Goal: Download file/media

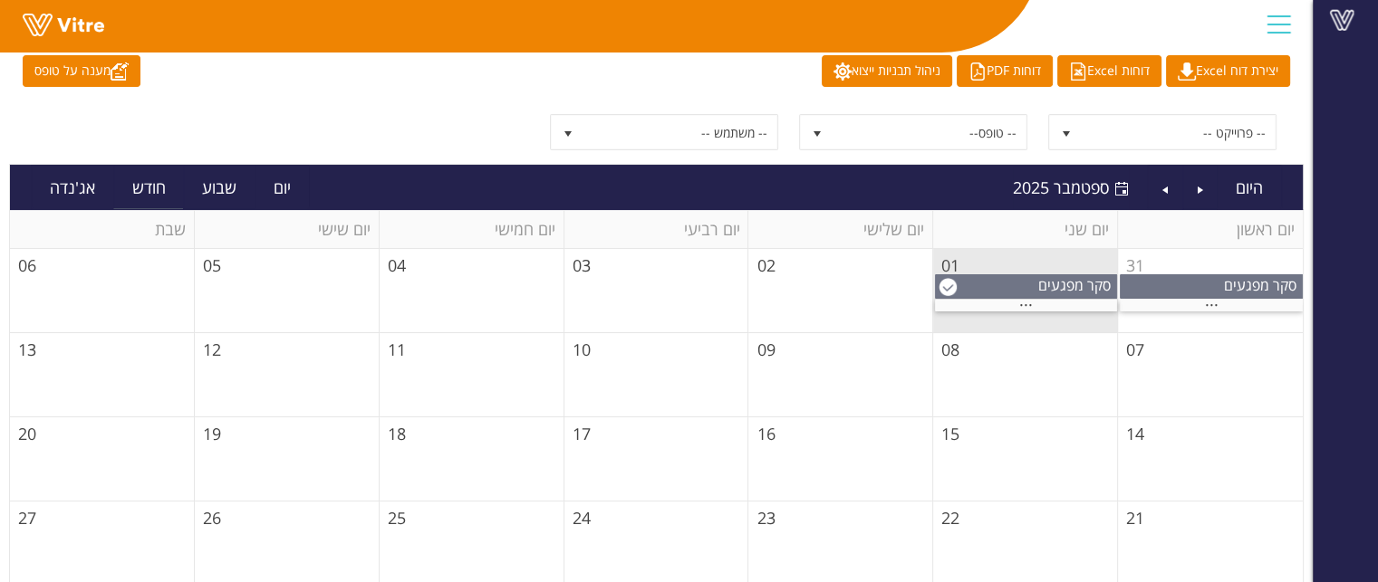
scroll to position [181, 0]
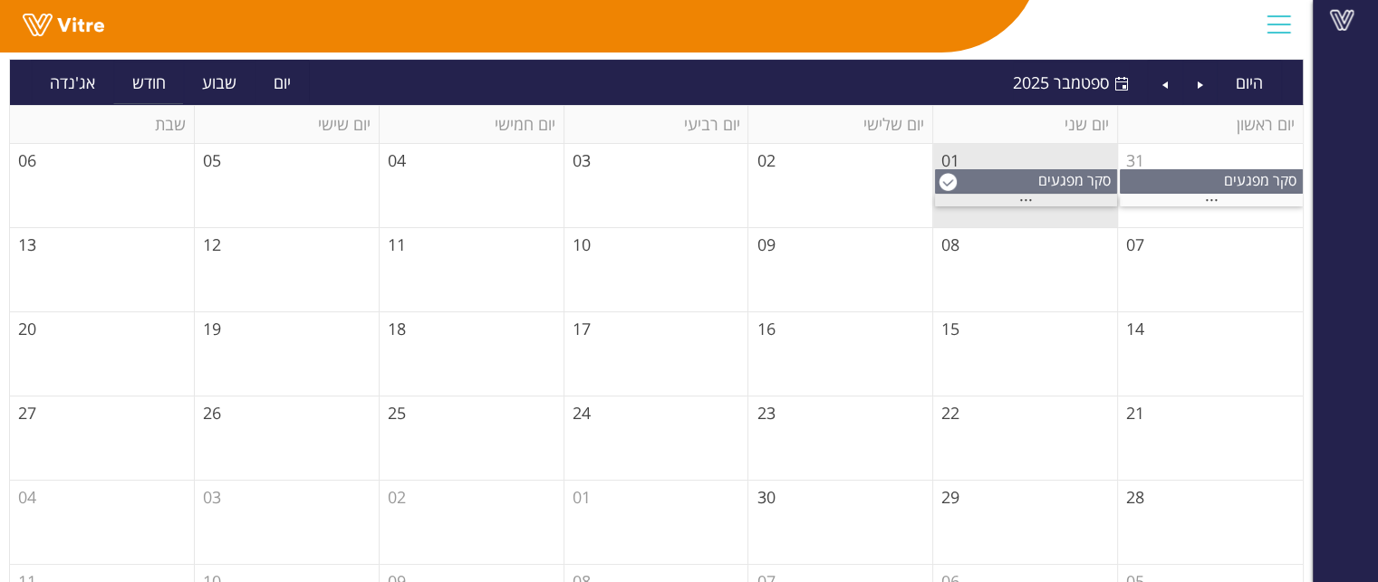
click at [1026, 196] on span "..." at bounding box center [1026, 196] width 14 height 20
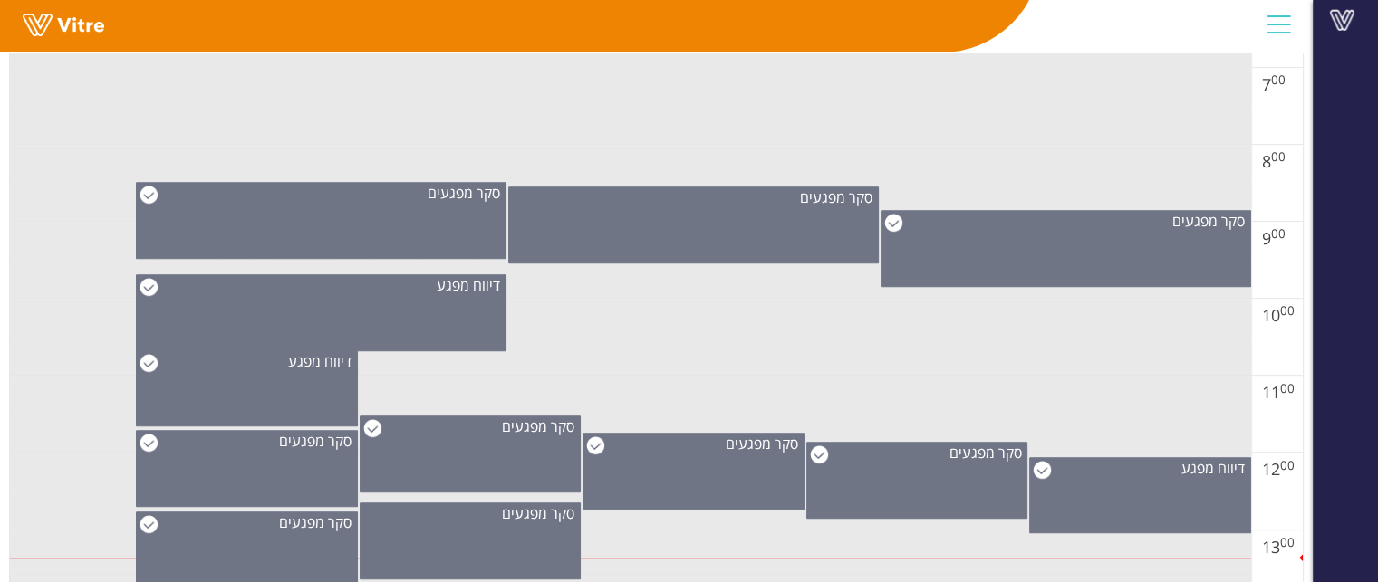
scroll to position [906, 0]
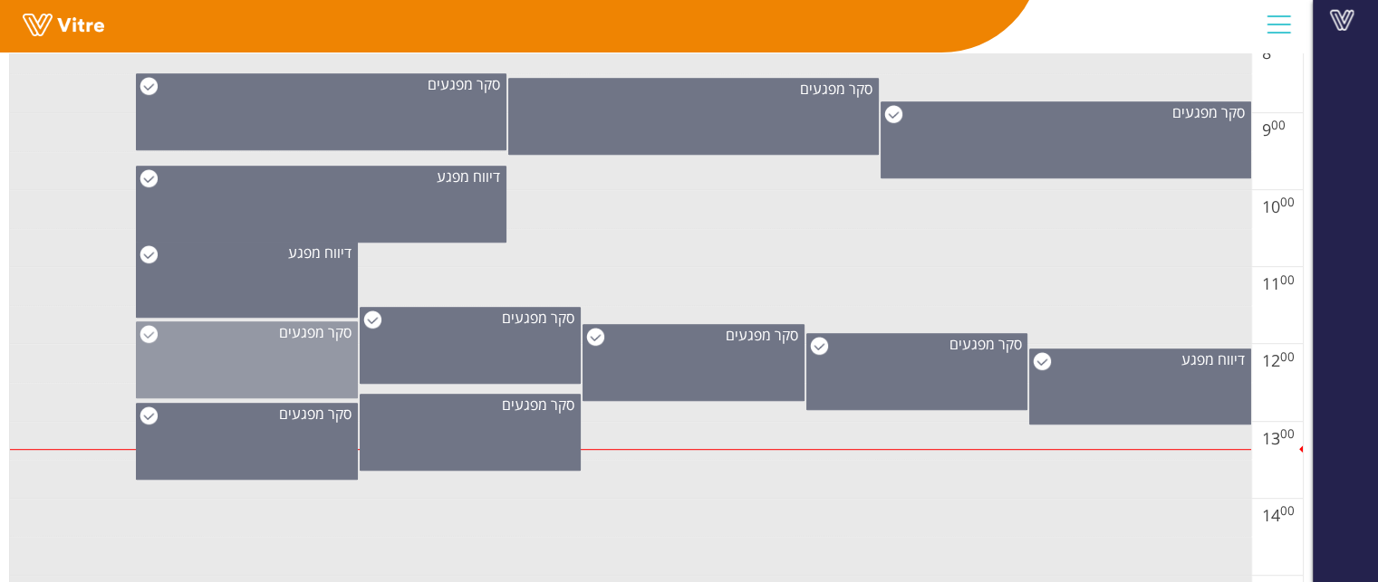
click at [313, 390] on div "סקר מפגעים" at bounding box center [247, 360] width 222 height 77
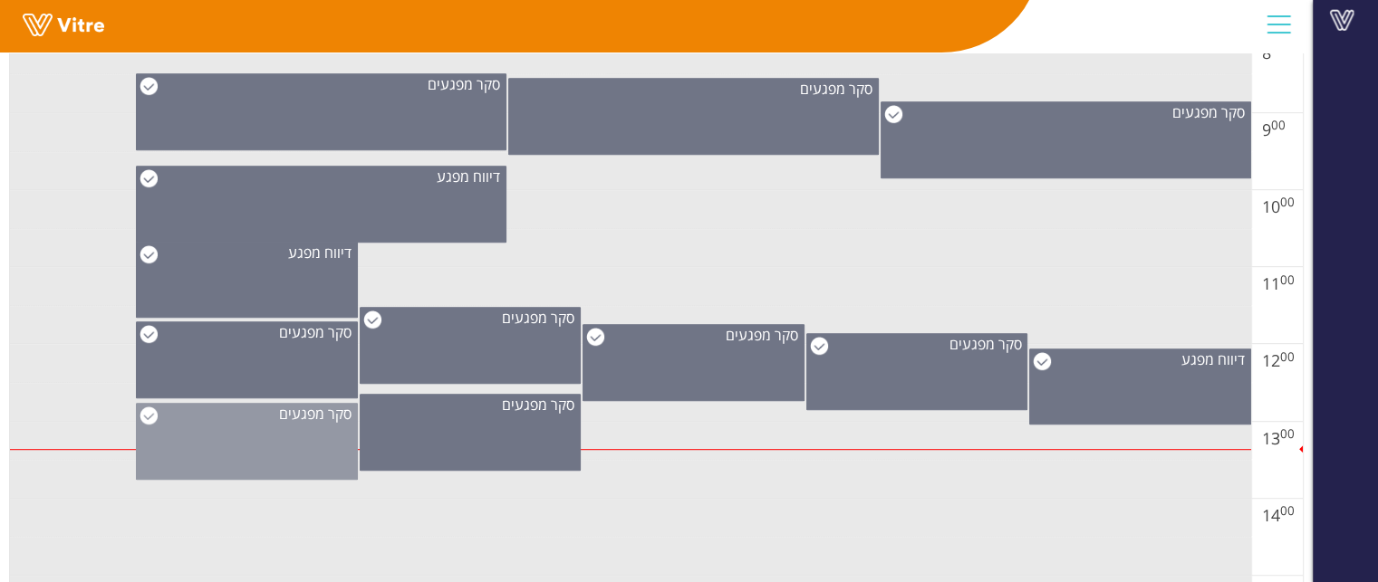
click at [286, 451] on div "סקר מפגעים" at bounding box center [247, 441] width 222 height 77
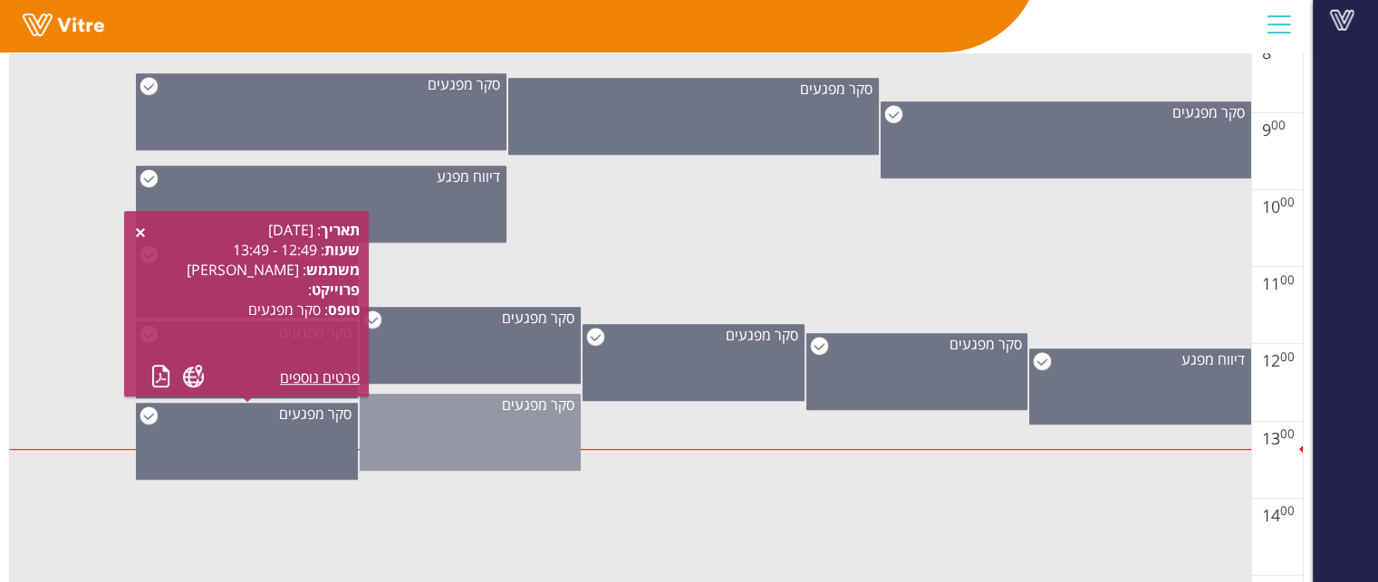
click at [424, 459] on div "סקר מפגעים" at bounding box center [471, 432] width 222 height 77
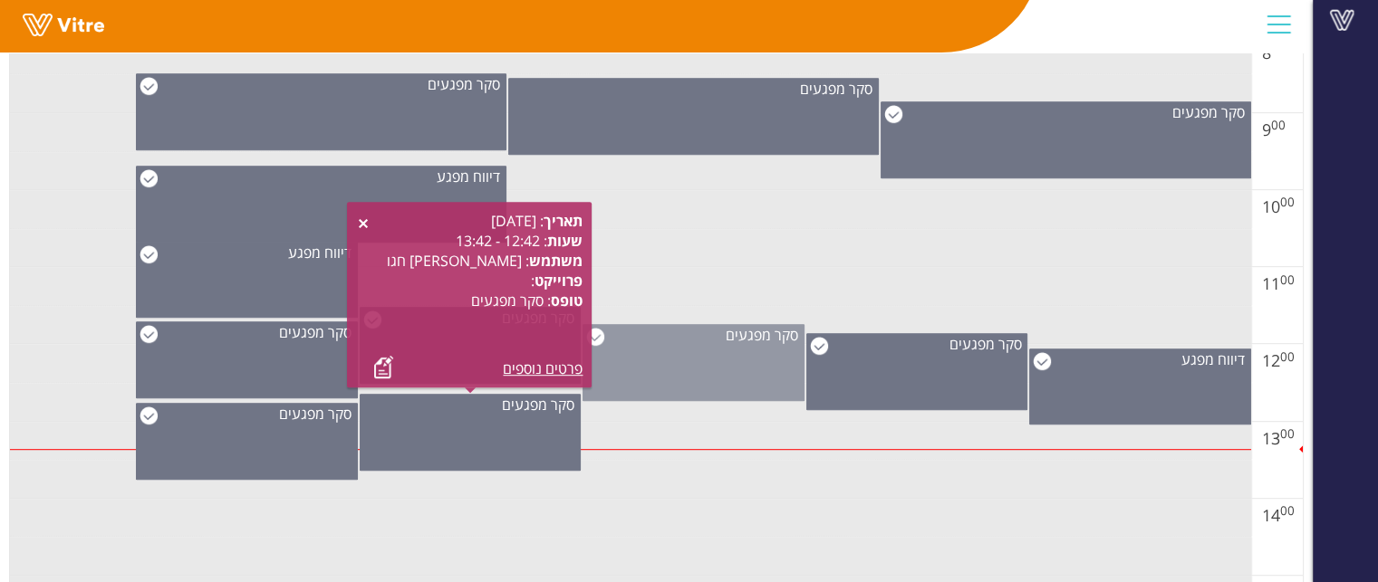
click at [685, 341] on div "סקר מפגעים" at bounding box center [693, 335] width 220 height 20
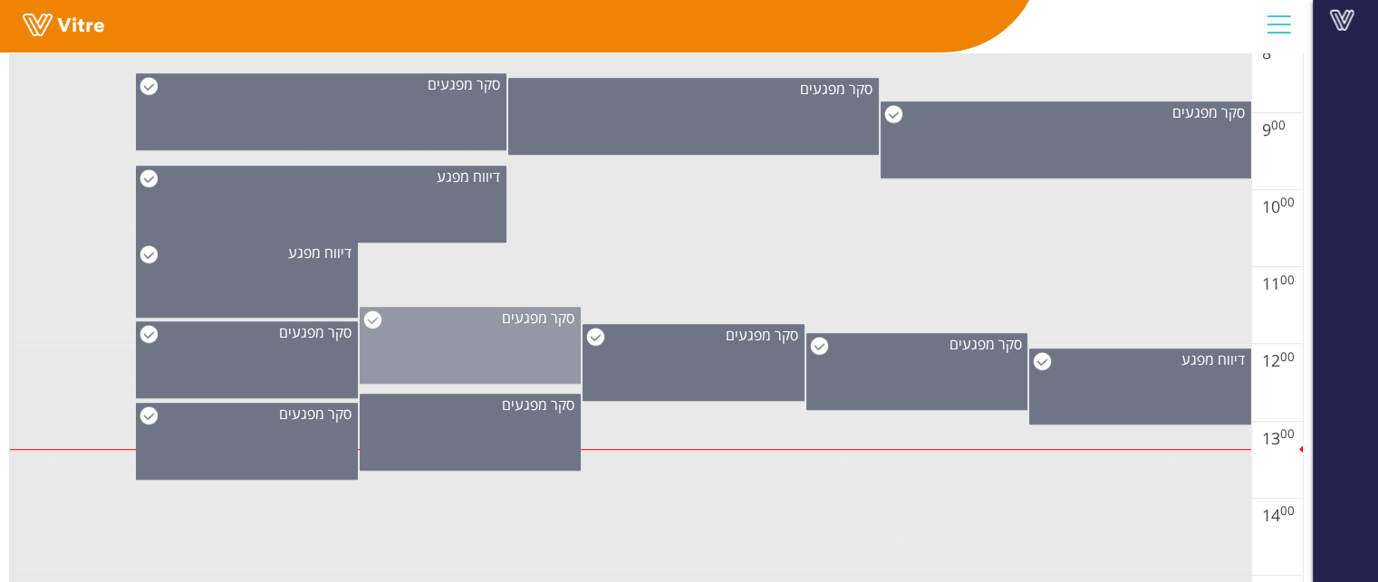
click at [517, 321] on span "סקר מפגעים" at bounding box center [538, 318] width 72 height 20
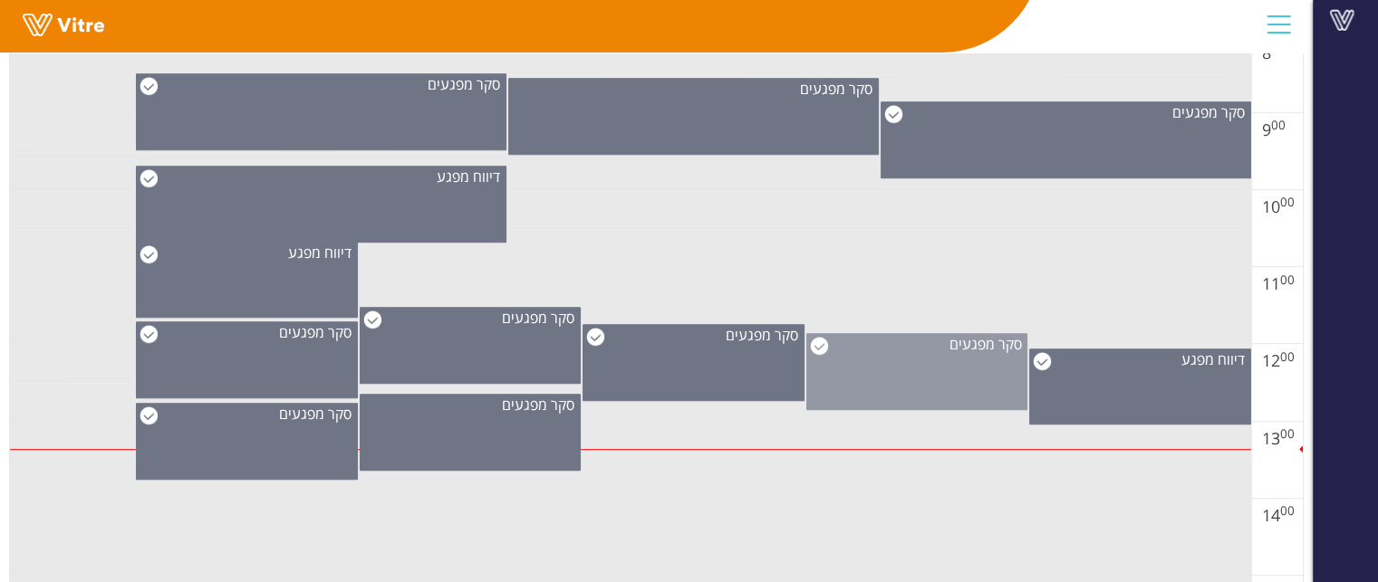
click at [853, 354] on div "סקר מפגעים" at bounding box center [917, 371] width 222 height 77
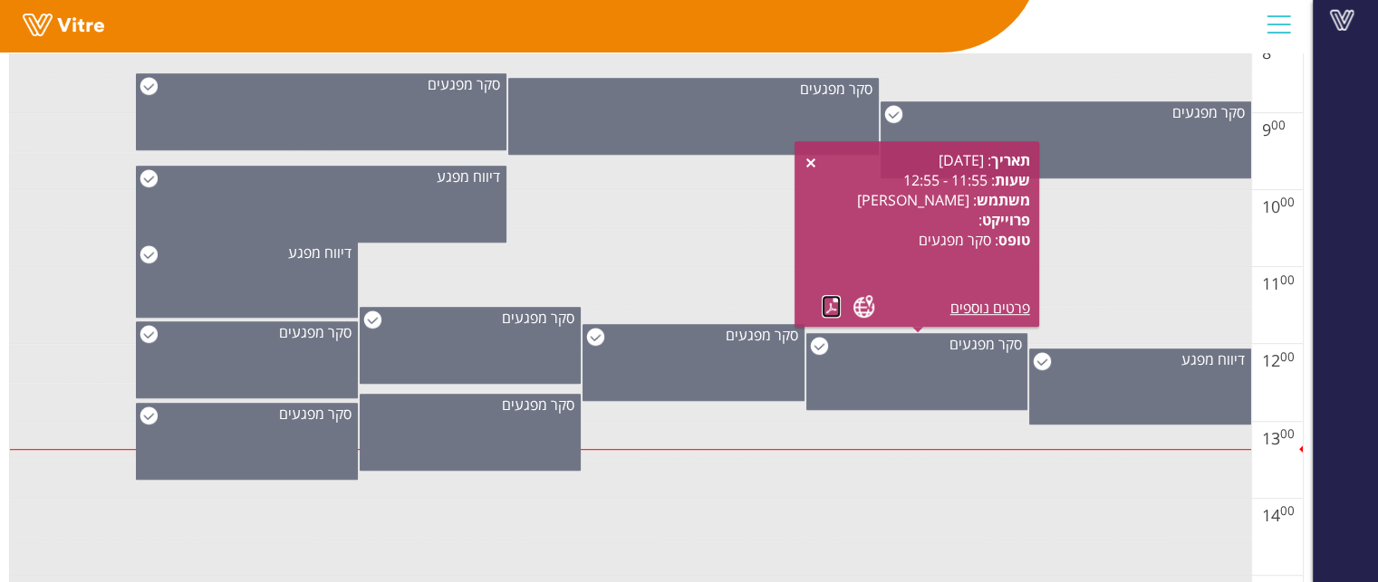
click at [831, 307] on link at bounding box center [831, 306] width 19 height 23
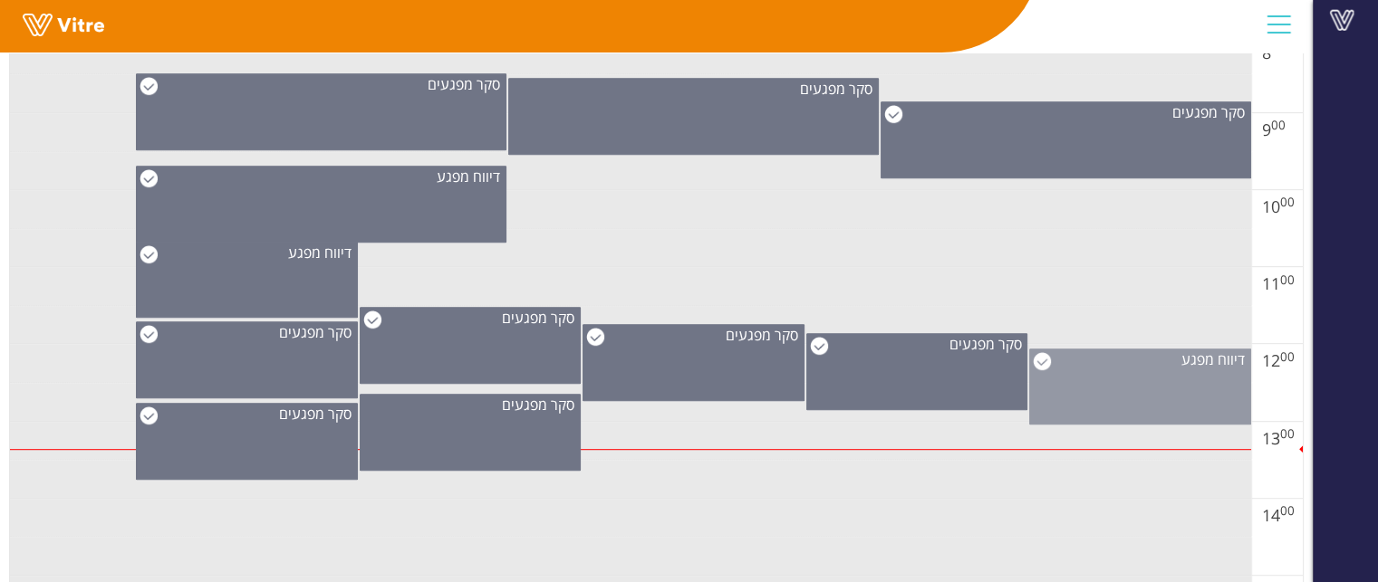
click at [1066, 385] on div "דיווח מפגע" at bounding box center [1140, 387] width 222 height 76
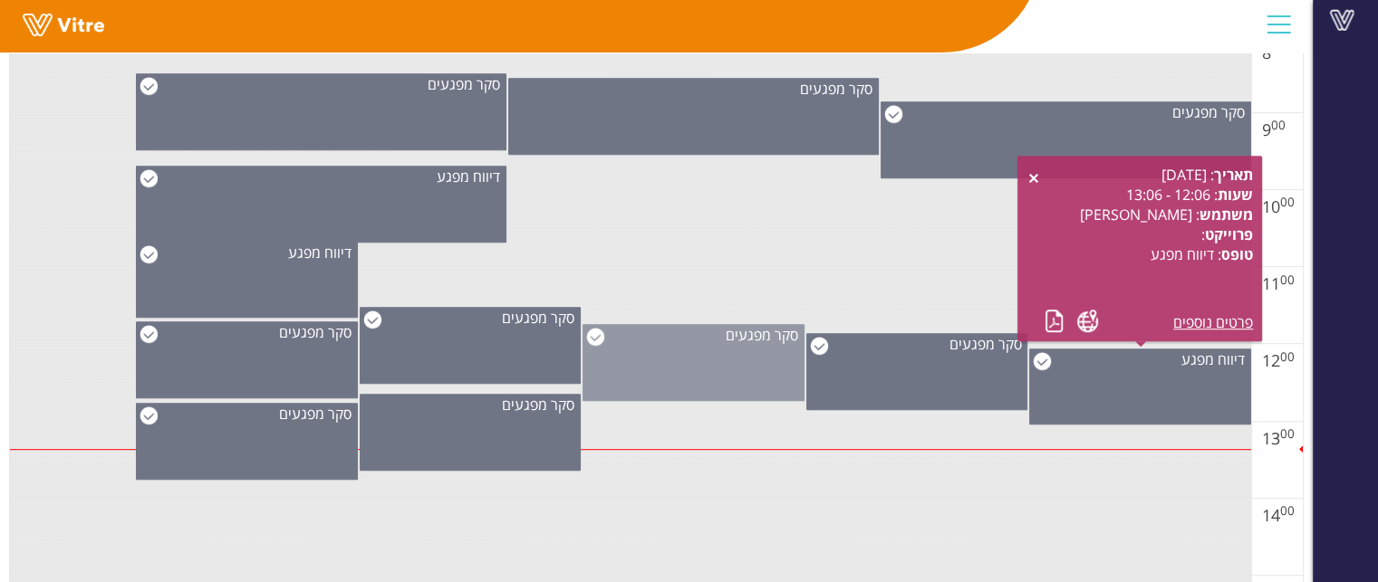
click at [755, 349] on div "סקר מפגעים" at bounding box center [693, 362] width 222 height 77
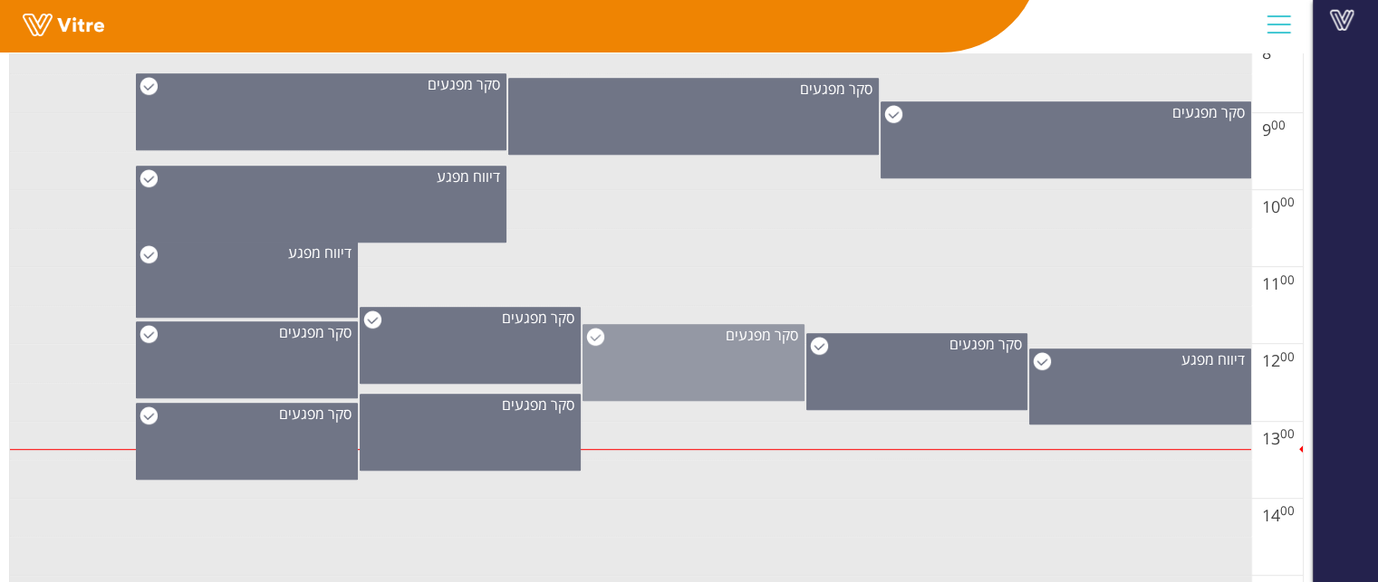
click at [674, 354] on div "סקר מפגעים" at bounding box center [693, 362] width 222 height 77
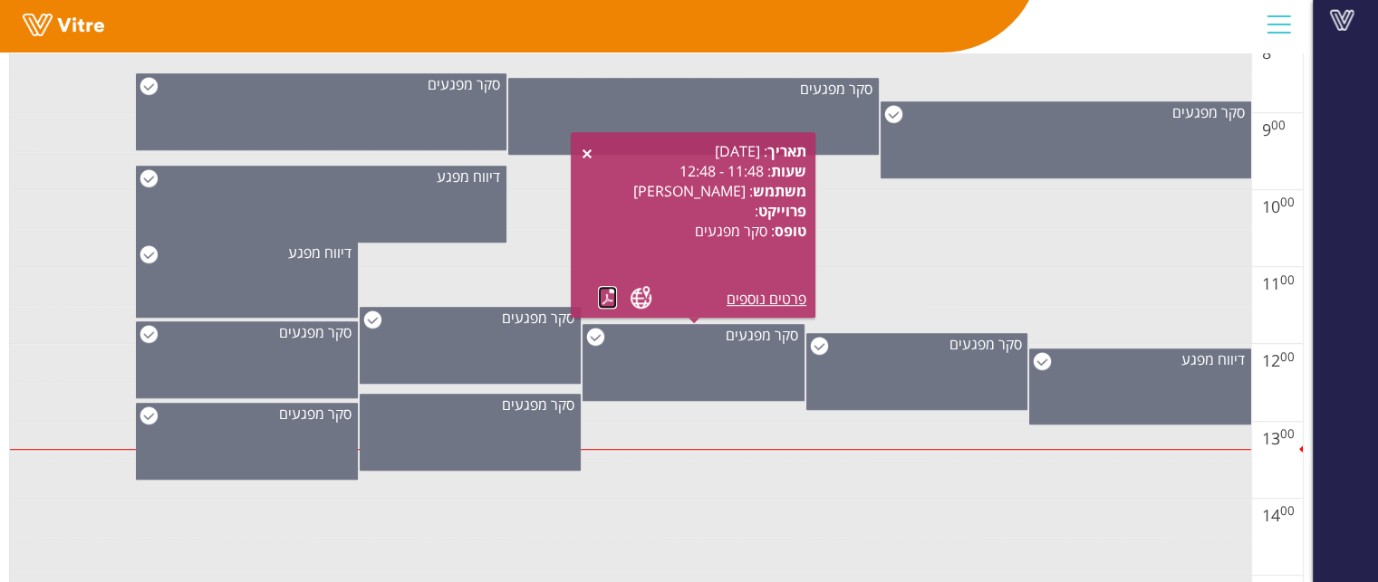
click at [603, 300] on link at bounding box center [607, 297] width 19 height 23
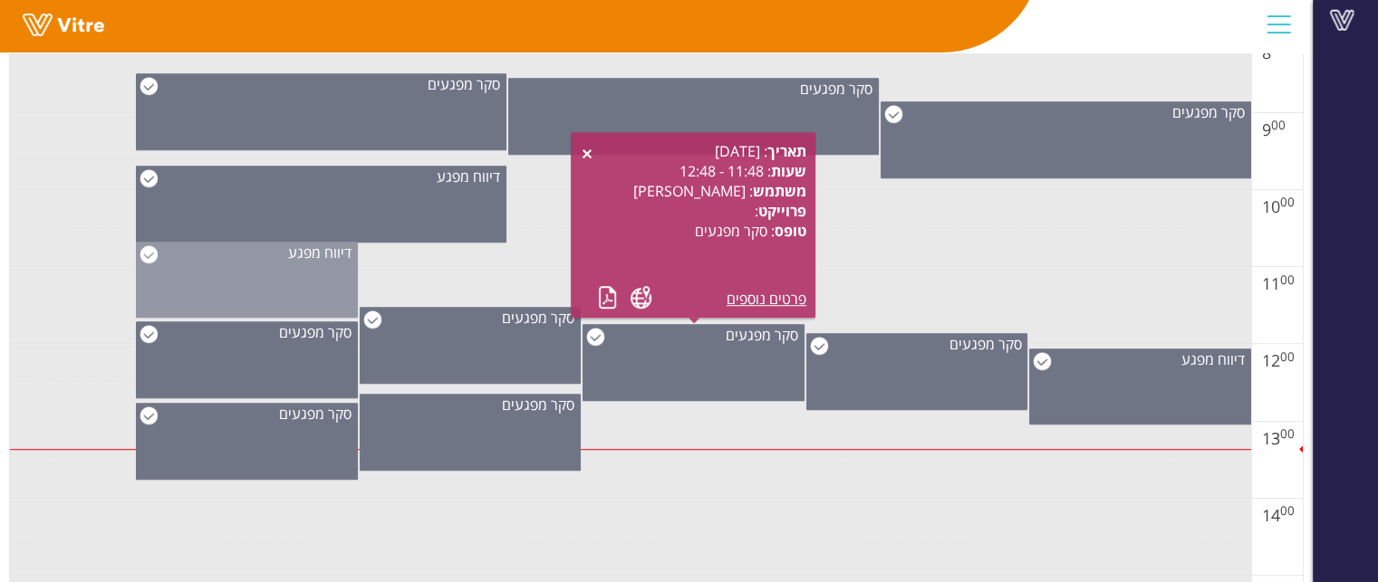
click at [324, 299] on div "דיווח מפגע" at bounding box center [247, 280] width 222 height 76
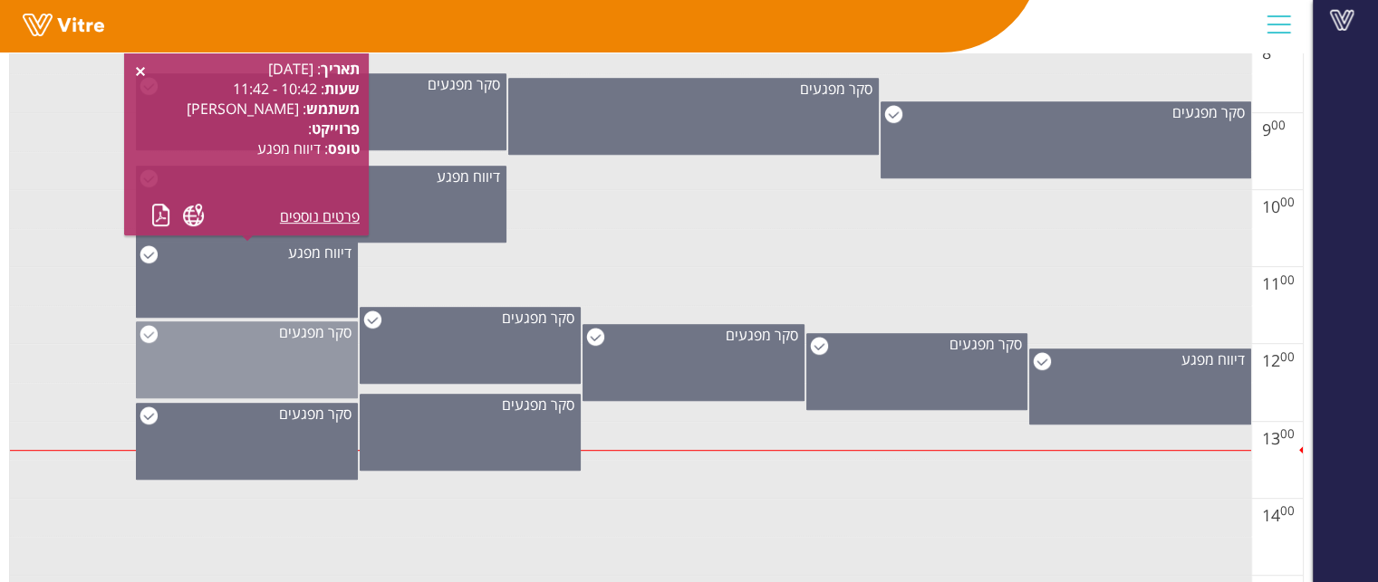
click at [308, 357] on div "סקר מפגעים" at bounding box center [247, 360] width 222 height 77
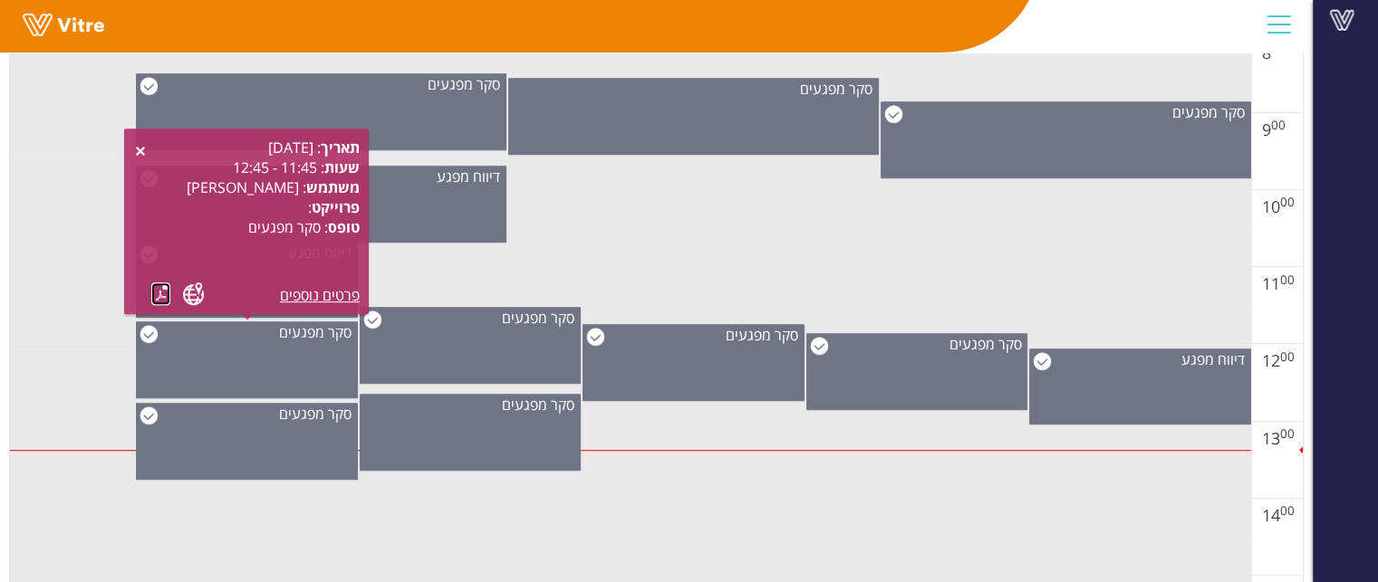
click at [159, 291] on link at bounding box center [160, 294] width 19 height 23
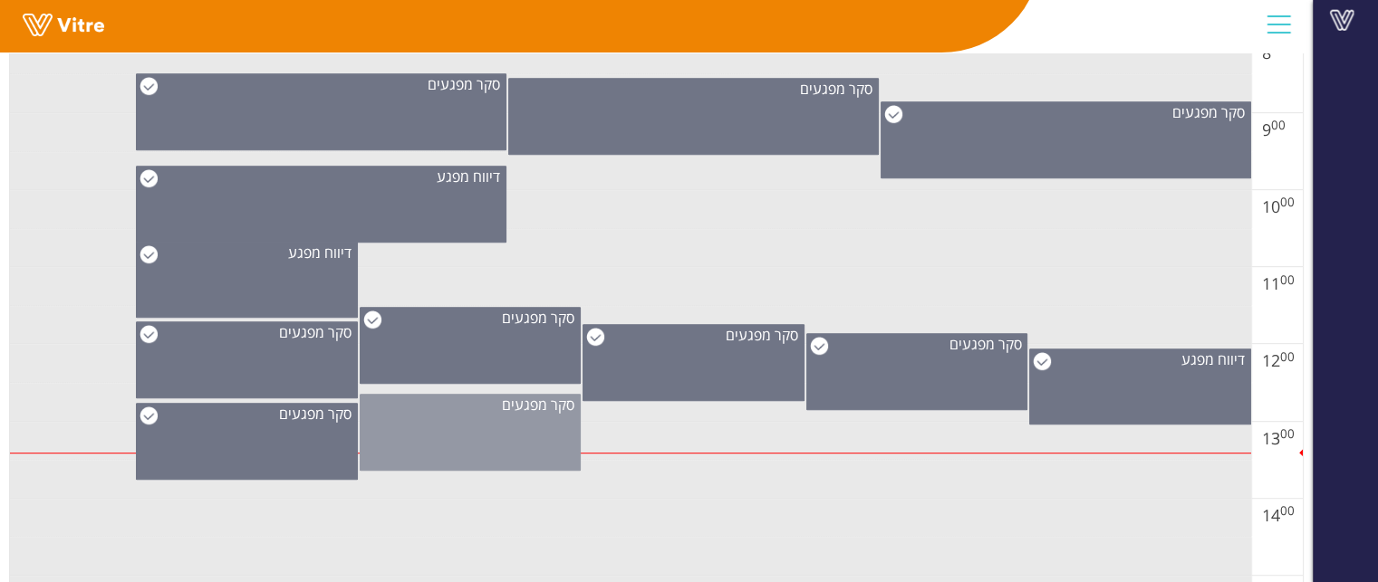
click at [559, 413] on div "סקר מפגעים" at bounding box center [471, 432] width 222 height 77
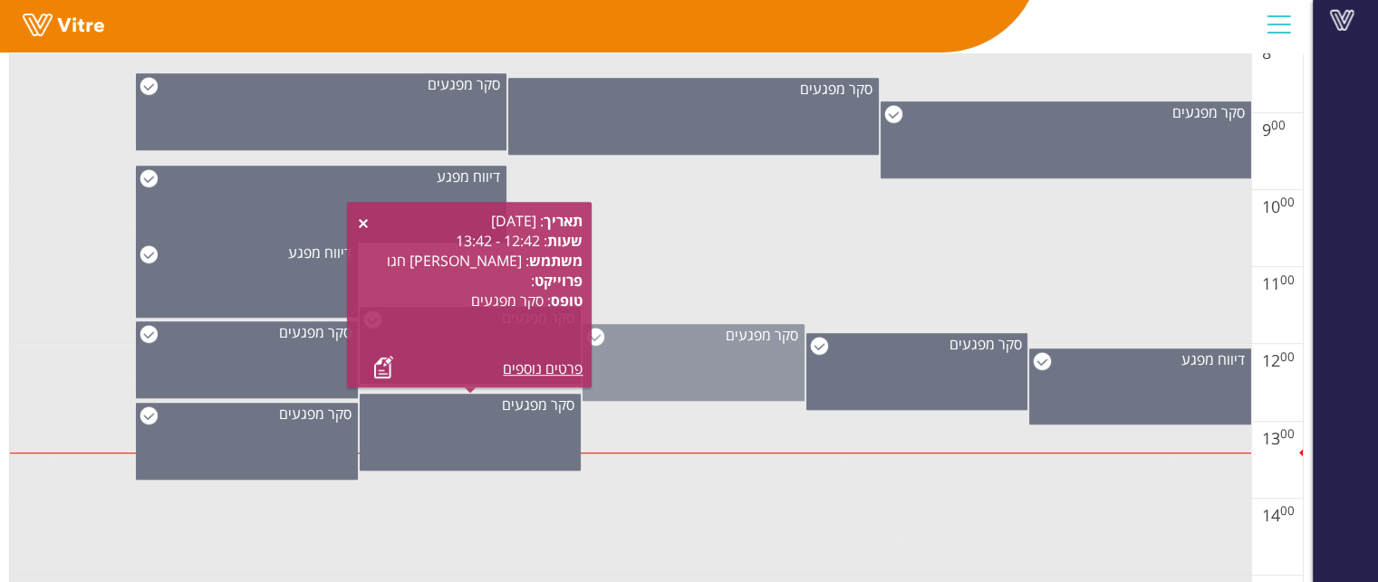
click at [661, 369] on div "סקר מפגעים" at bounding box center [693, 362] width 222 height 77
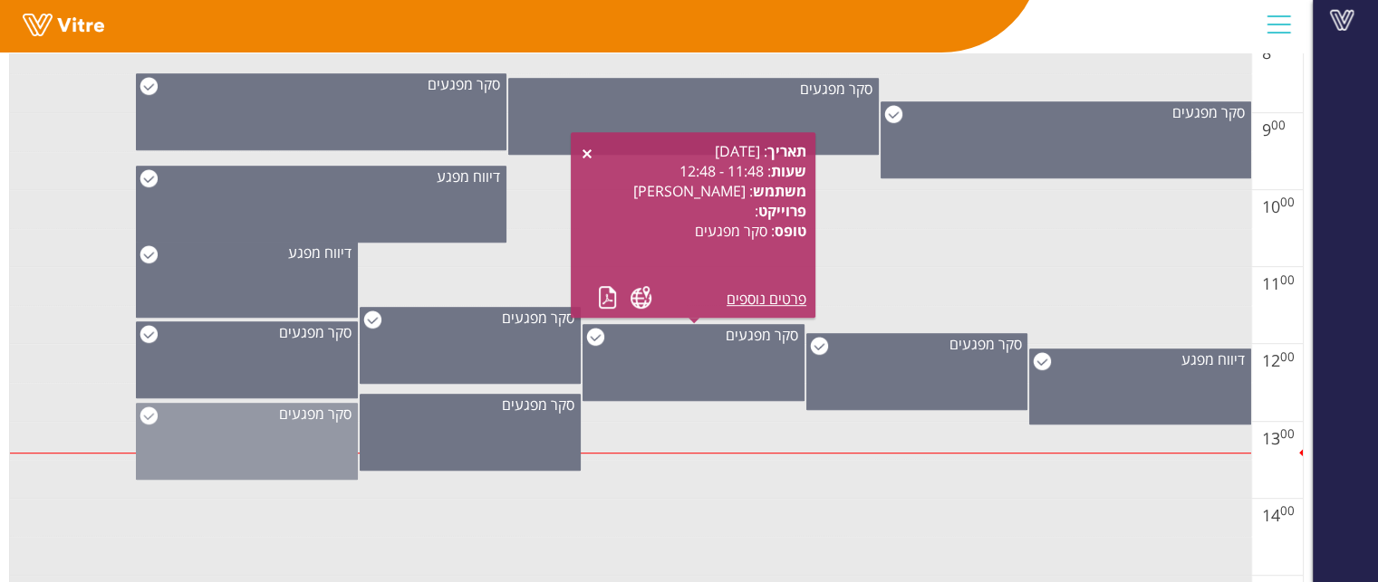
click at [290, 430] on div "סקר מפגעים" at bounding box center [247, 441] width 222 height 77
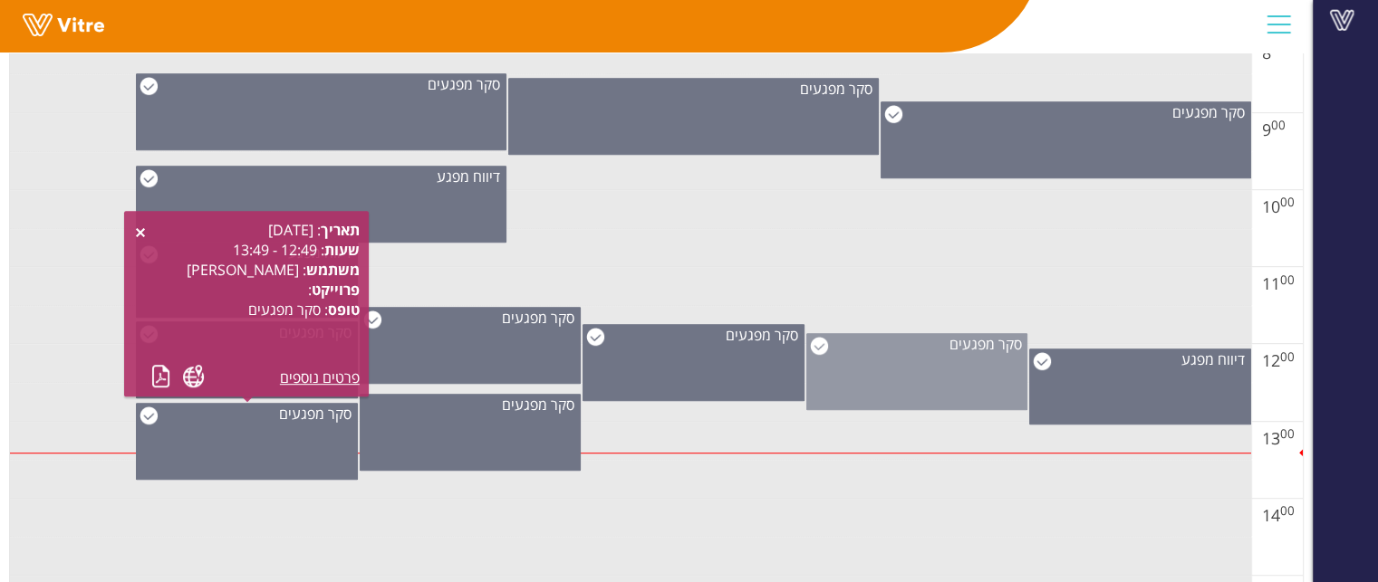
click at [906, 359] on div "סקר מפגעים" at bounding box center [917, 371] width 222 height 77
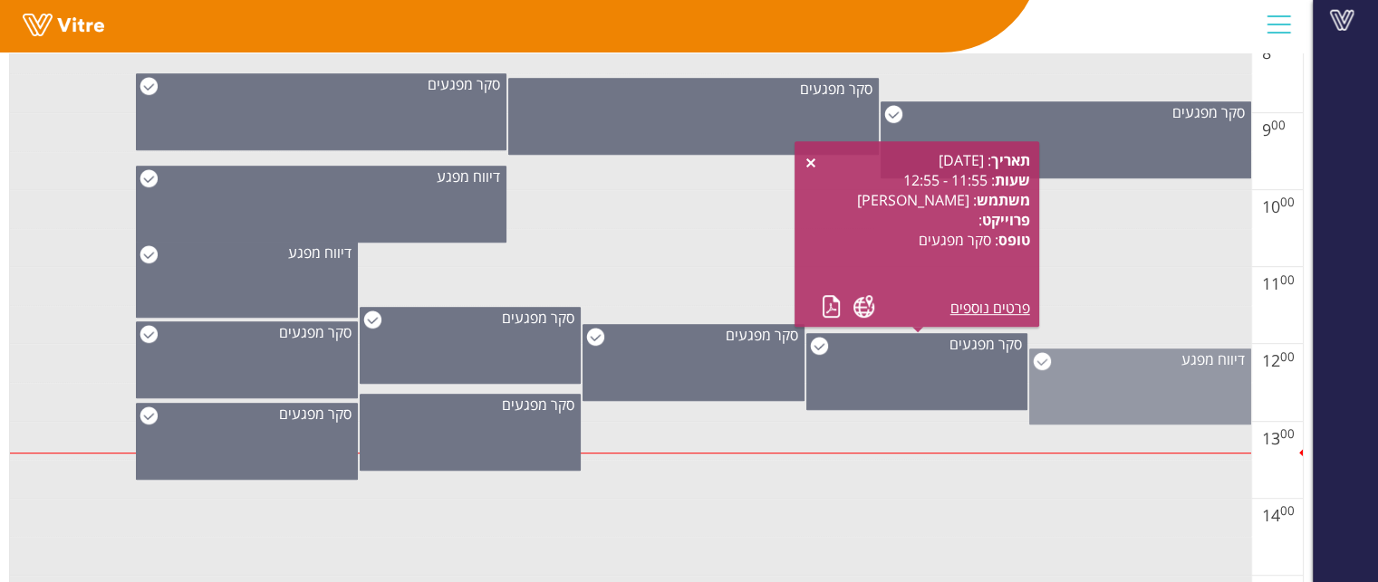
click at [1148, 366] on div "דיווח מפגע" at bounding box center [1140, 360] width 220 height 20
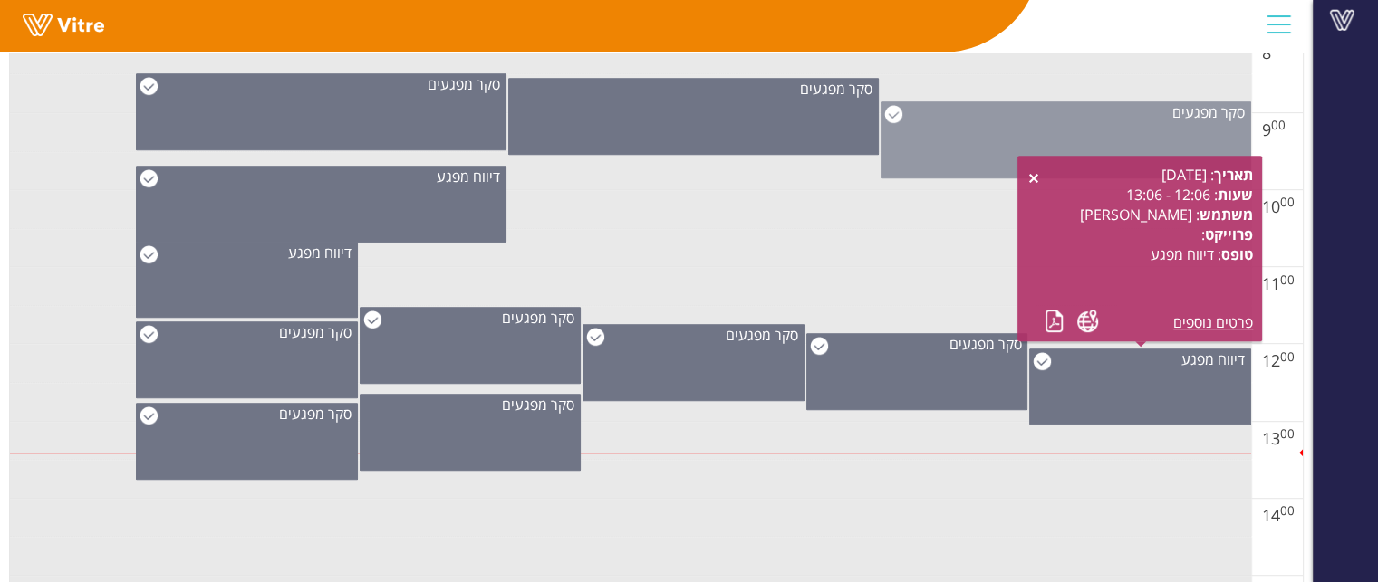
click at [1046, 114] on div "סקר מפגעים" at bounding box center [1065, 112] width 369 height 20
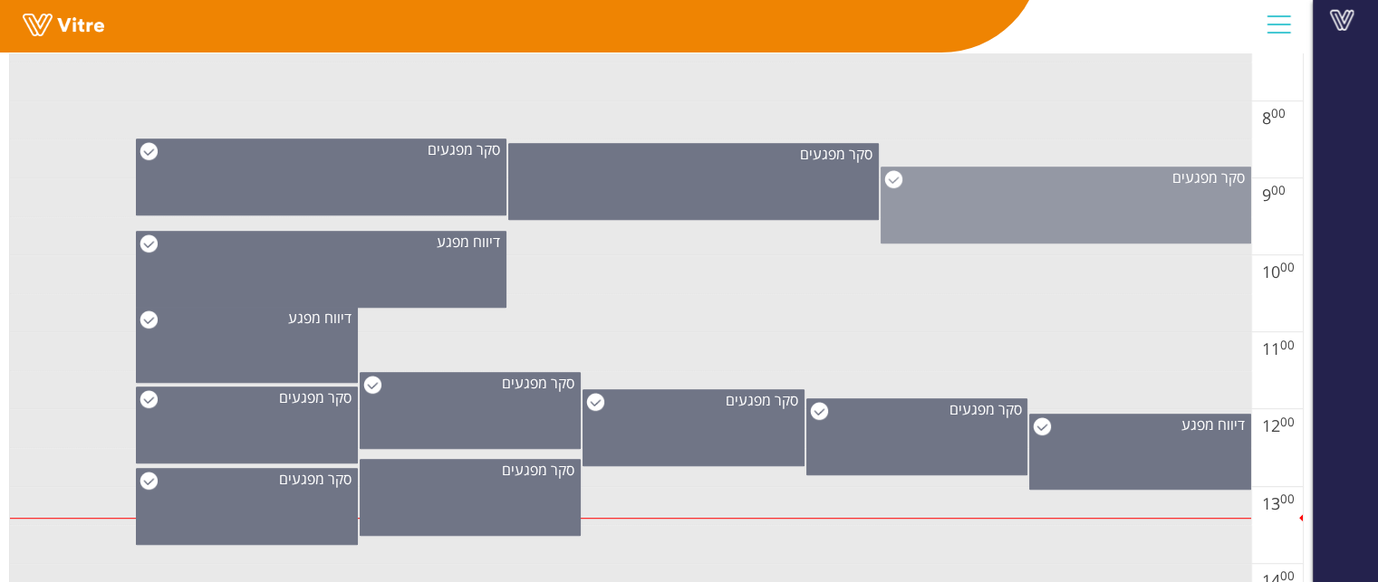
scroll to position [815, 0]
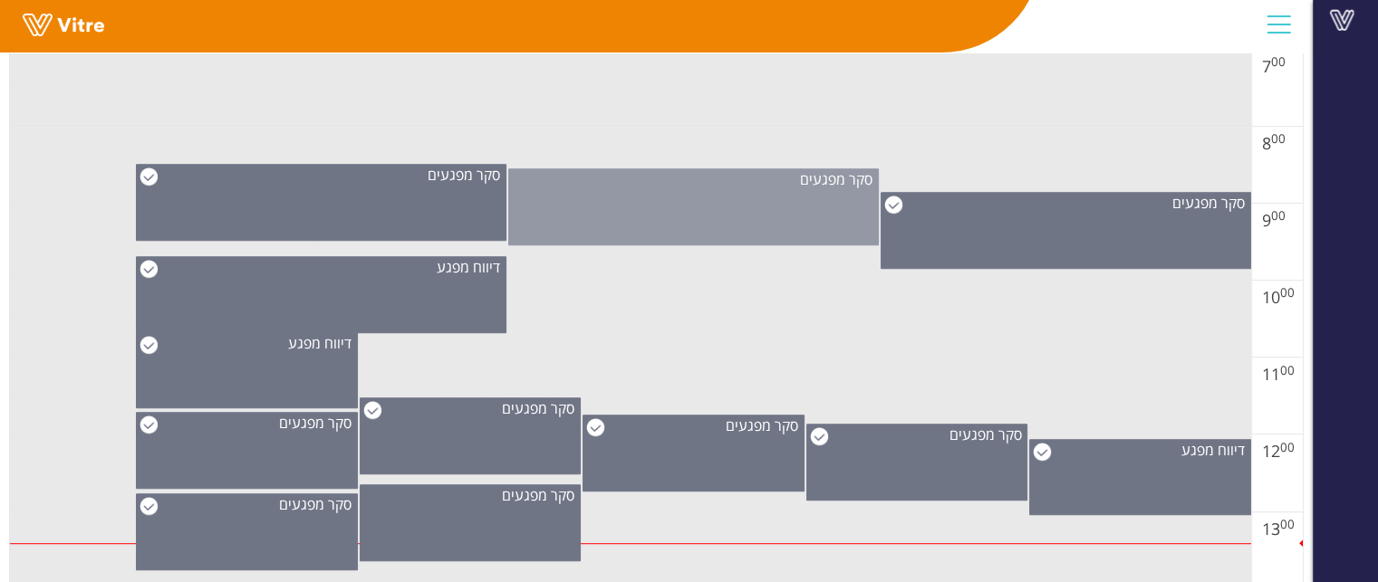
click at [692, 189] on div "סקר מפגעים" at bounding box center [693, 206] width 370 height 77
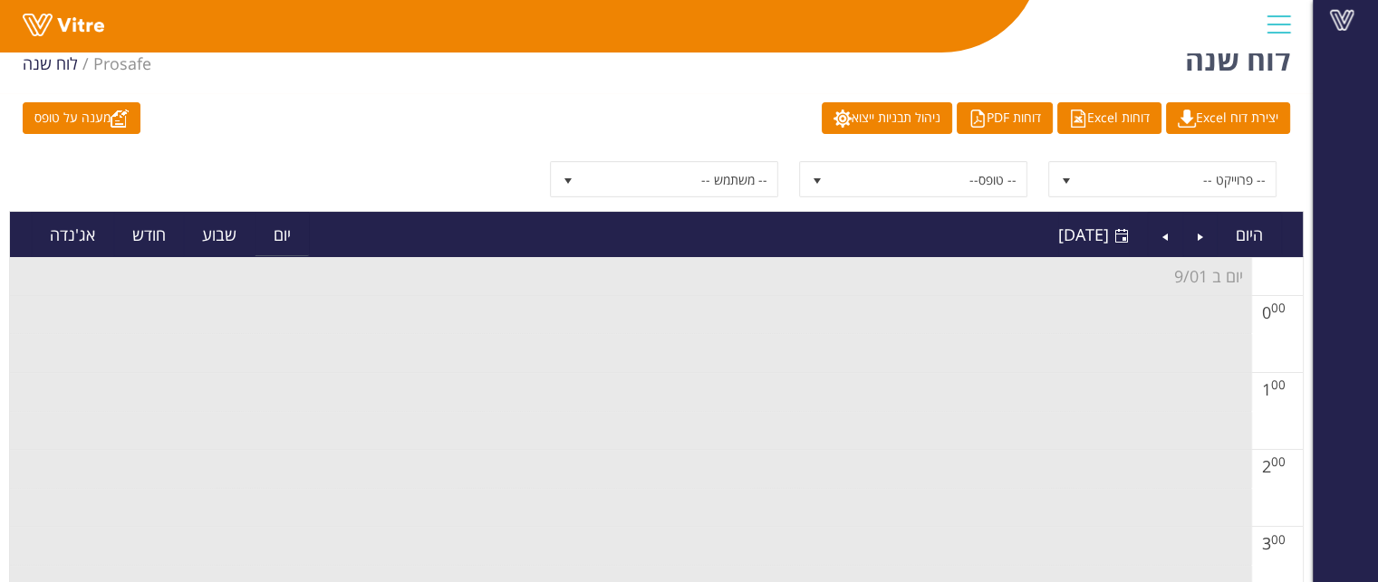
scroll to position [0, 0]
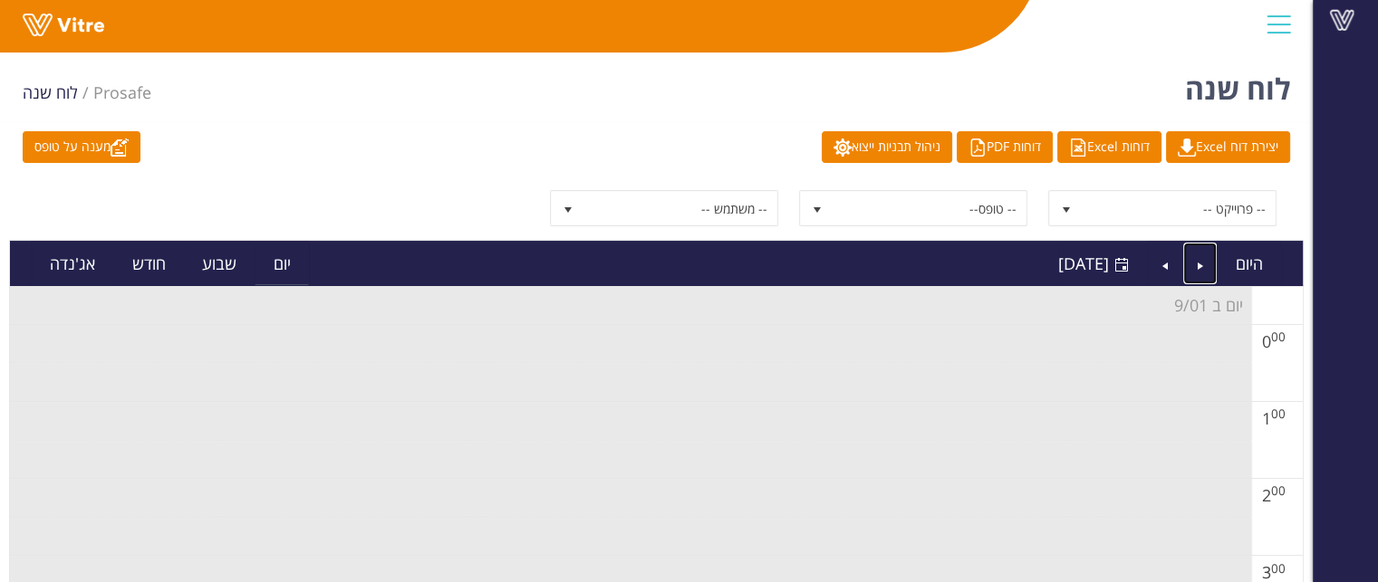
click at [1193, 270] on link "Previous" at bounding box center [1200, 264] width 34 height 42
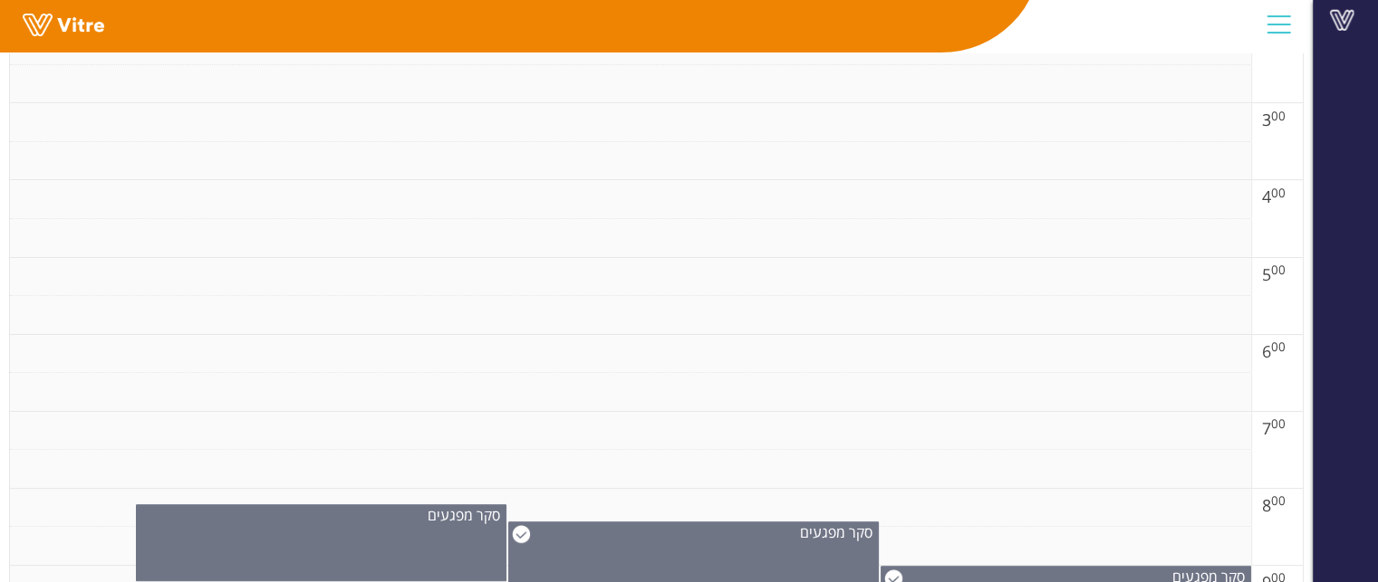
scroll to position [725, 0]
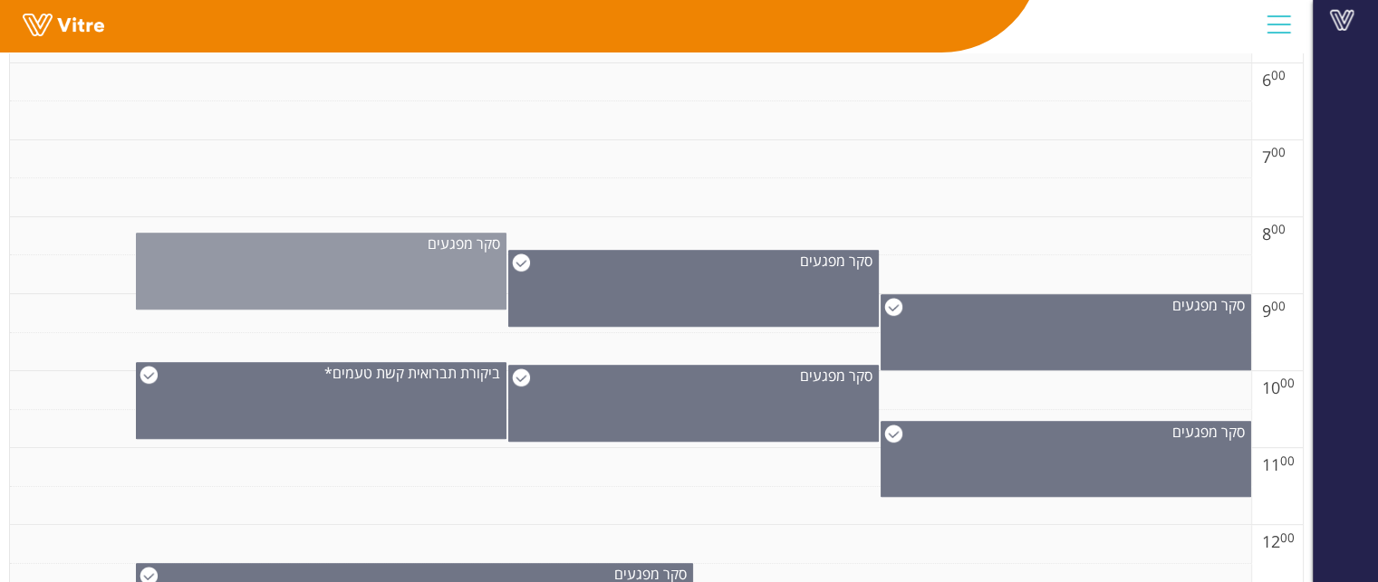
click at [439, 287] on div "סקר מפגעים" at bounding box center [321, 271] width 370 height 77
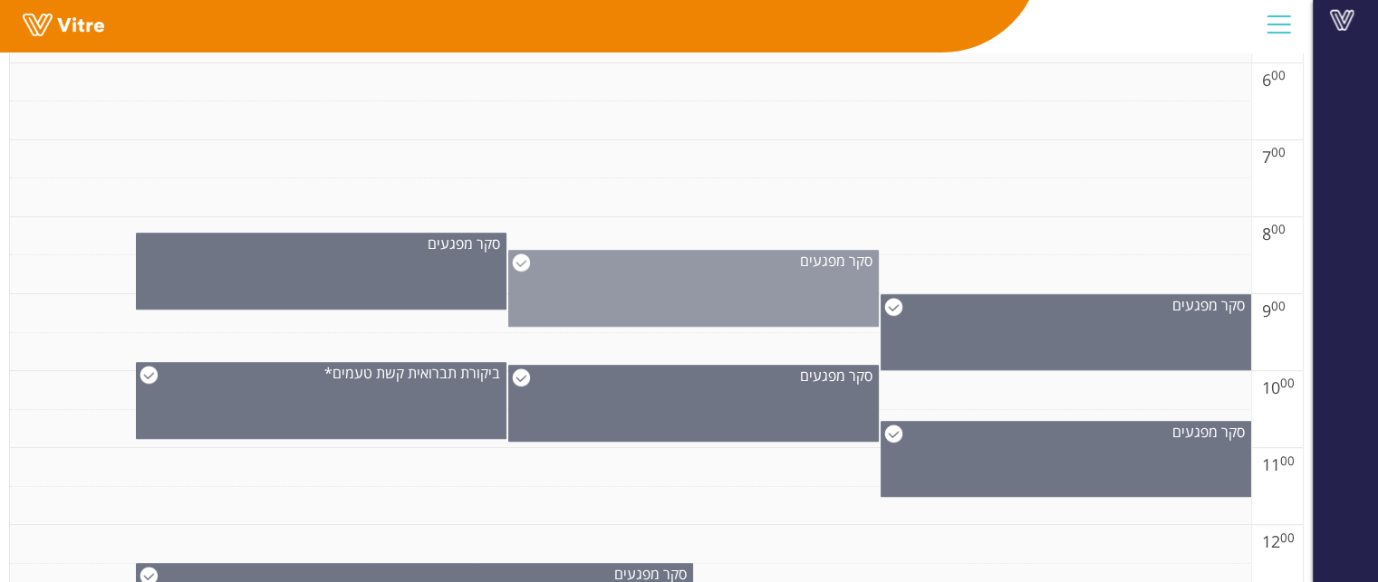
click at [705, 292] on div "סקר מפגעים" at bounding box center [693, 288] width 370 height 77
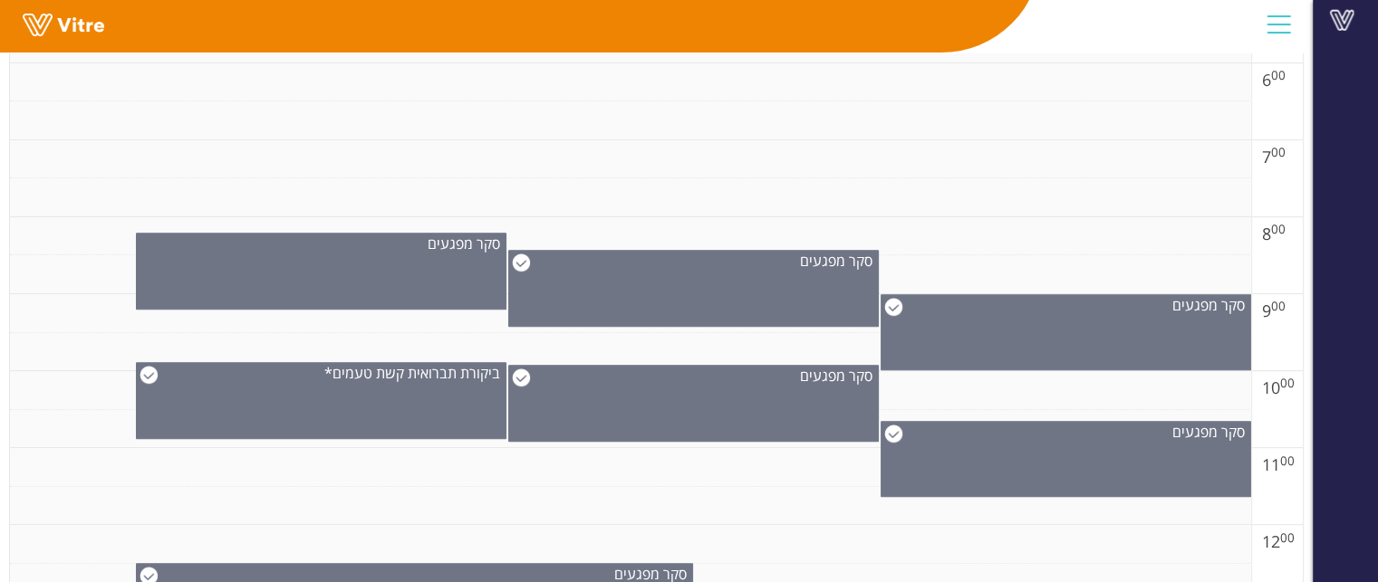
click at [921, 264] on td at bounding box center [630, 274] width 1241 height 39
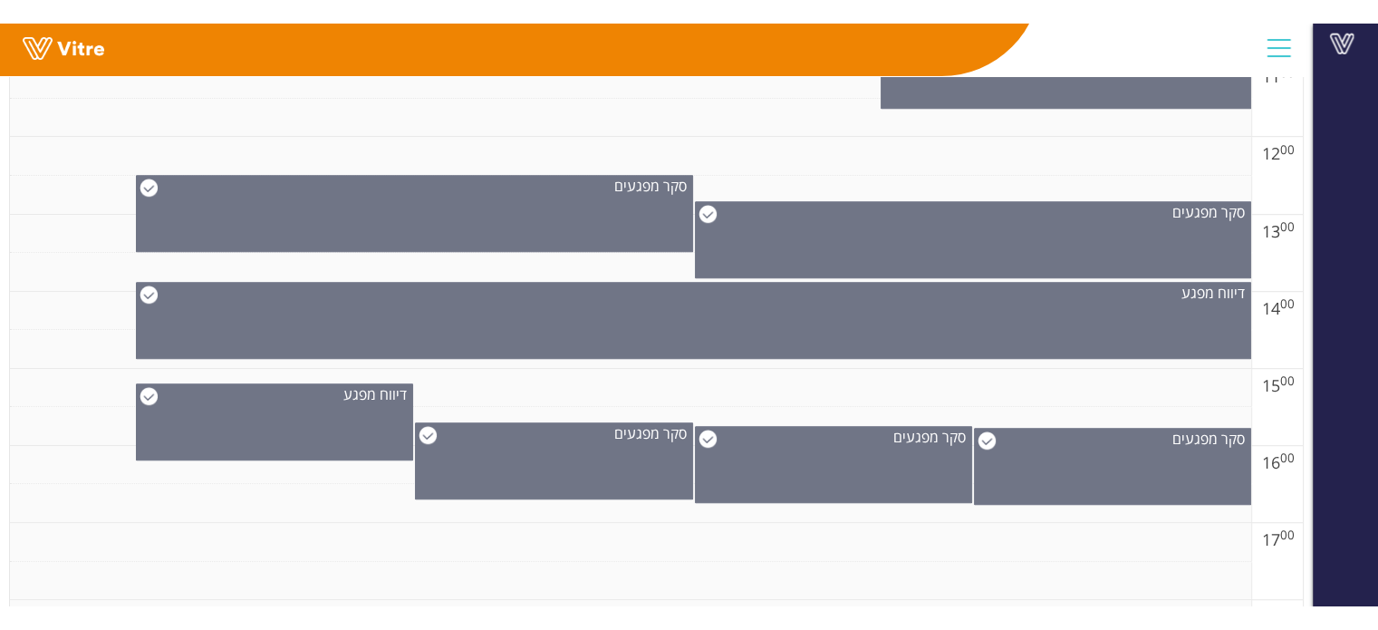
scroll to position [1268, 0]
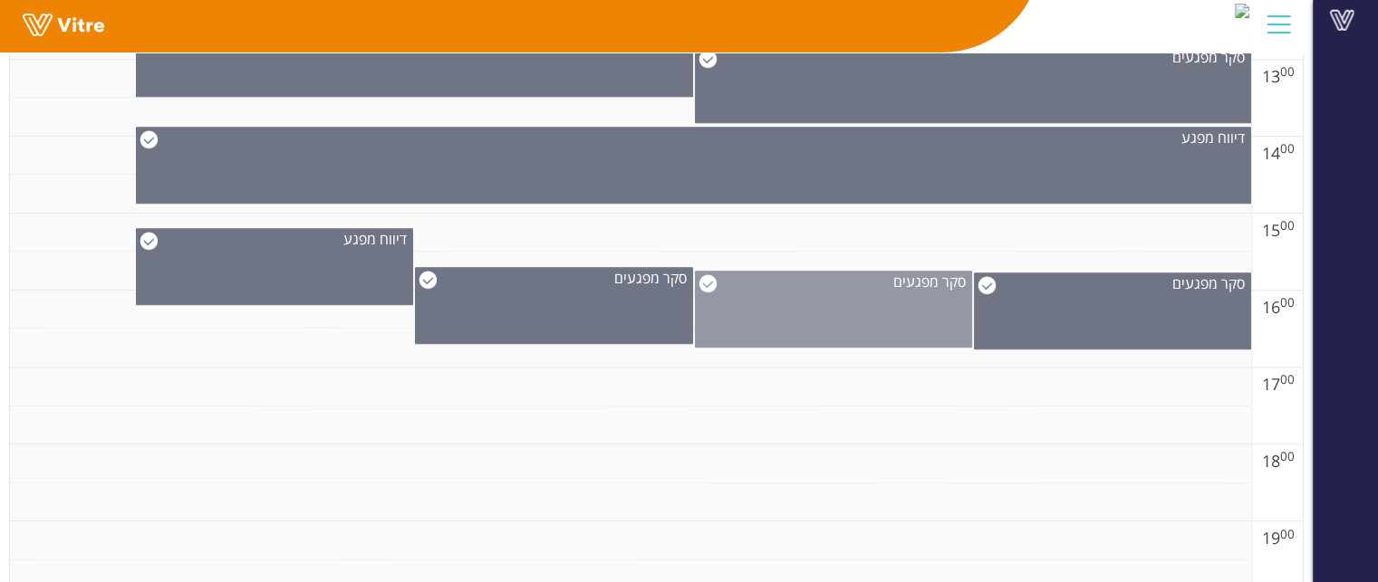
click at [837, 314] on div "סקר מפגעים" at bounding box center [833, 309] width 277 height 77
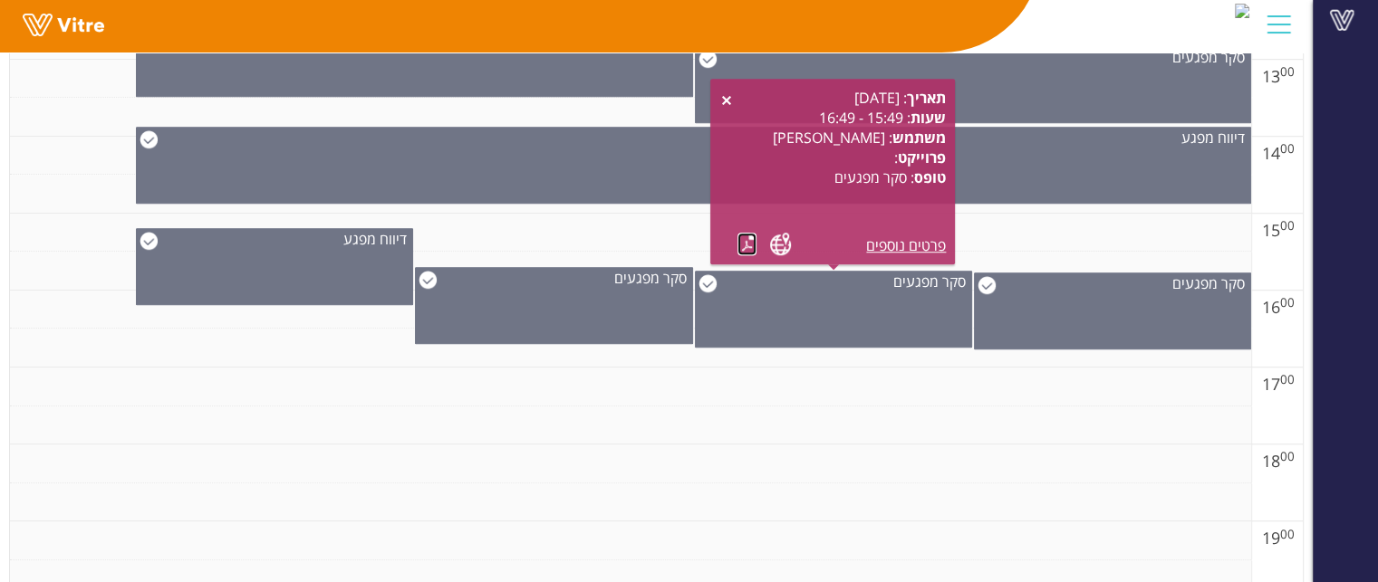
click at [738, 251] on link at bounding box center [746, 244] width 19 height 23
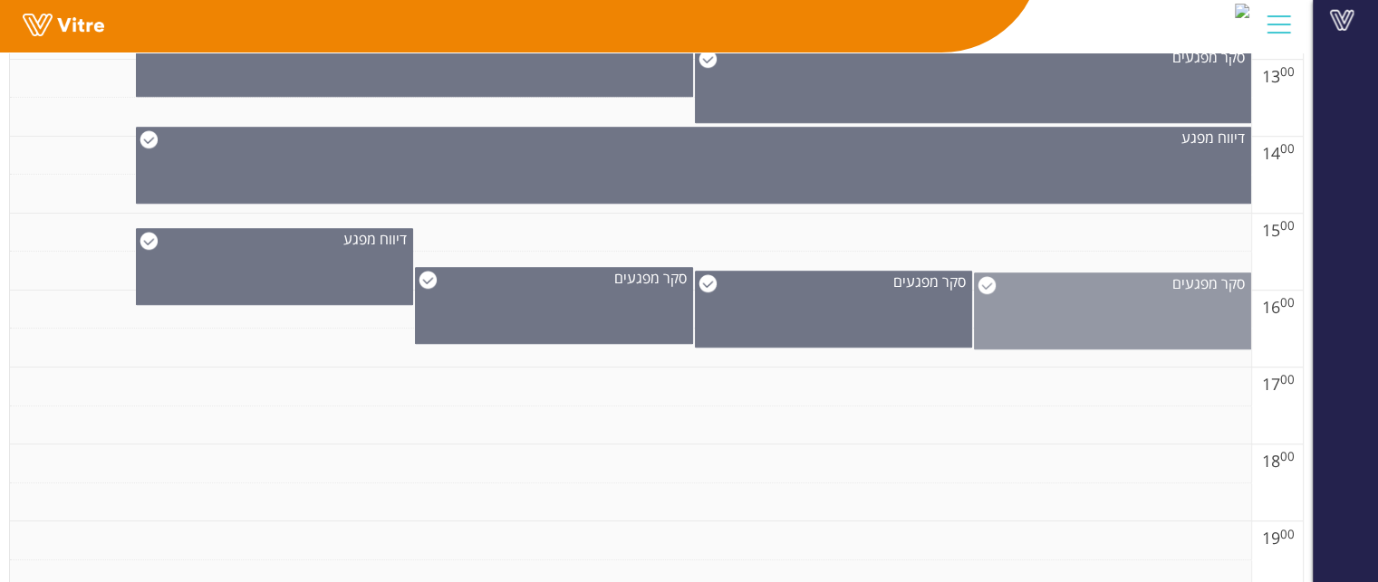
click at [1165, 344] on div "סקר מפגעים" at bounding box center [1112, 311] width 277 height 77
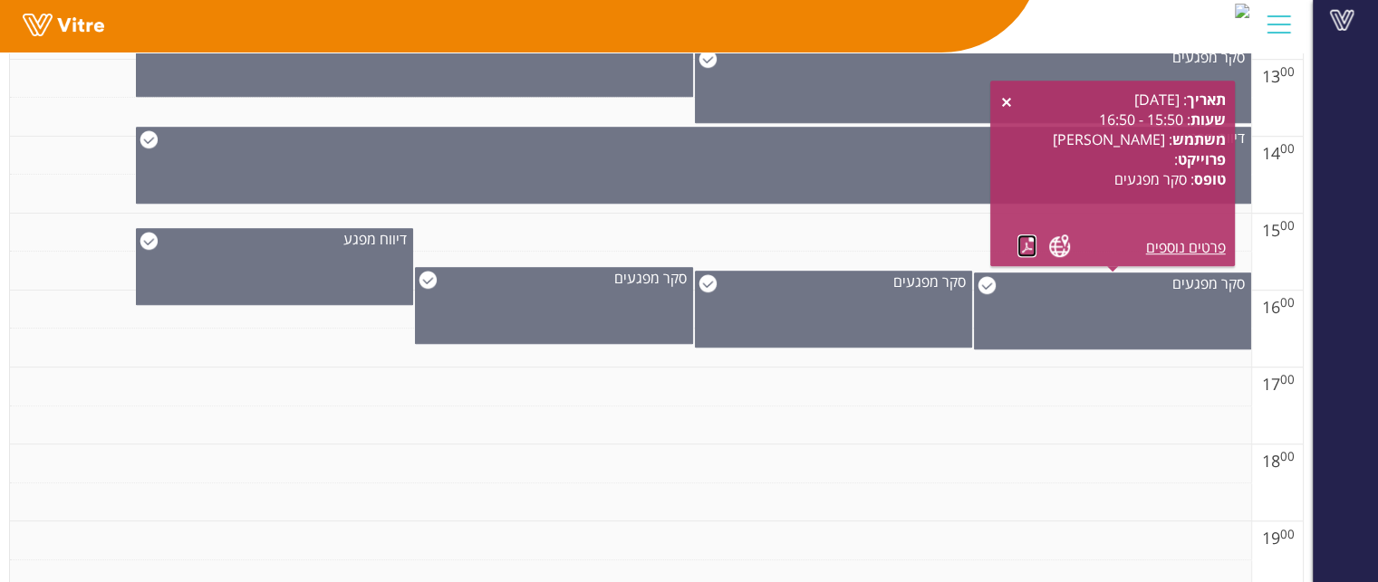
click at [1030, 245] on link at bounding box center [1026, 246] width 19 height 23
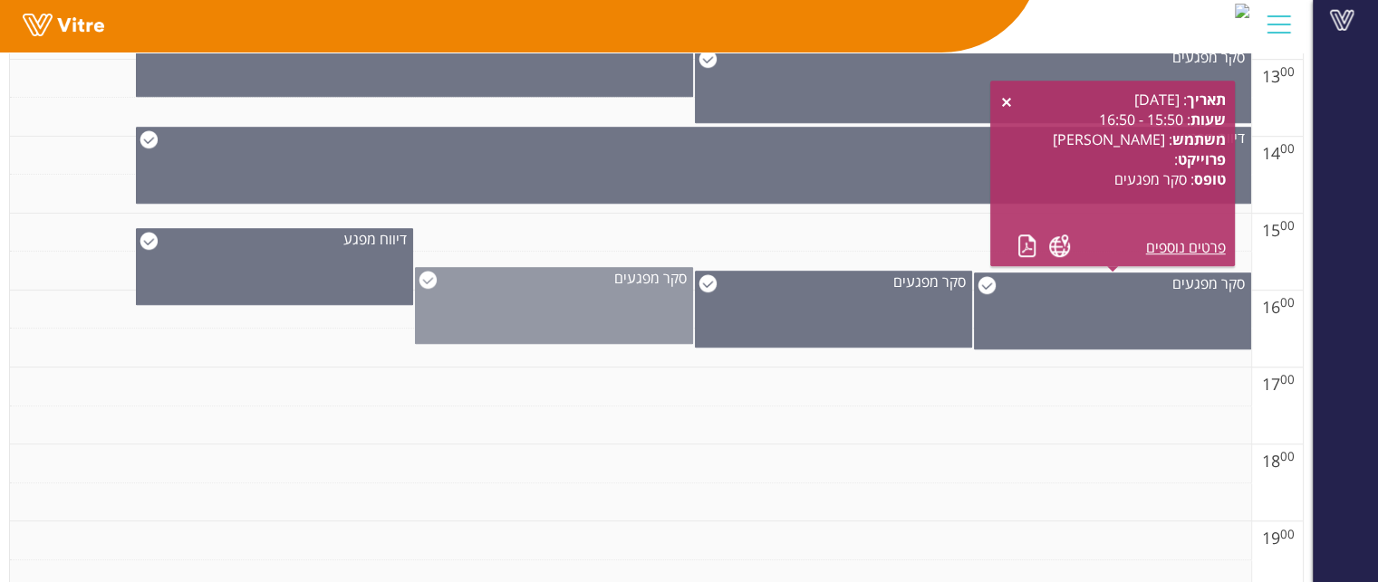
click at [620, 285] on div "סקר מפגעים" at bounding box center [553, 305] width 277 height 77
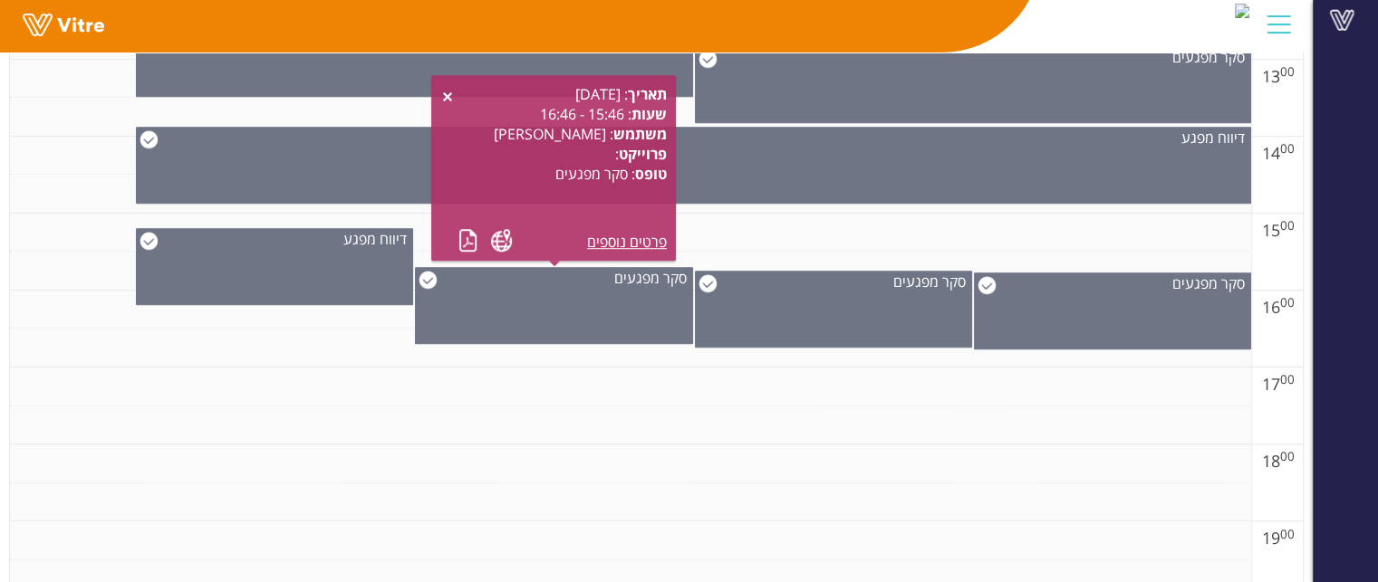
click at [454, 236] on div "תאריך : 31.08.2025 שעות : 15:46 - 16:46 משתמש : אילן מעטוף פרוייקט : טופס : סקר…" at bounding box center [553, 168] width 226 height 168
click at [462, 235] on link at bounding box center [467, 240] width 19 height 23
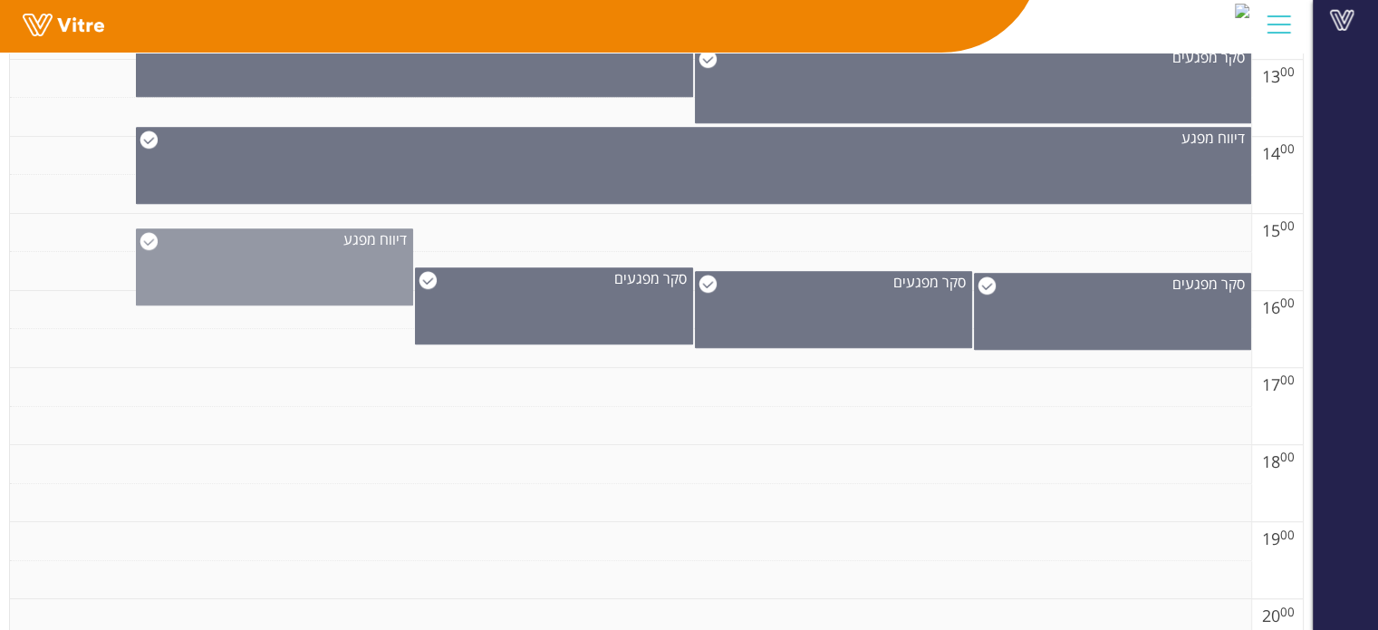
click at [256, 295] on div "דיווח מפגע" at bounding box center [274, 266] width 277 height 77
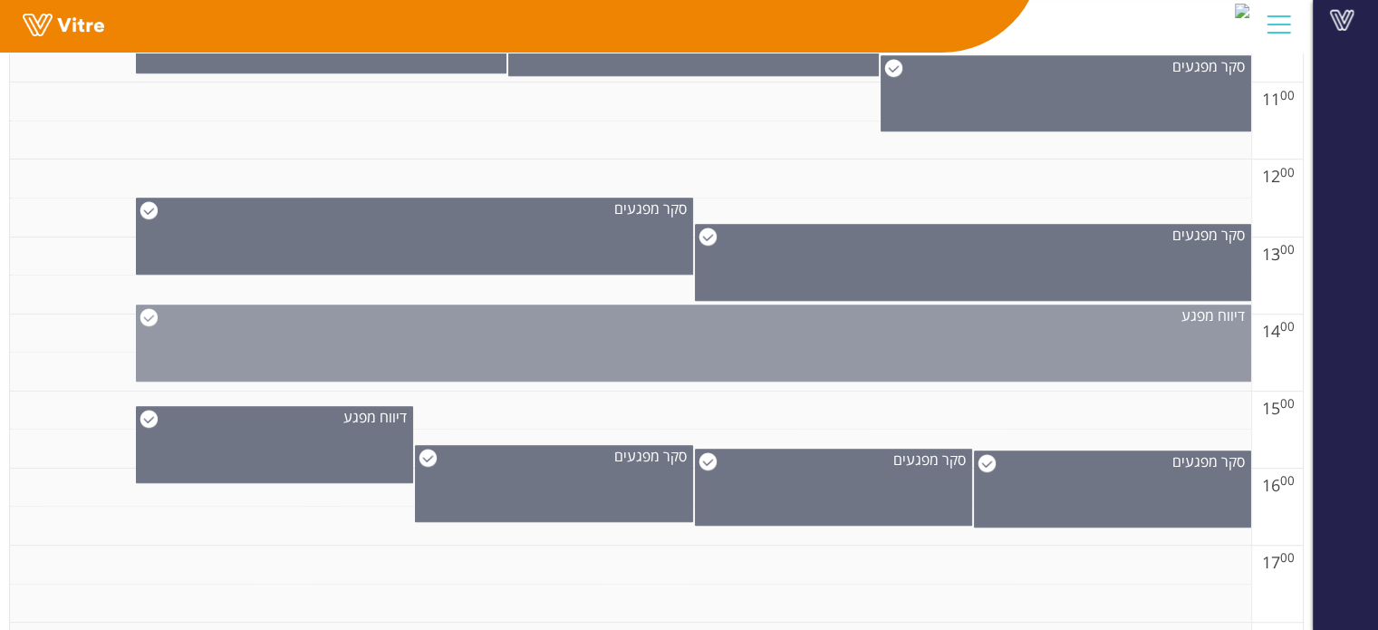
scroll to position [1087, 0]
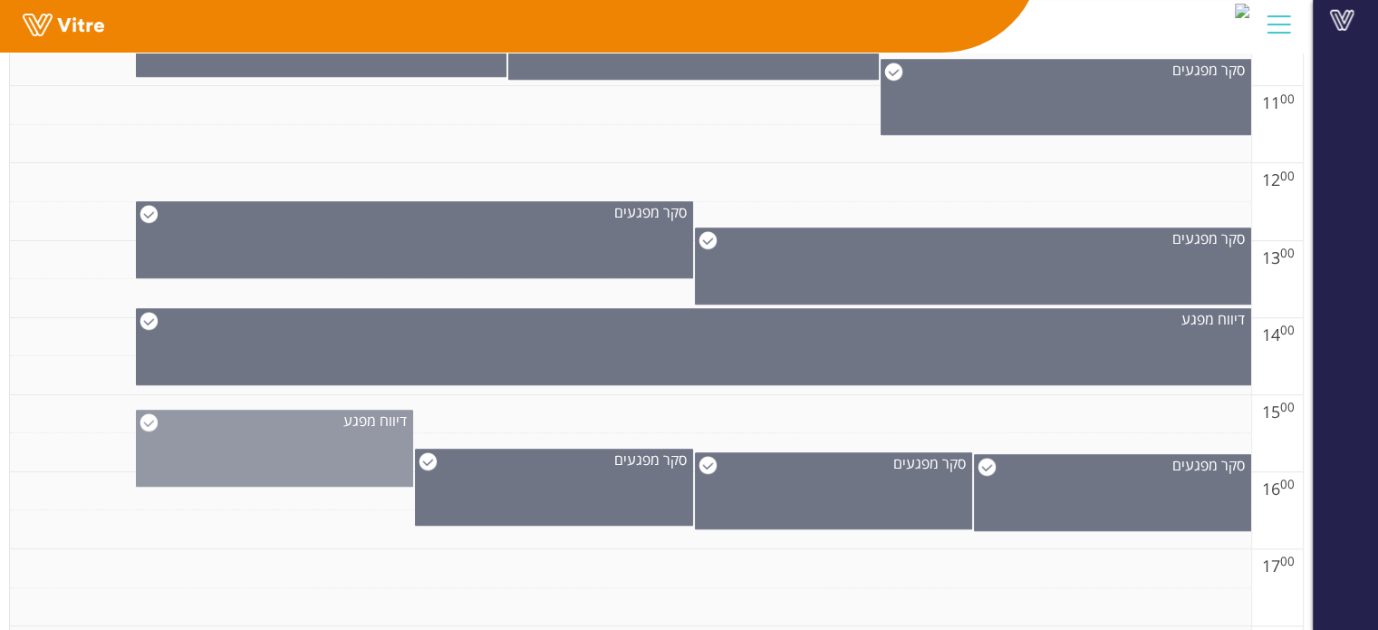
click at [227, 421] on div "דיווח מפגע" at bounding box center [274, 420] width 275 height 20
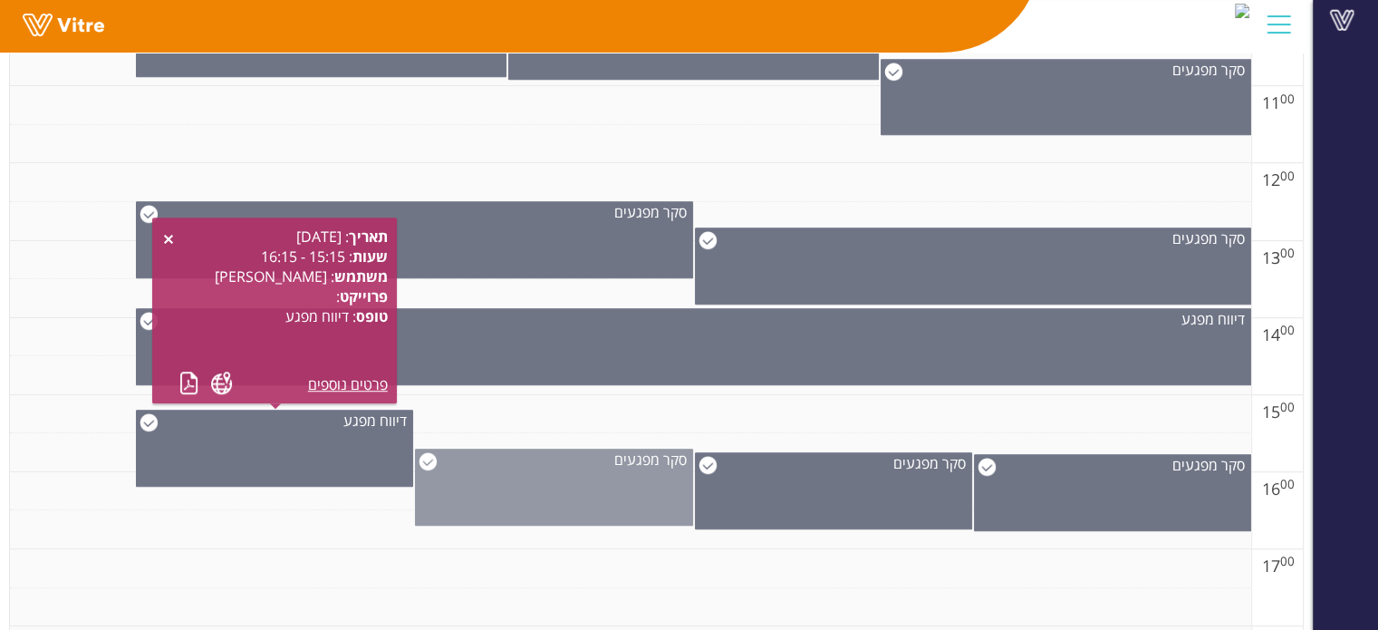
click at [505, 459] on div "סקר מפגעים" at bounding box center [553, 459] width 275 height 20
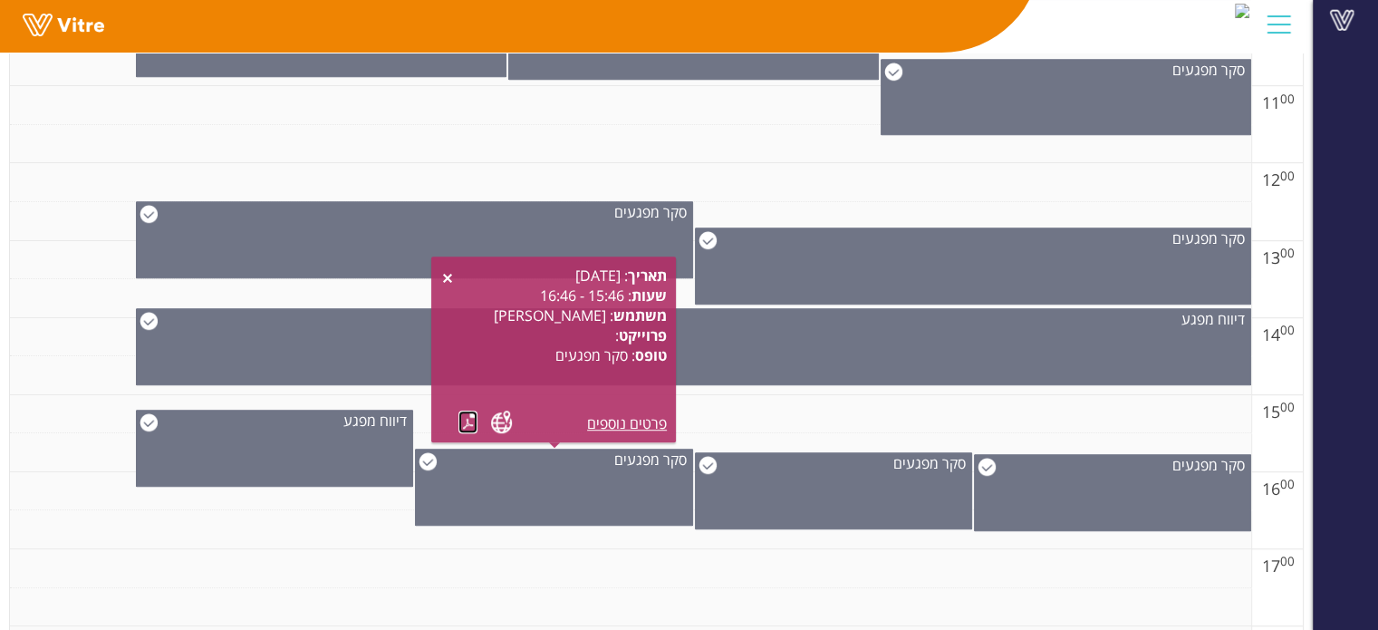
click at [460, 416] on link at bounding box center [467, 421] width 19 height 23
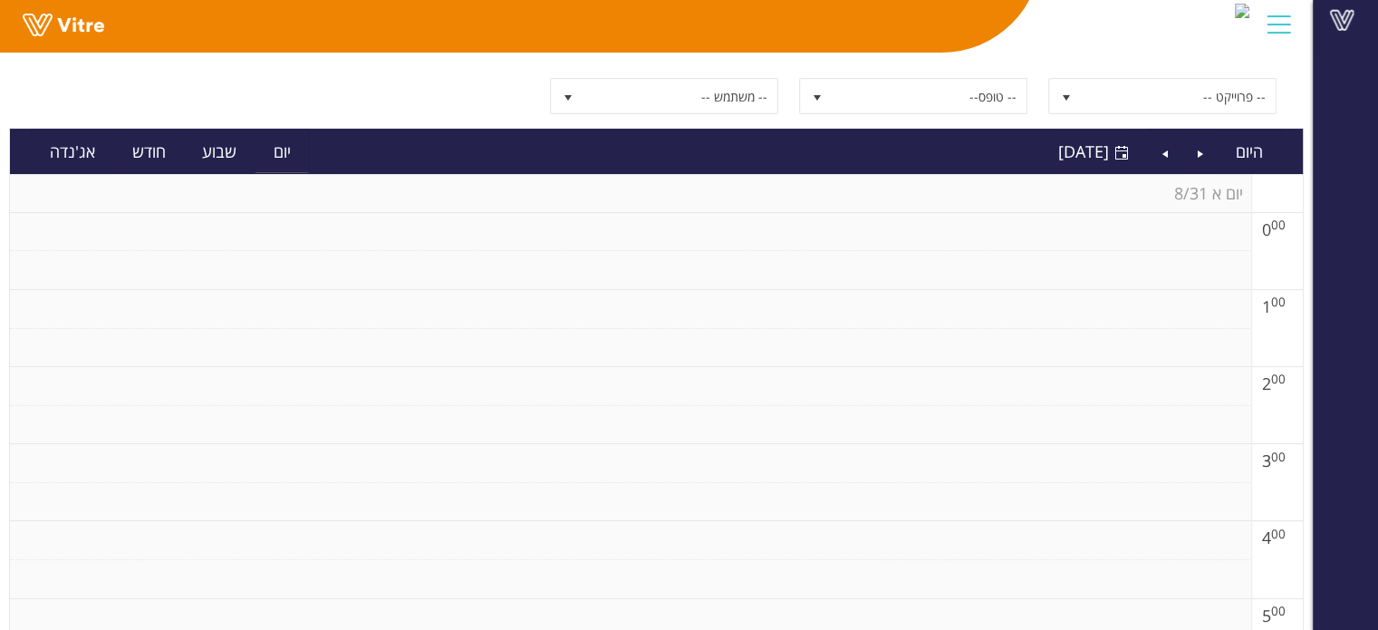
scroll to position [0, 0]
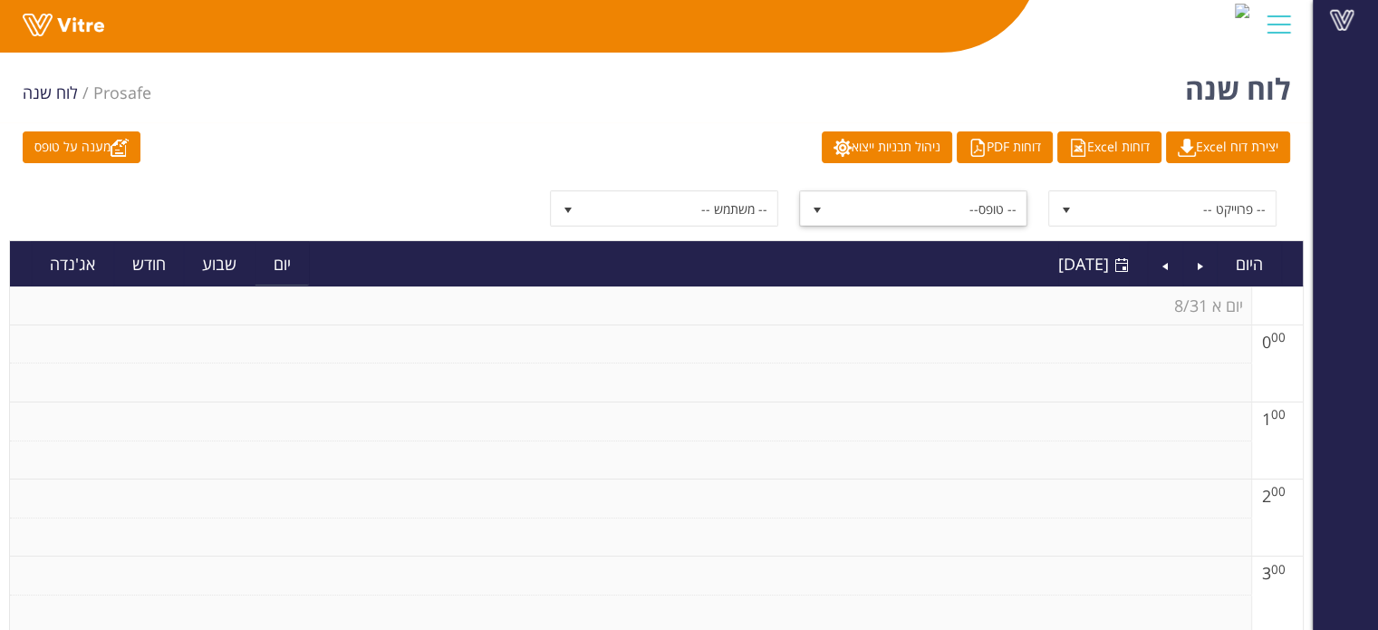
click at [920, 214] on span "-- טופס--" at bounding box center [929, 208] width 194 height 33
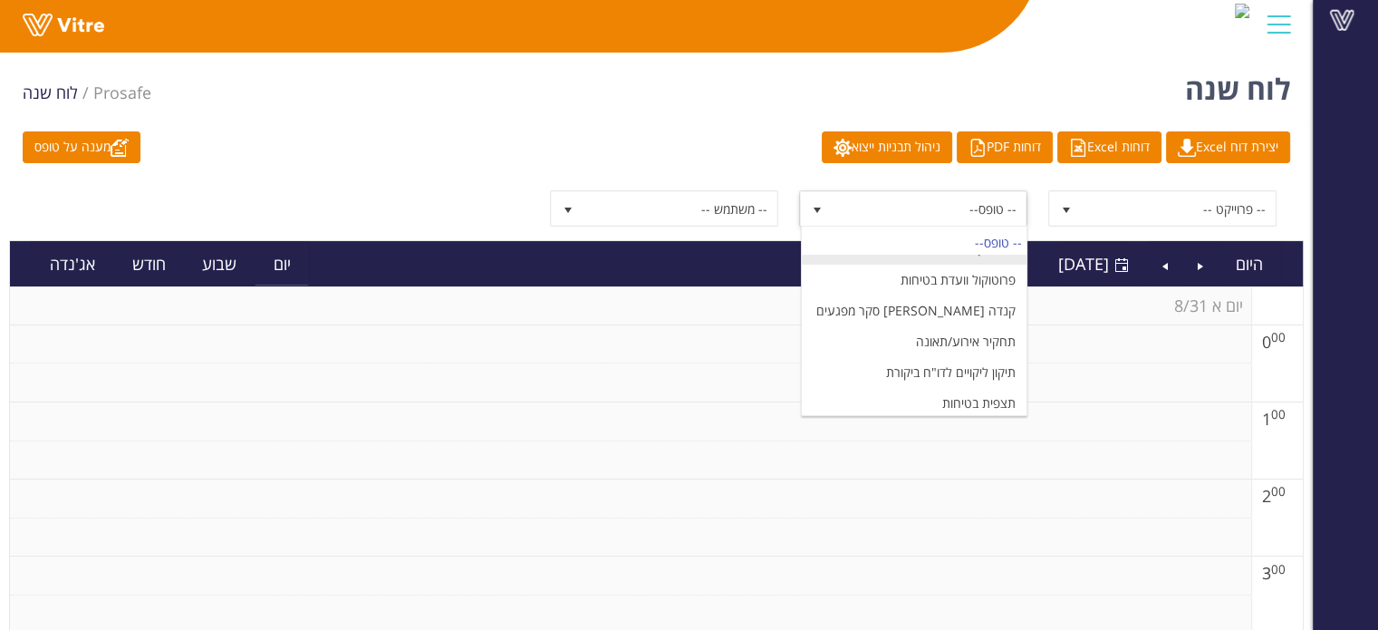
scroll to position [351, 0]
click at [989, 296] on li "קנדה [PERSON_NAME] סקר מפגעים" at bounding box center [914, 280] width 225 height 31
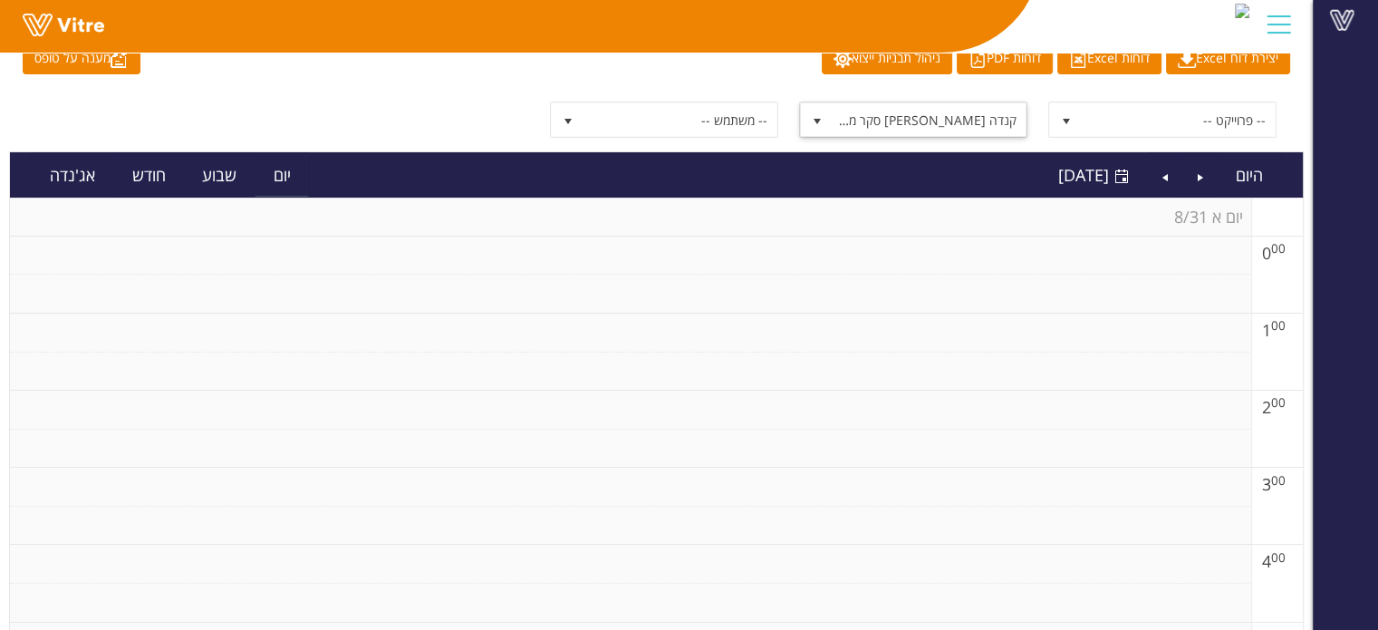
scroll to position [0, 0]
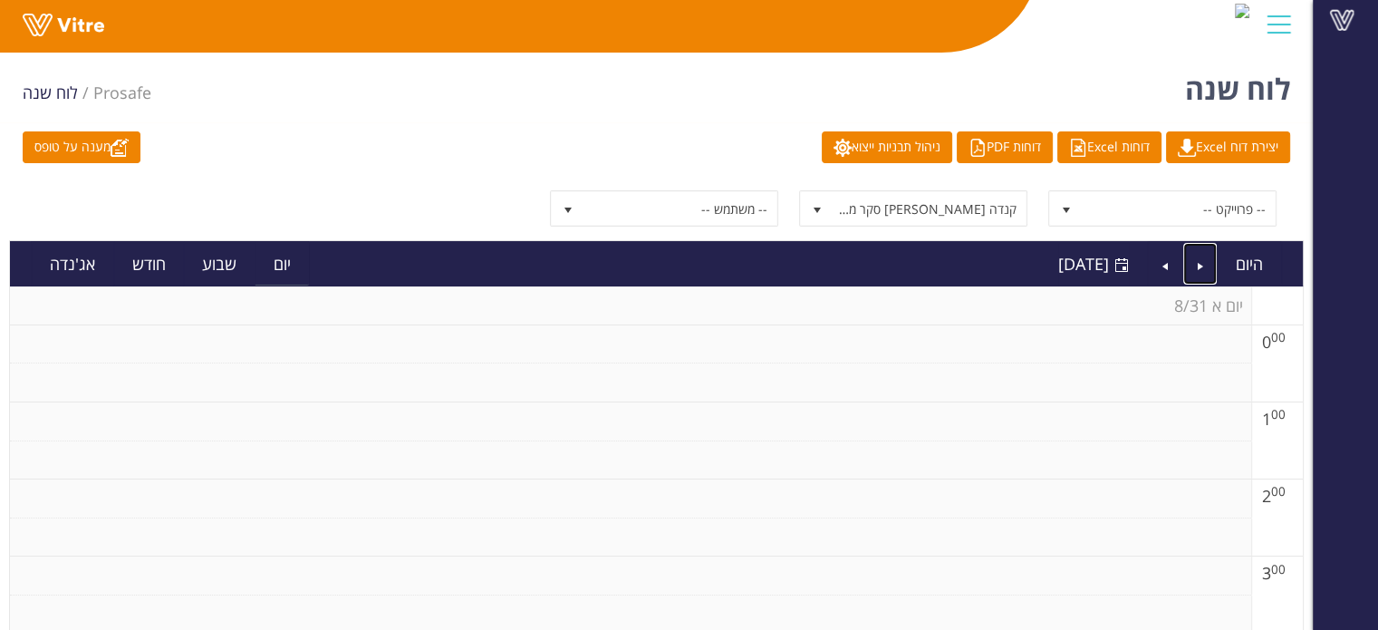
click at [1193, 264] on link "Previous" at bounding box center [1200, 264] width 34 height 42
click at [1094, 265] on span "שבת 30 אוגוסט 2025" at bounding box center [1037, 264] width 141 height 22
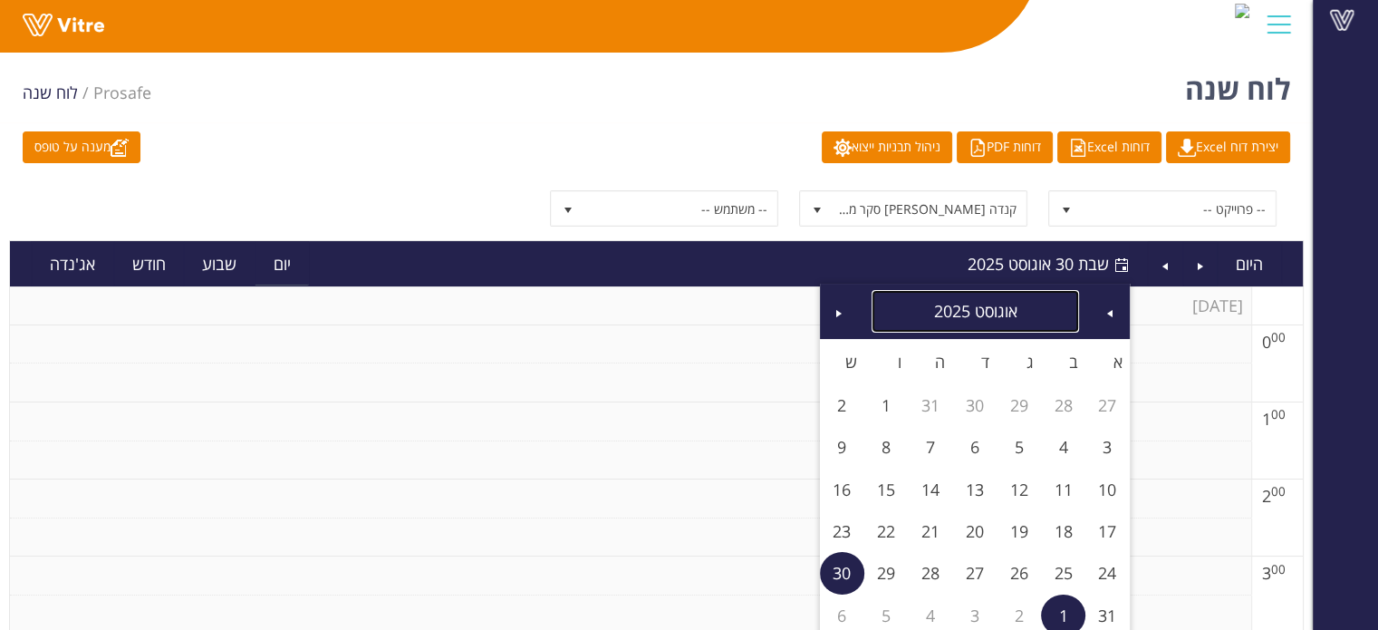
click at [930, 303] on link "אוגוסט 2025" at bounding box center [974, 311] width 207 height 42
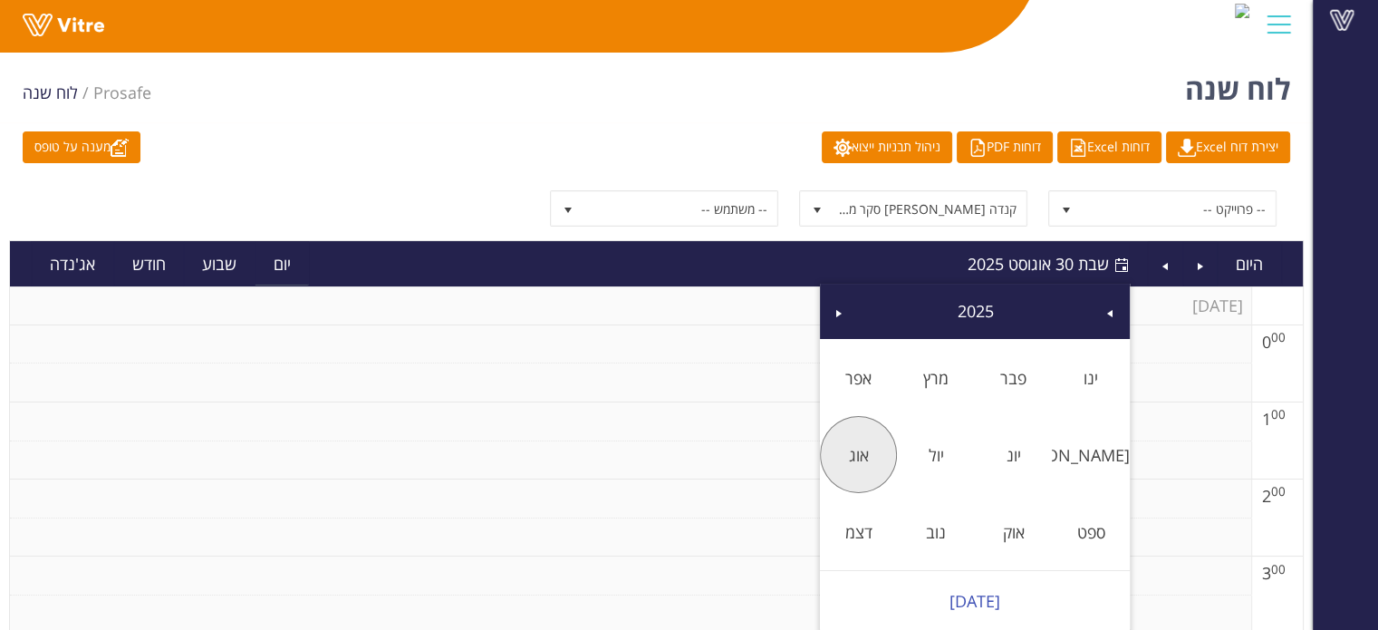
click at [874, 447] on link "אוג" at bounding box center [859, 455] width 78 height 42
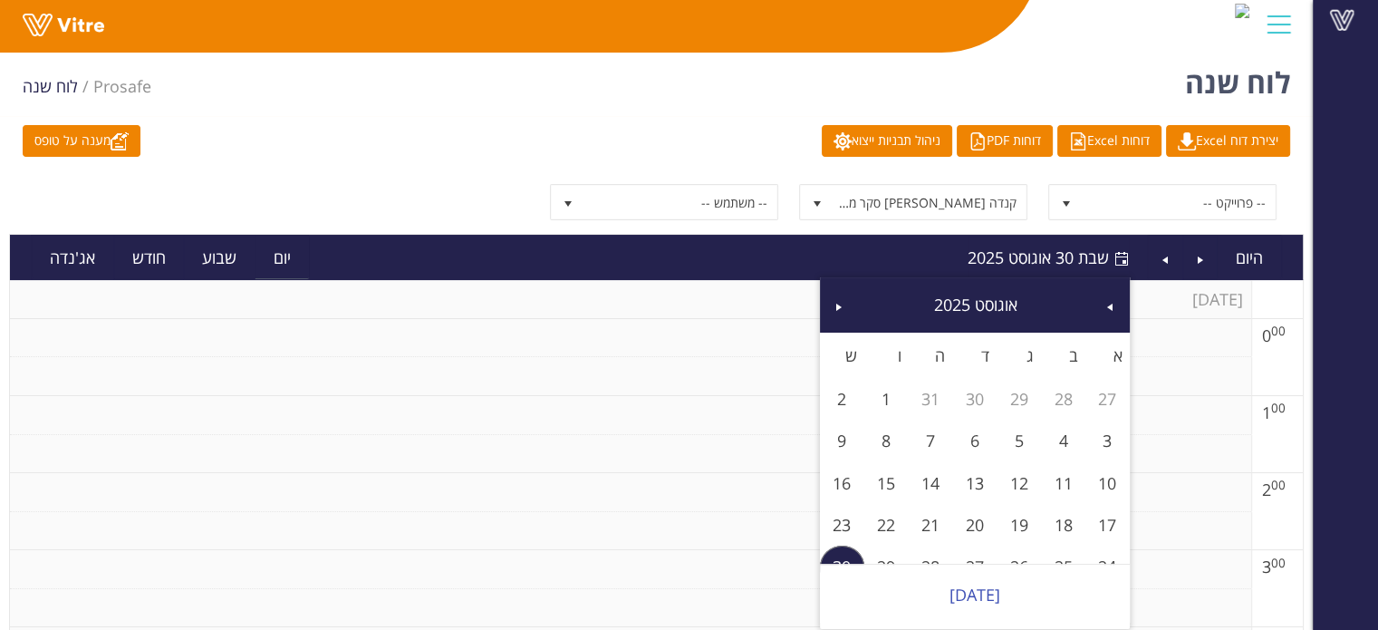
click at [536, 144] on div "מענה על טופס יצירת דוח Excel דוחות Excel דוחות PDF ניהול תבניות ייצוא" at bounding box center [656, 141] width 1294 height 32
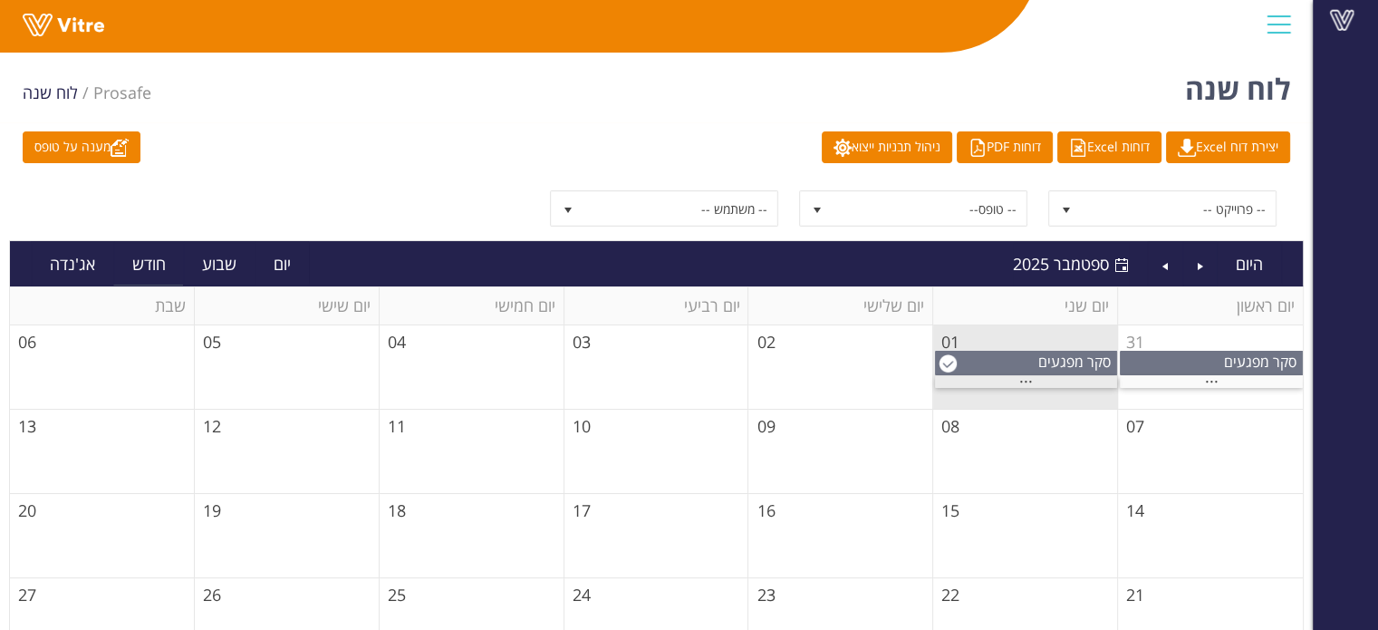
click at [1039, 382] on div "..." at bounding box center [1026, 382] width 182 height 12
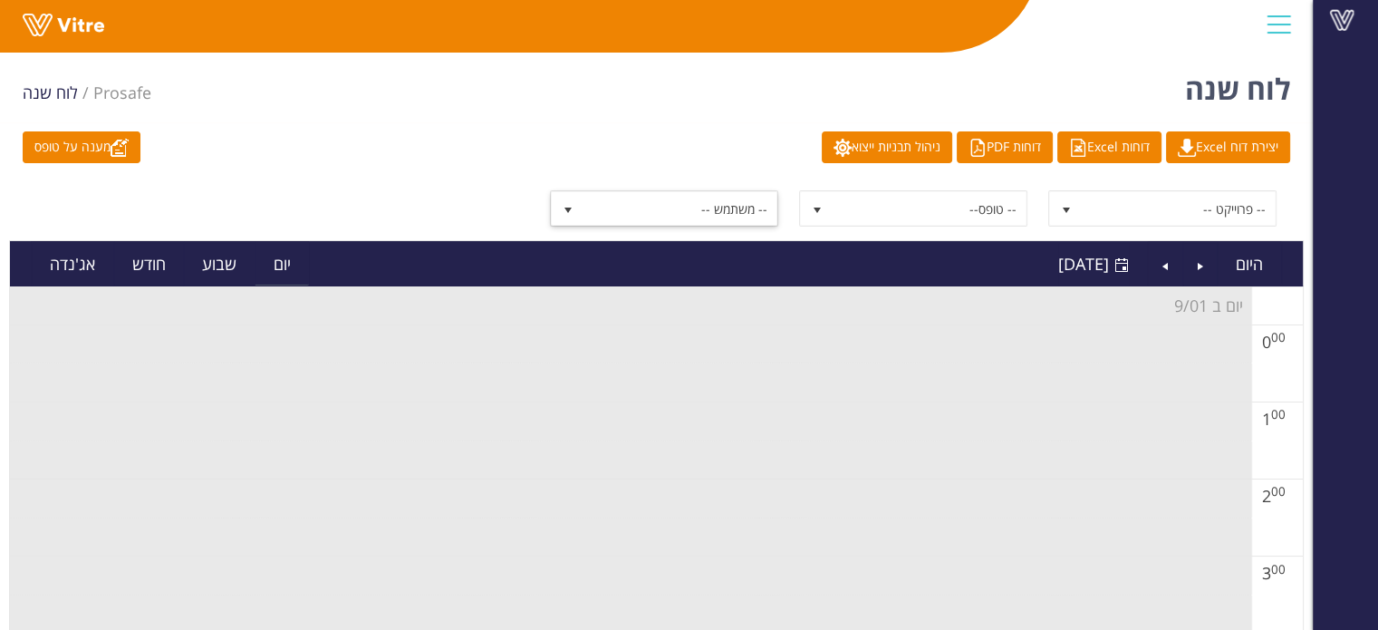
click at [701, 195] on span "-- משתמש --" at bounding box center [680, 208] width 194 height 33
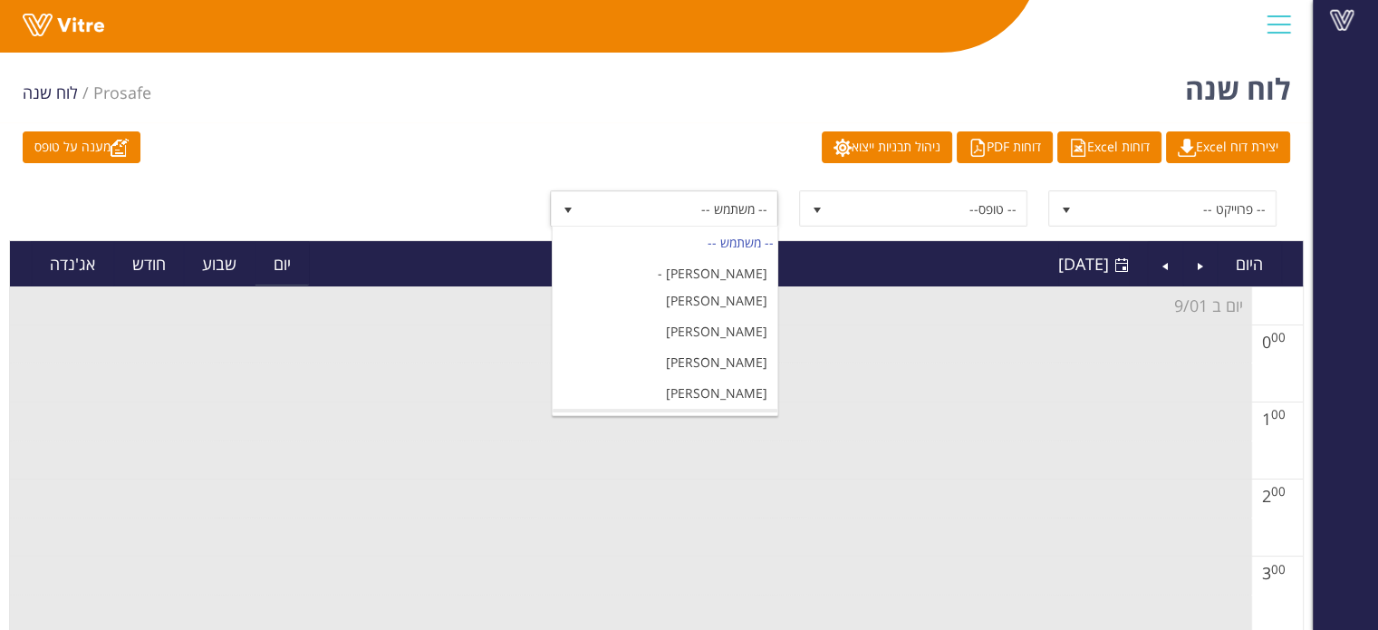
scroll to position [453, 0]
click at [691, 410] on li "[PERSON_NAME] חגו" at bounding box center [665, 425] width 225 height 31
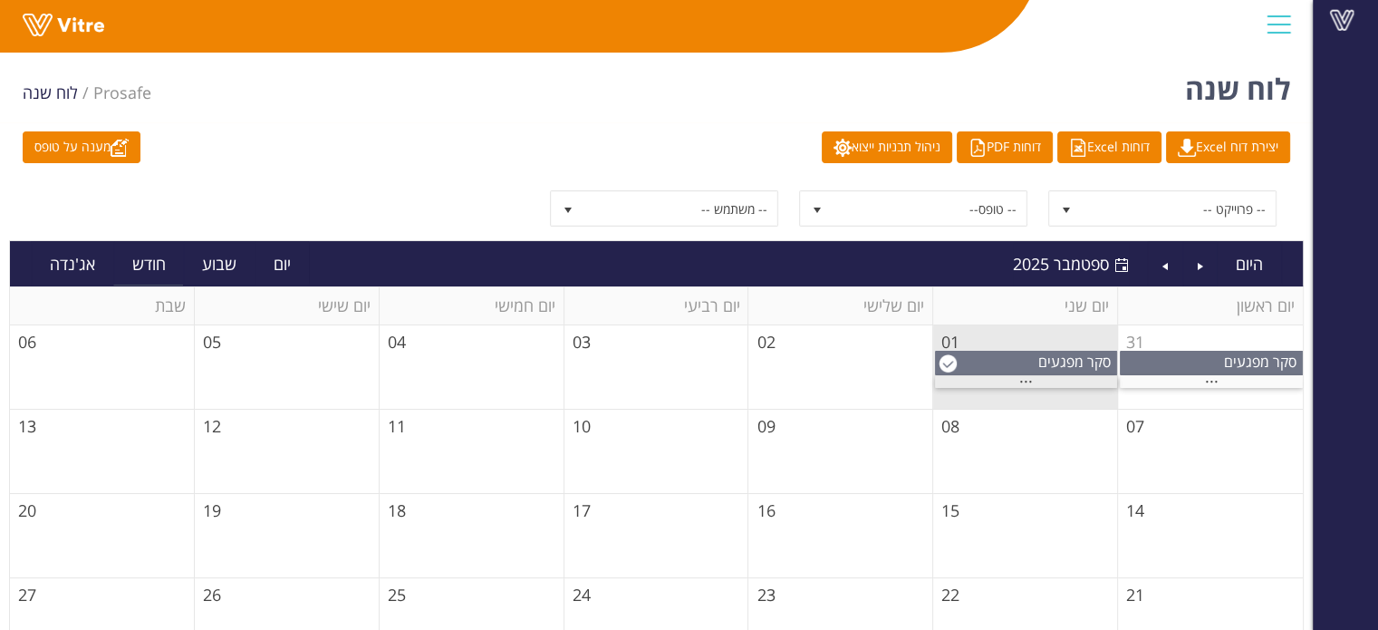
click at [1043, 380] on div "..." at bounding box center [1026, 382] width 182 height 12
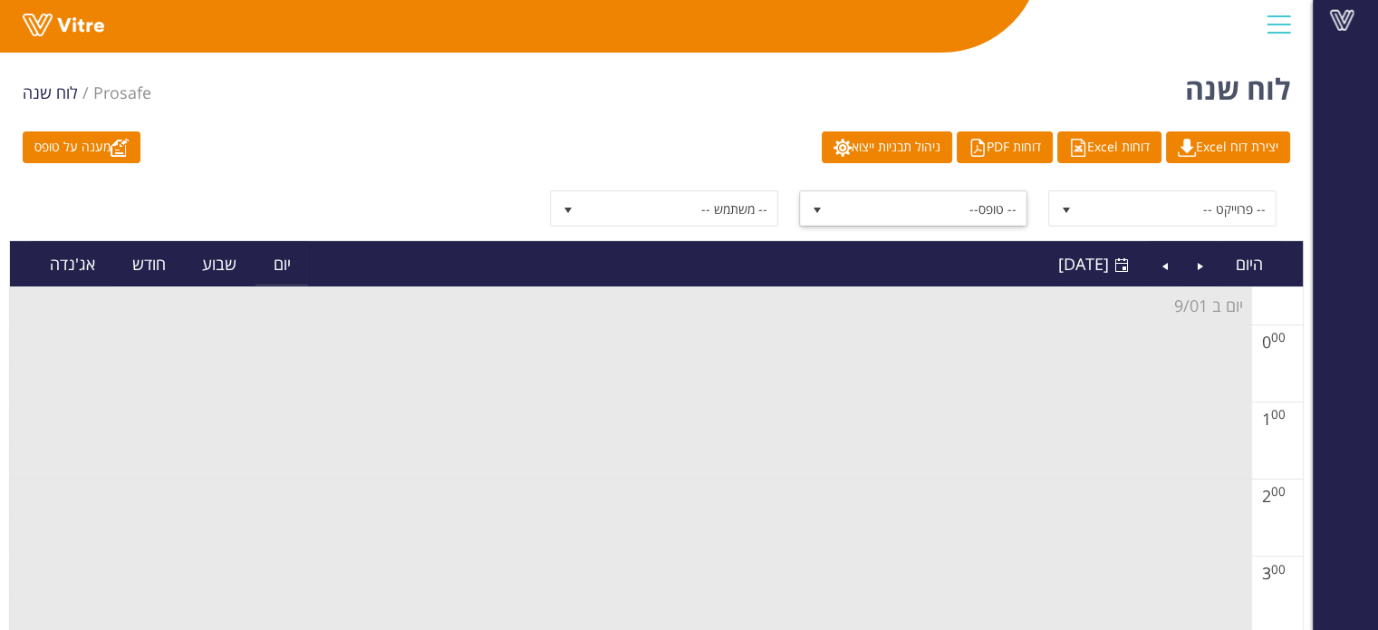
click at [1011, 207] on span "-- טופס--" at bounding box center [929, 208] width 194 height 33
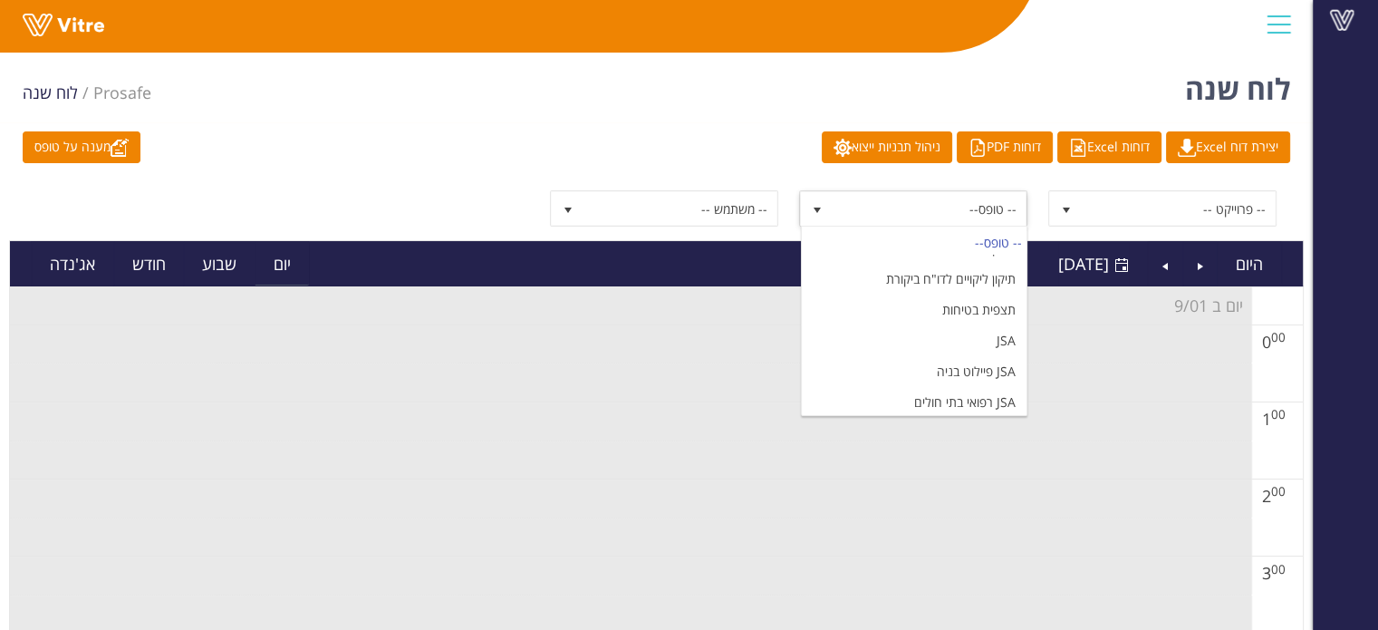
scroll to position [442, 0]
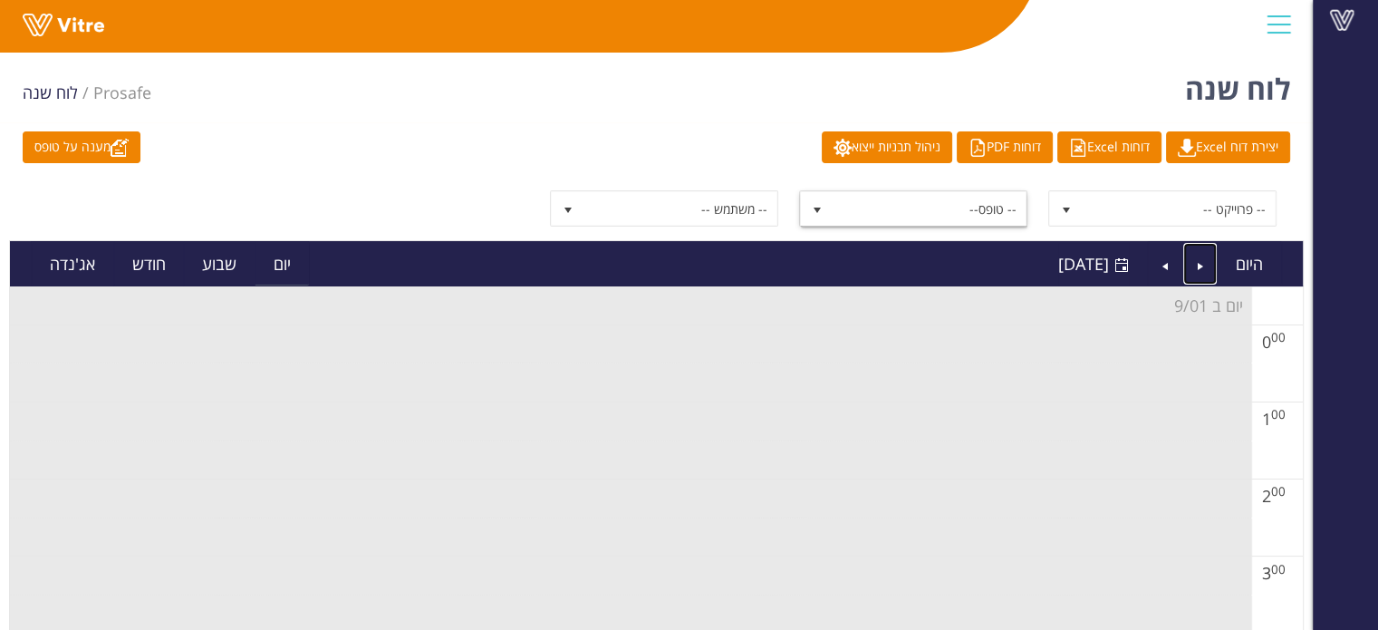
click at [1203, 271] on link "Previous" at bounding box center [1200, 264] width 34 height 42
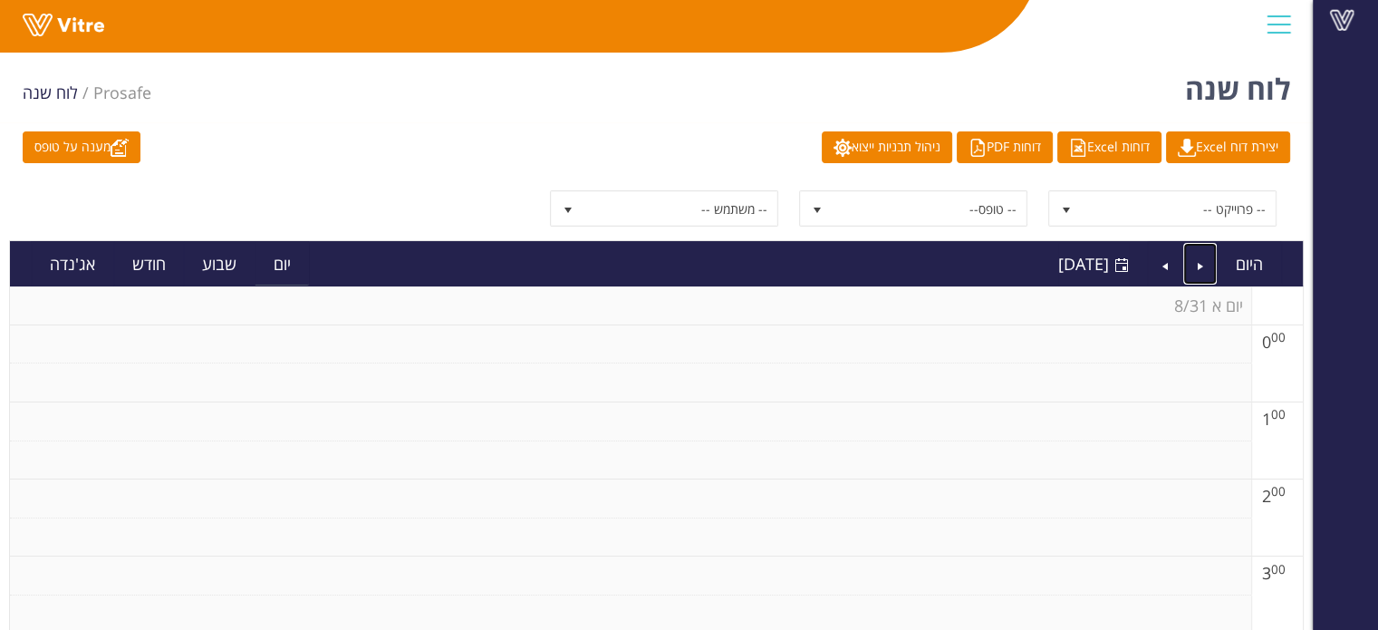
click at [1203, 271] on link "Previous" at bounding box center [1200, 264] width 34 height 42
click at [1169, 269] on link "Next" at bounding box center [1165, 264] width 34 height 42
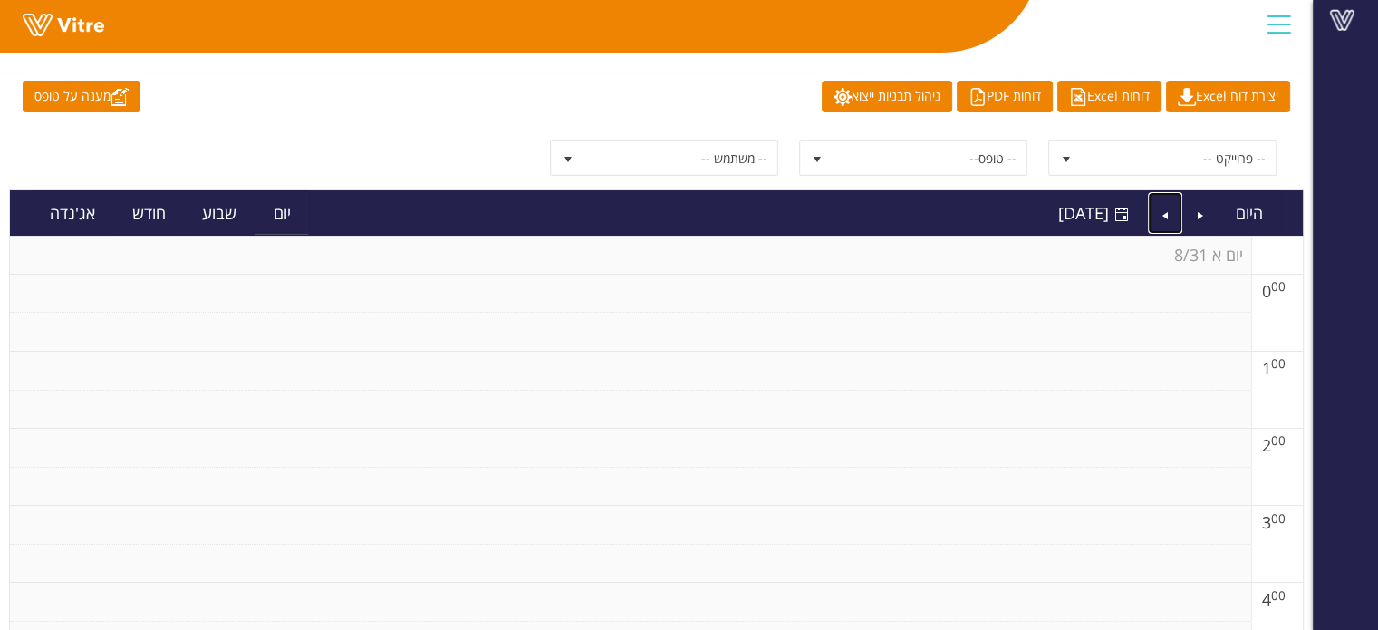
scroll to position [0, 0]
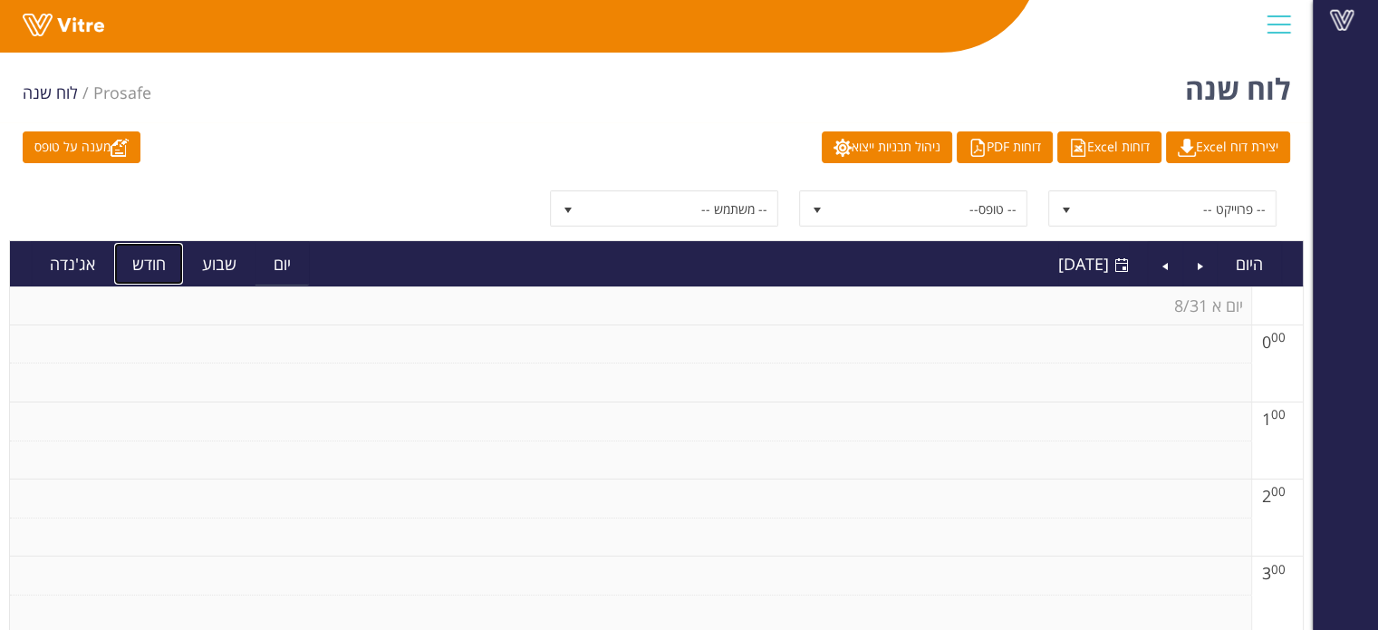
click at [163, 271] on link "חודש" at bounding box center [149, 264] width 70 height 42
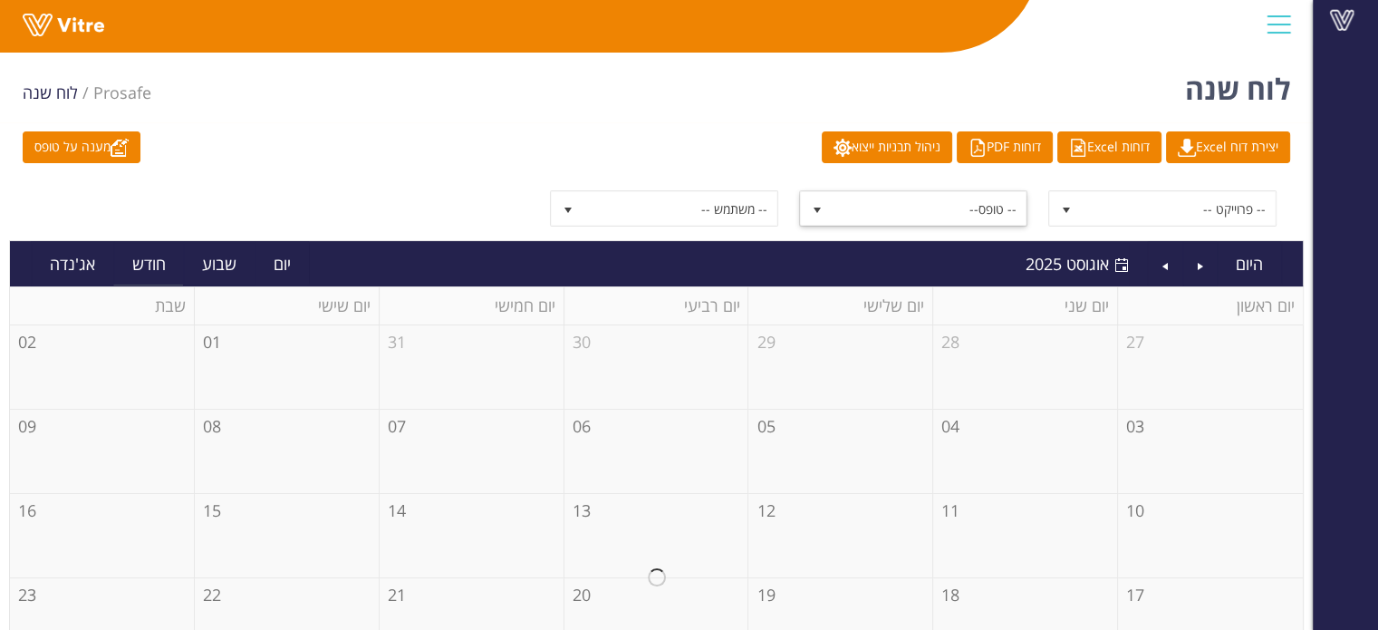
click at [870, 207] on span "-- טופס--" at bounding box center [929, 208] width 194 height 33
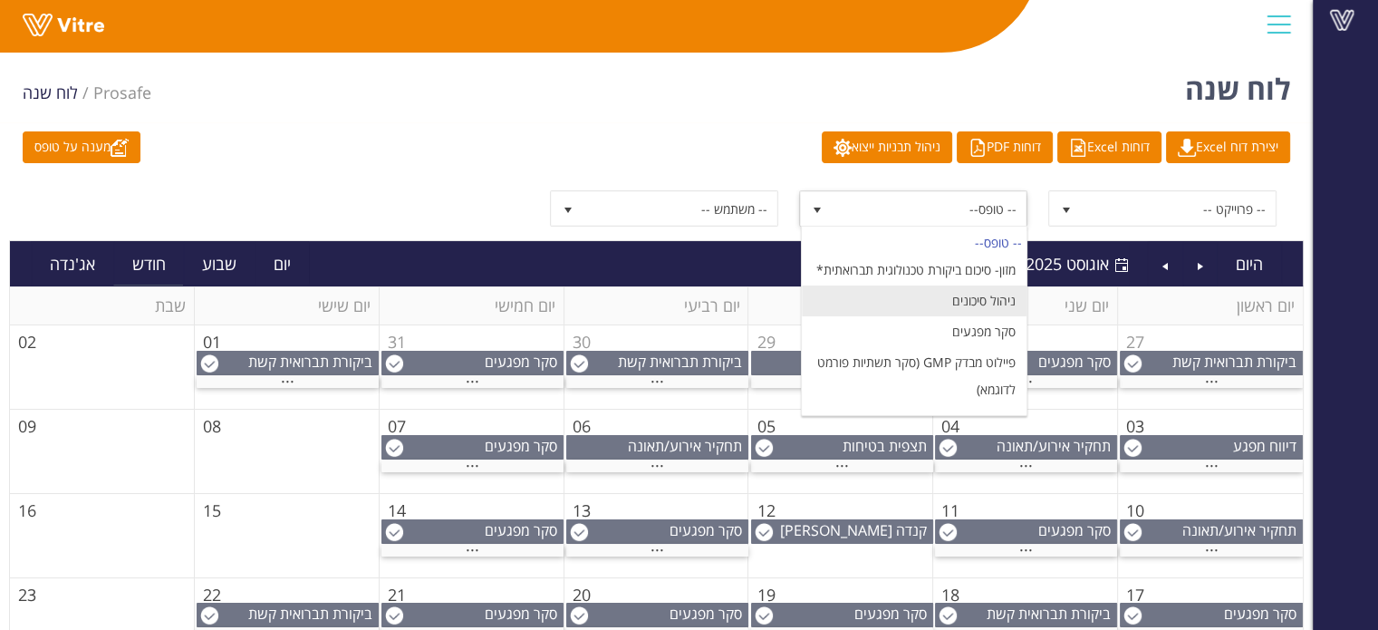
scroll to position [272, 0]
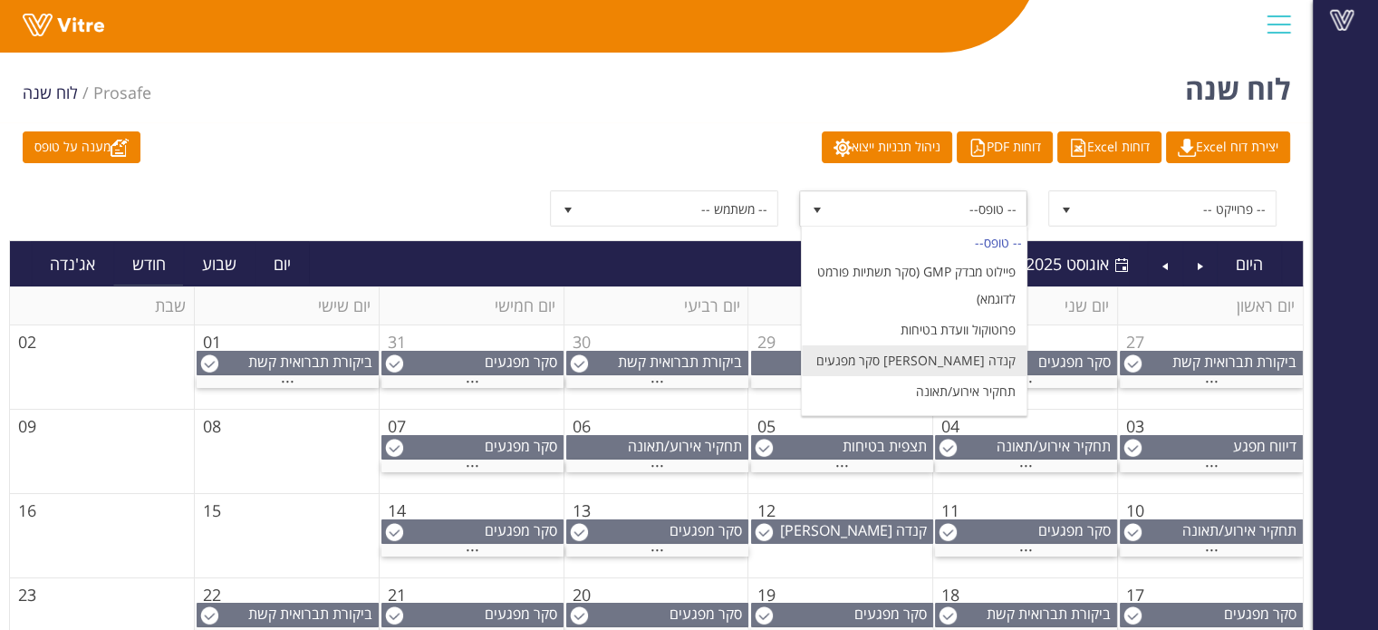
click at [907, 375] on li "קנדה [PERSON_NAME] סקר מפגעים" at bounding box center [914, 360] width 225 height 31
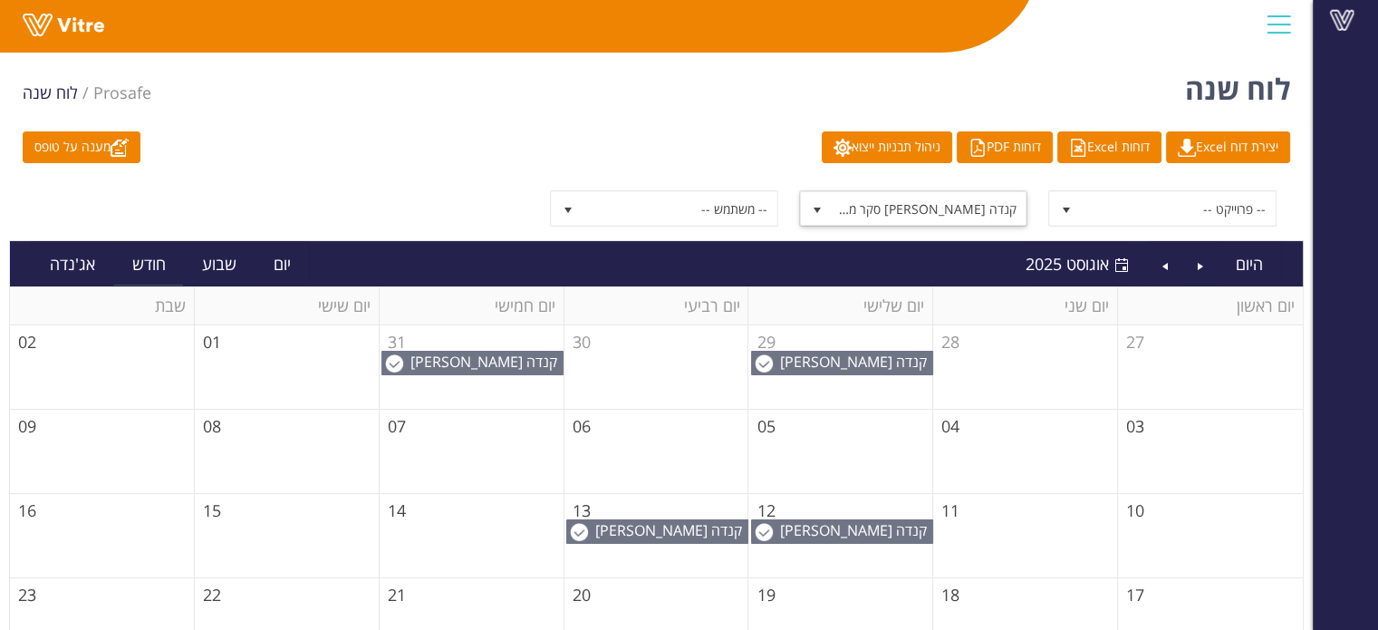
scroll to position [91, 0]
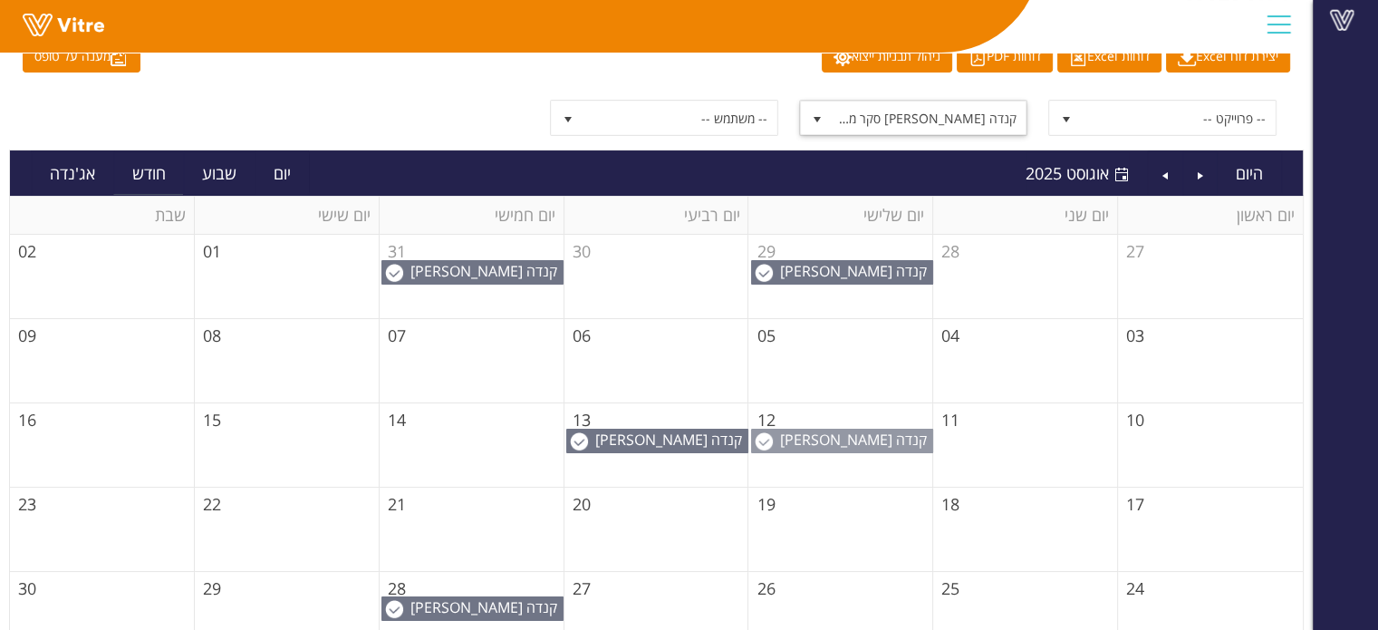
click at [849, 438] on span "קנדה [PERSON_NAME] סקר מפגעים" at bounding box center [856, 449] width 152 height 40
click at [731, 436] on span "קנדה [PERSON_NAME] סקר מפגעים" at bounding box center [671, 449] width 152 height 40
click at [854, 270] on span "קנדה [PERSON_NAME] סקר מפגעים" at bounding box center [856, 281] width 152 height 40
click at [536, 261] on span "קנדה [PERSON_NAME] סקר מפגעים" at bounding box center [486, 281] width 152 height 40
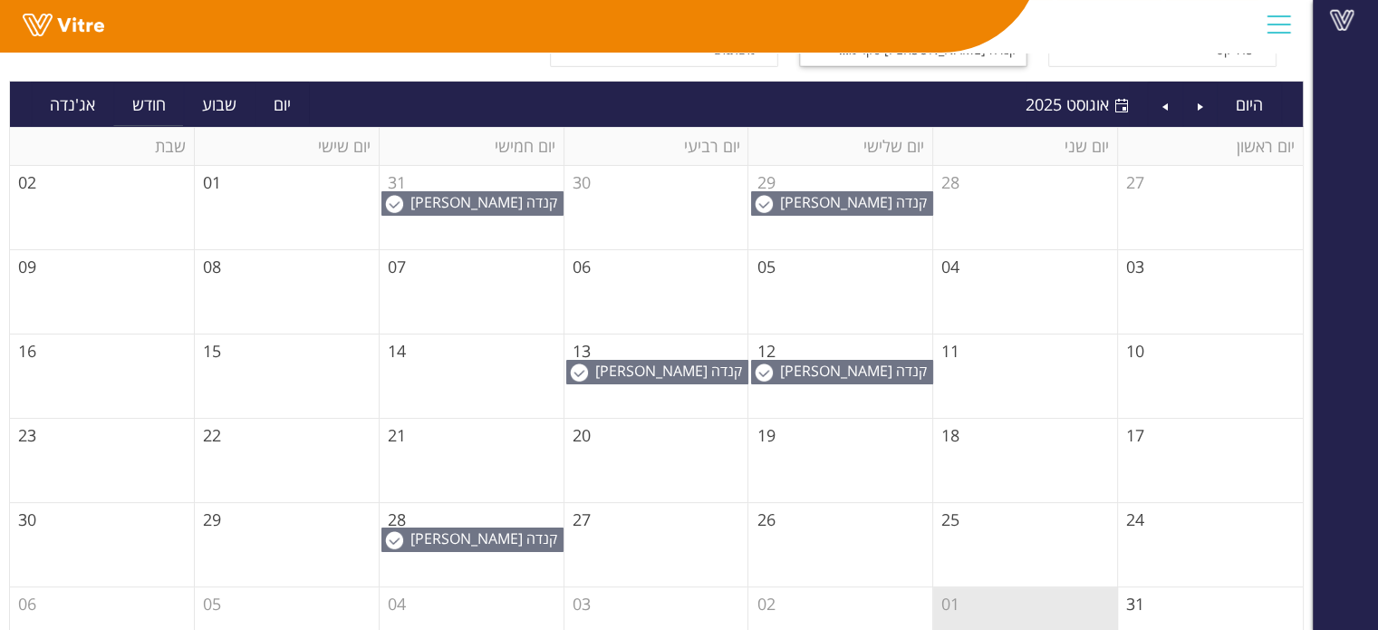
scroll to position [207, 0]
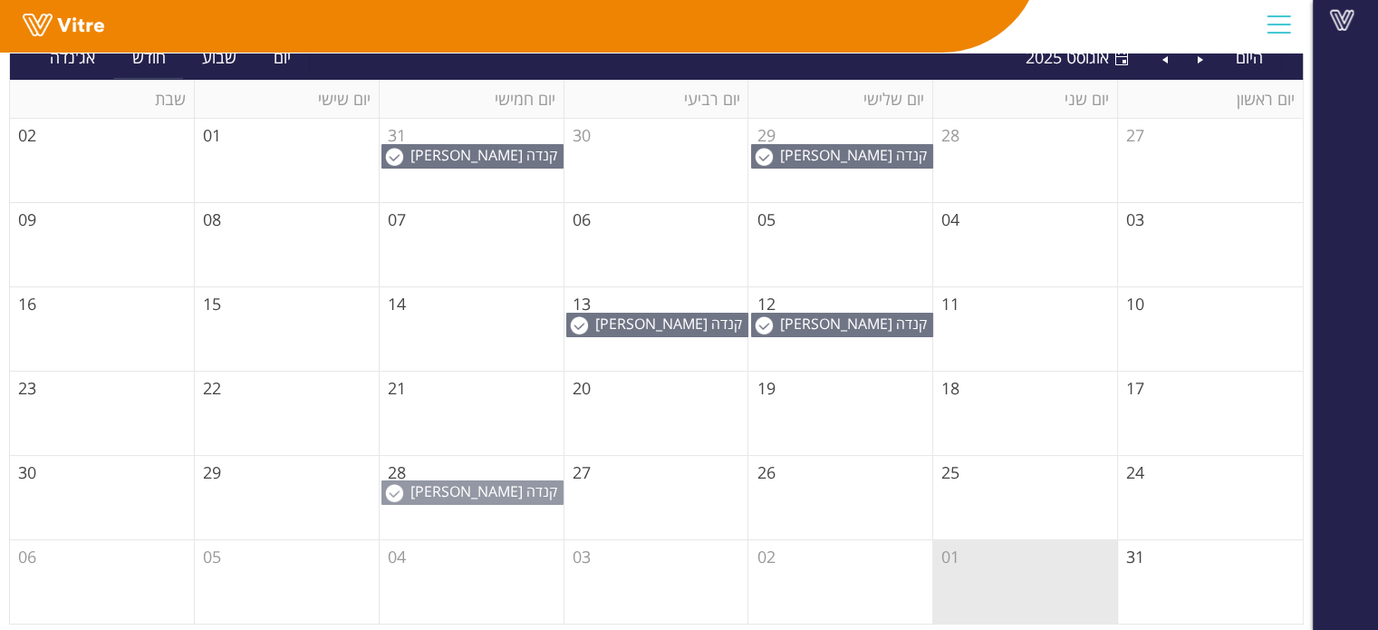
click at [493, 501] on div "קנדה [PERSON_NAME] סקר מפגעים" at bounding box center [472, 492] width 182 height 24
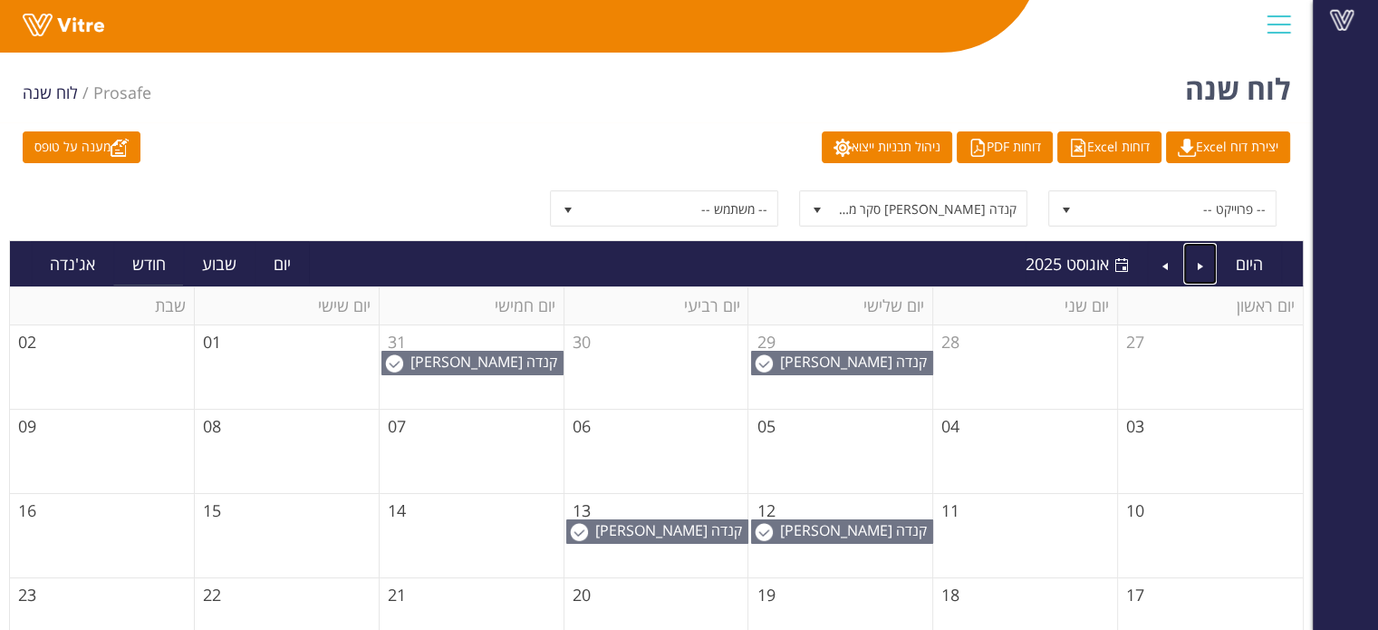
click at [1209, 264] on link "Previous" at bounding box center [1200, 264] width 34 height 42
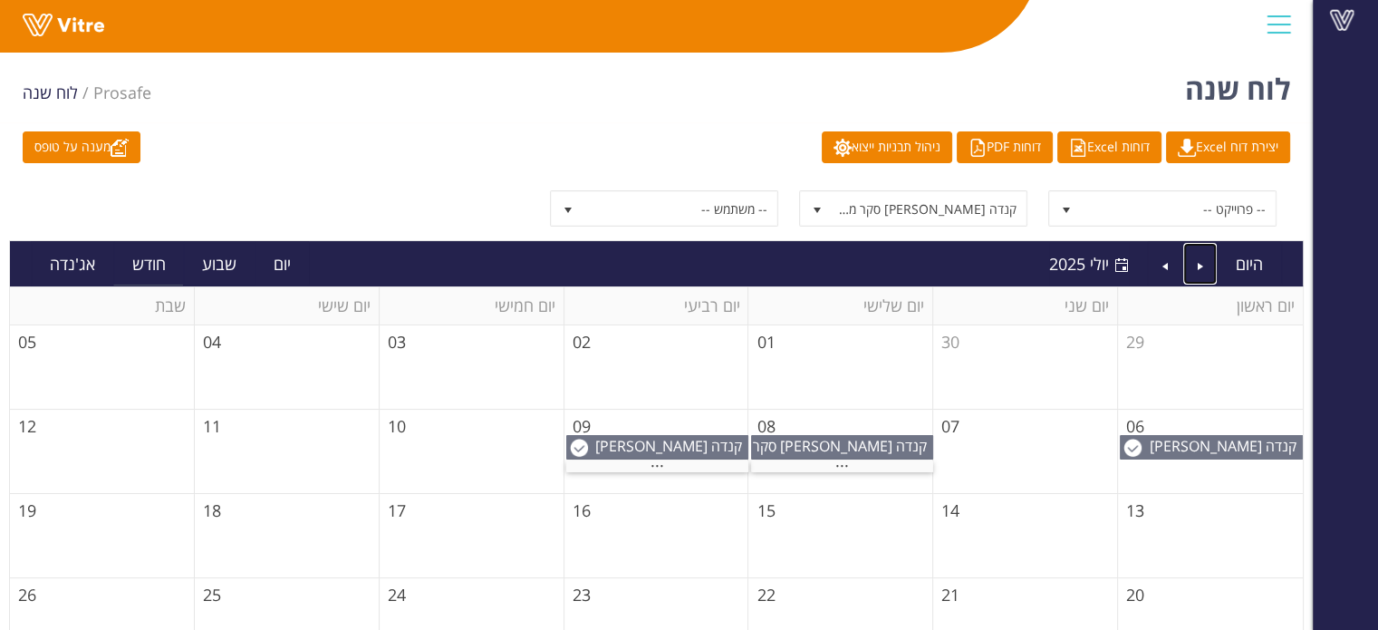
scroll to position [181, 0]
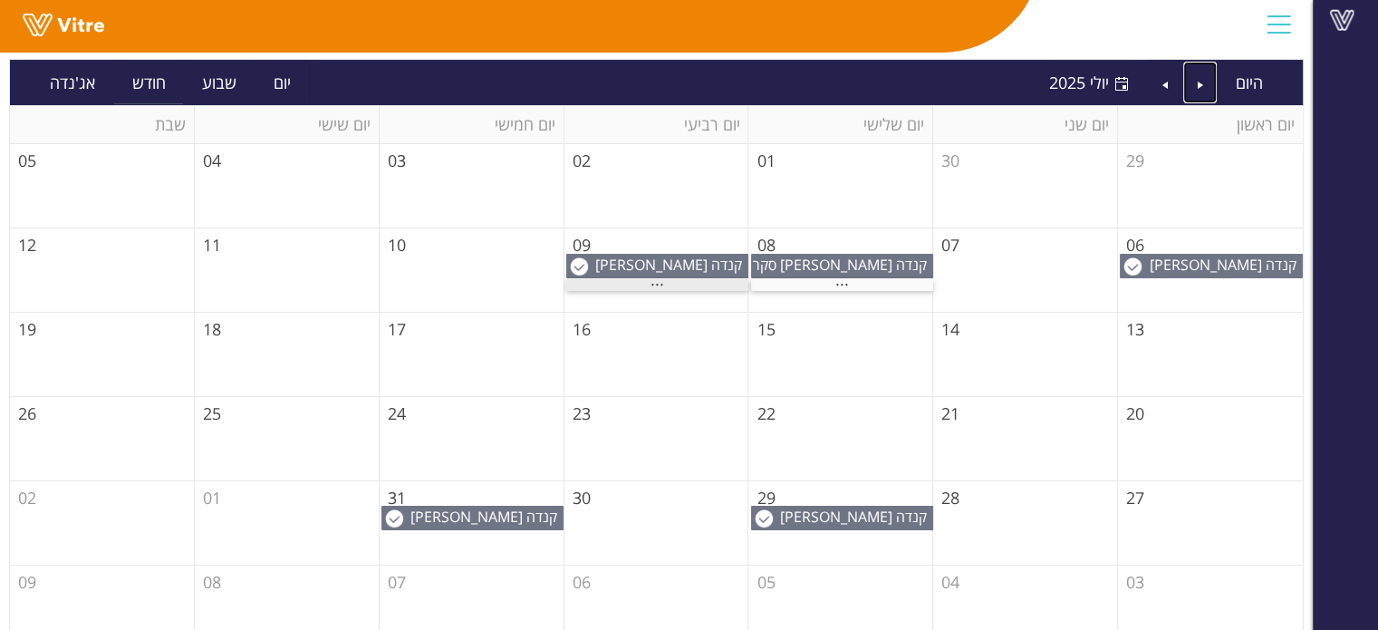
click at [667, 279] on div "..." at bounding box center [657, 285] width 182 height 12
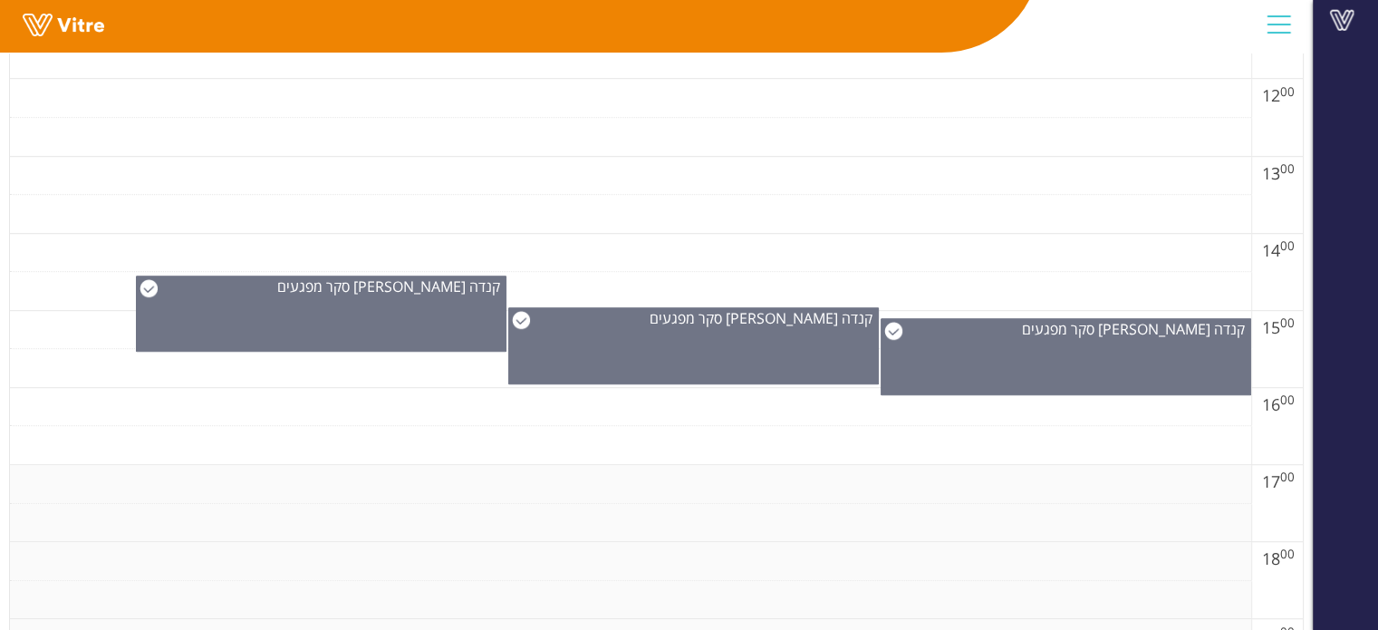
scroll to position [1178, 0]
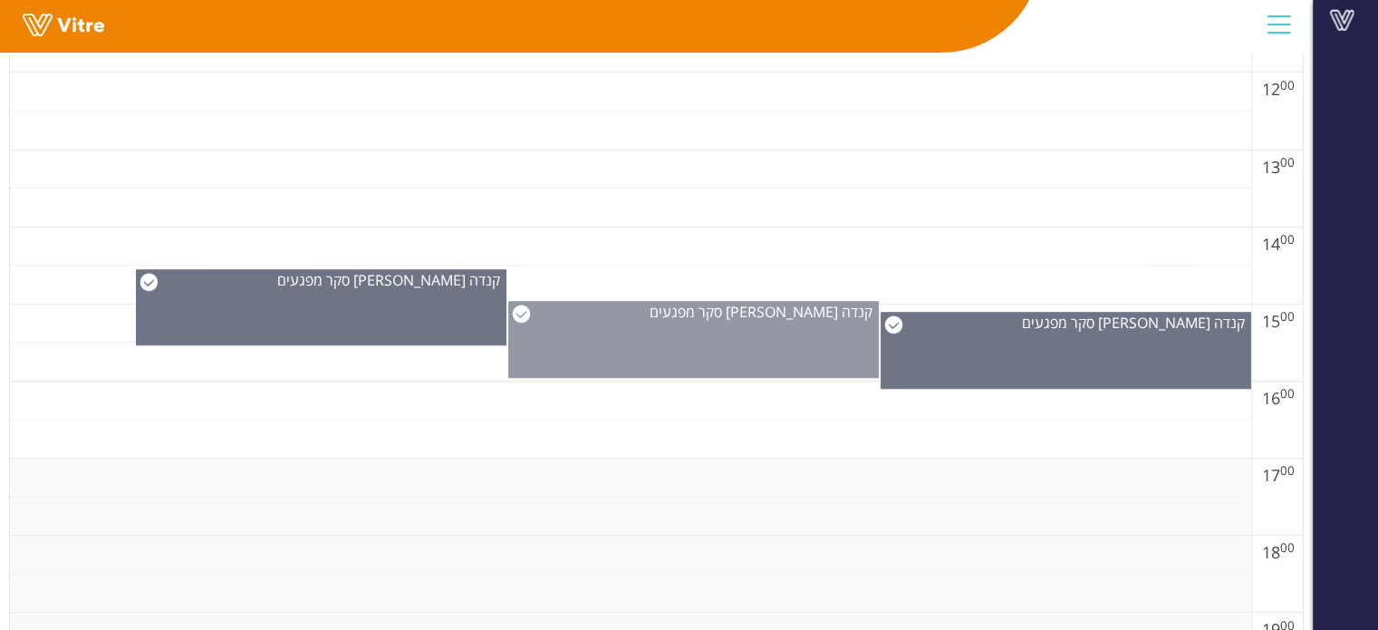
click at [727, 337] on div "קנדה [PERSON_NAME] סקר מפגעים" at bounding box center [693, 339] width 370 height 77
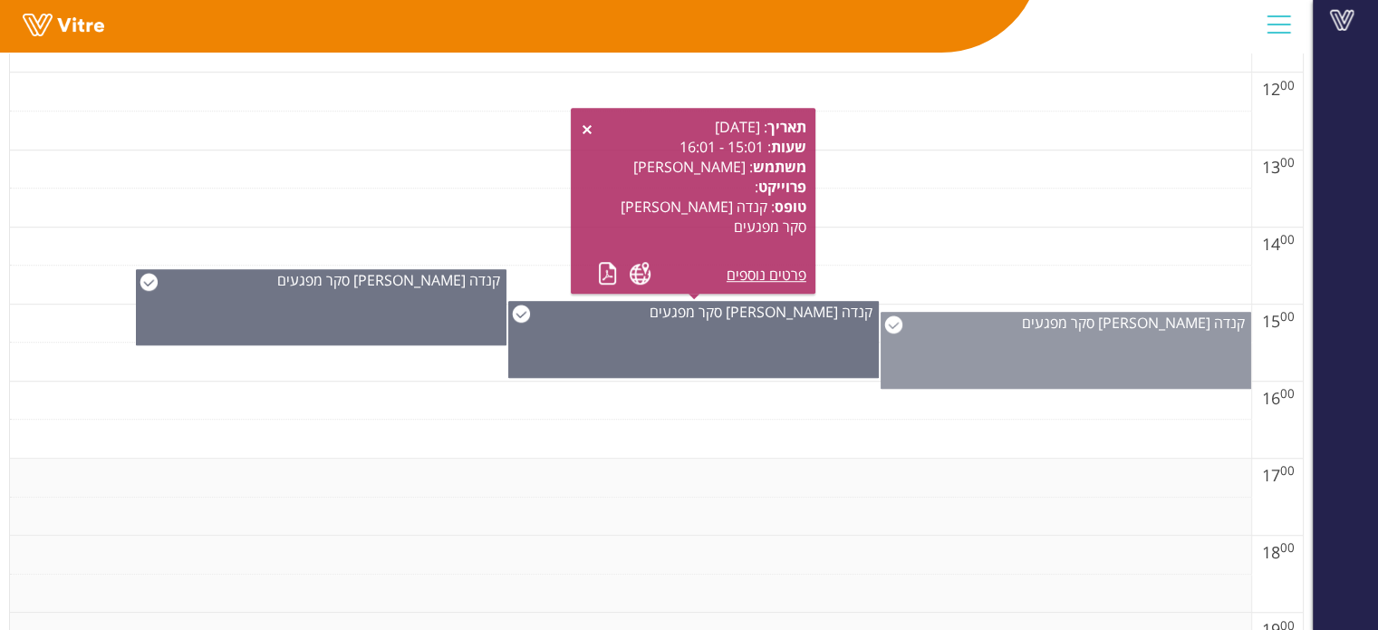
click at [946, 351] on div "קנדה [PERSON_NAME] סקר מפגעים" at bounding box center [1065, 350] width 370 height 77
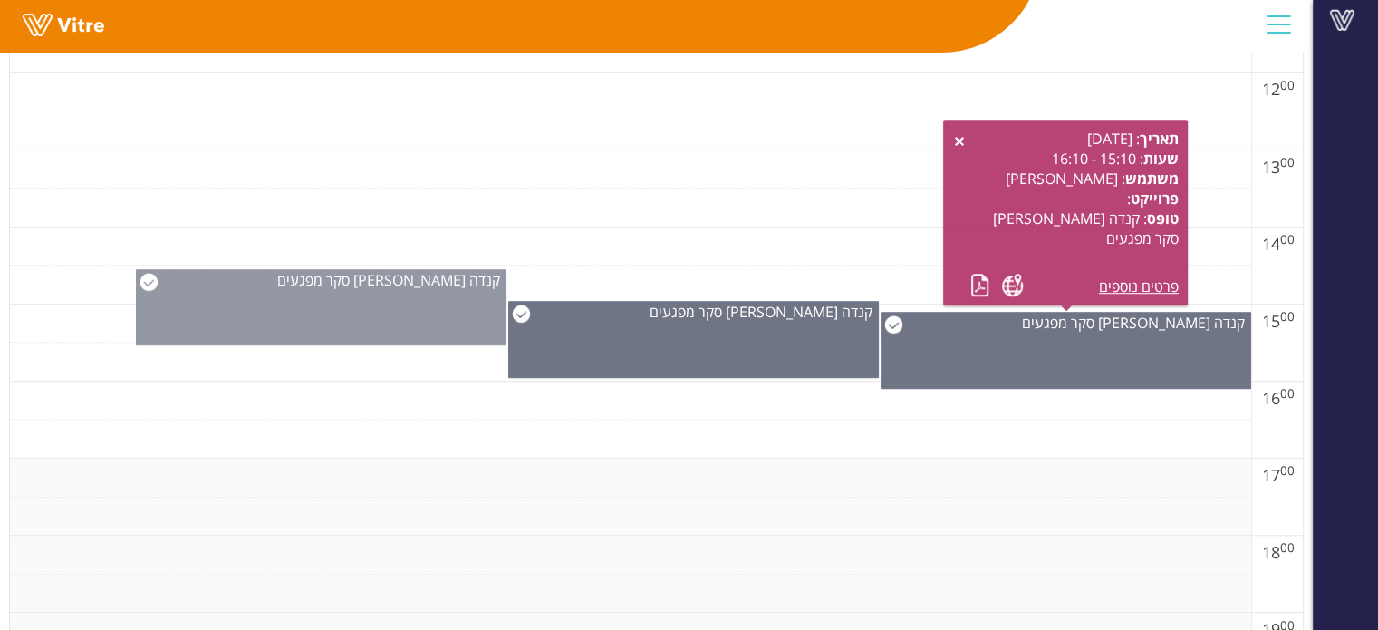
click at [431, 282] on span "קנדה [PERSON_NAME] סקר מפגעים" at bounding box center [388, 280] width 223 height 20
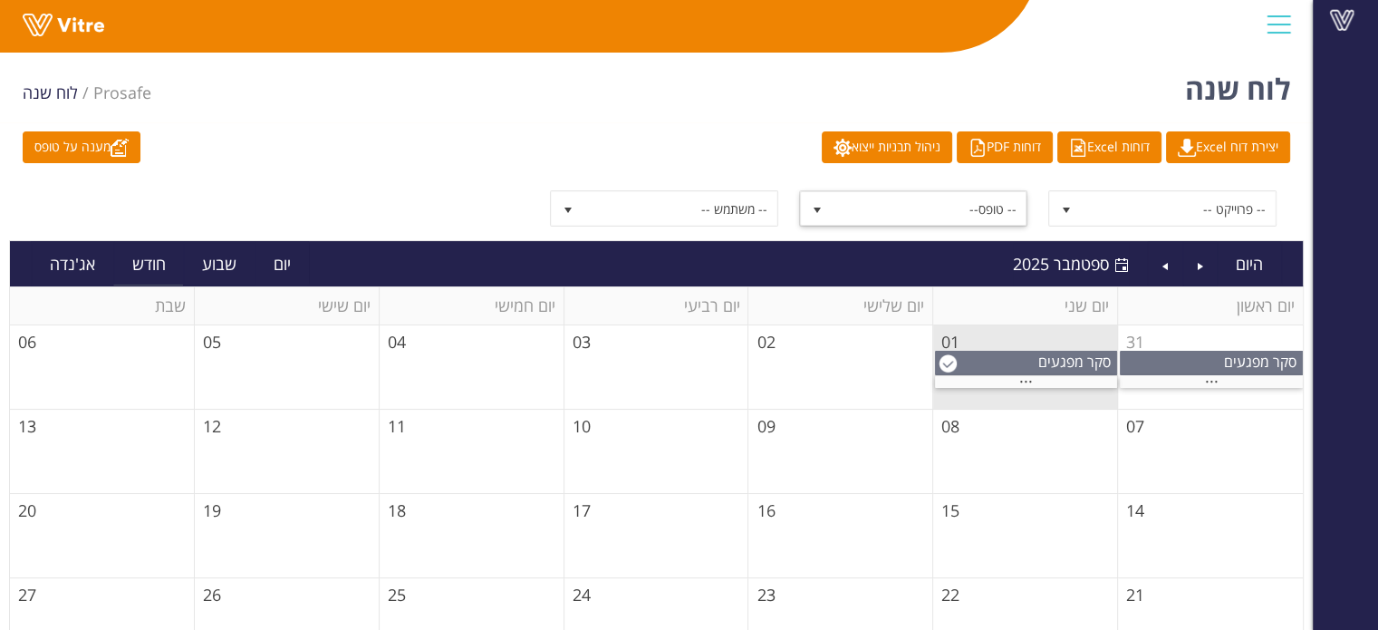
click at [927, 216] on span "-- טופס--" at bounding box center [929, 208] width 194 height 33
click at [1022, 365] on div "סקר מפגעים" at bounding box center [1026, 361] width 180 height 20
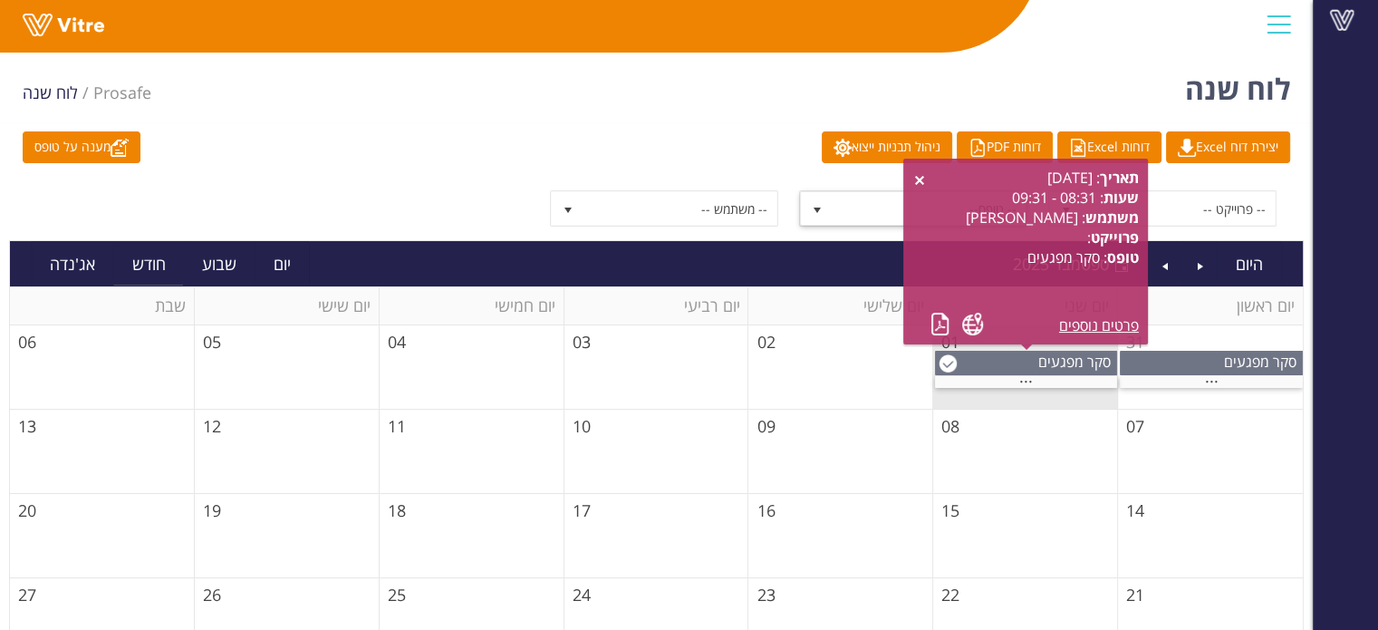
click at [1043, 385] on td "01" at bounding box center [1025, 367] width 185 height 84
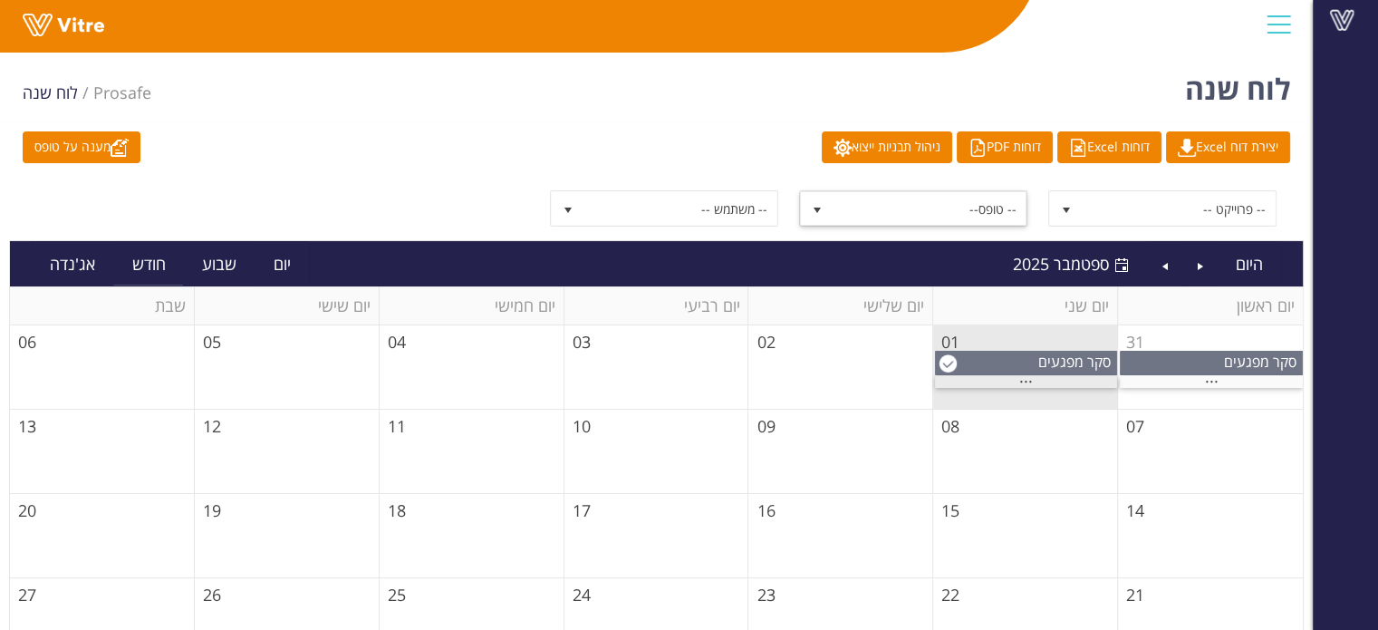
click at [1036, 377] on div "..." at bounding box center [1026, 382] width 182 height 12
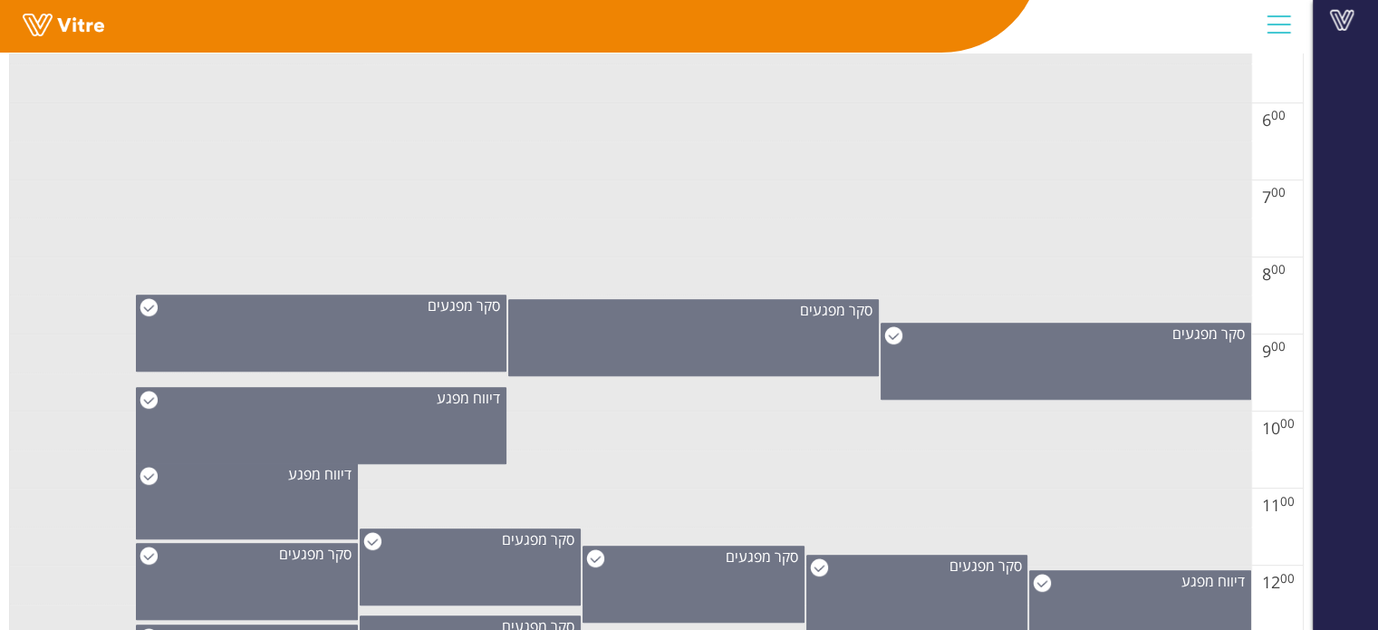
scroll to position [725, 0]
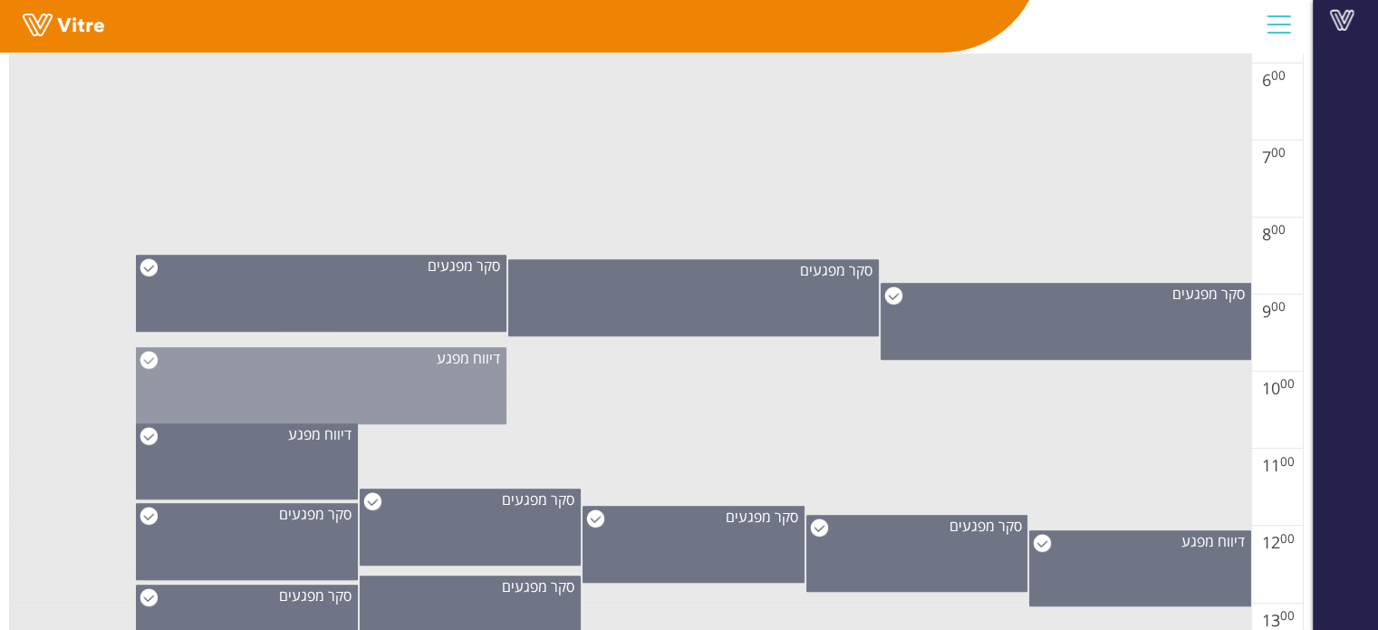
click at [442, 393] on div "דיווח מפגע" at bounding box center [321, 385] width 370 height 77
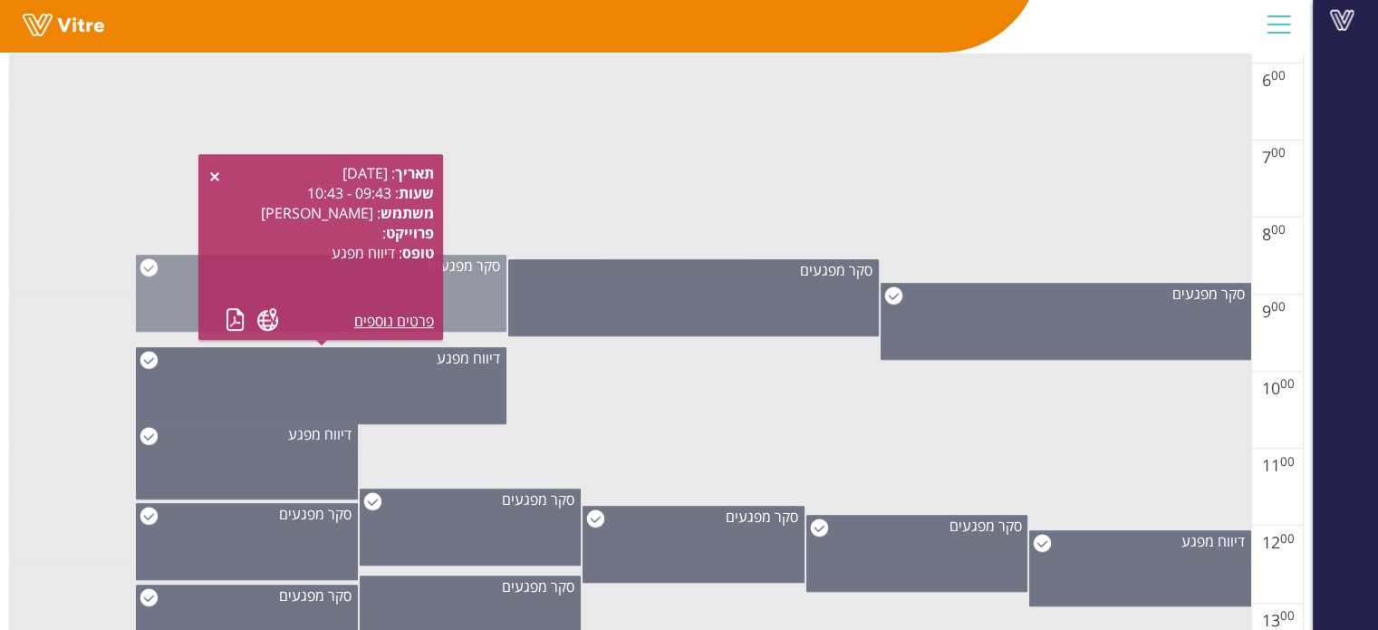
click at [460, 302] on div "סקר מפגעים" at bounding box center [321, 293] width 370 height 77
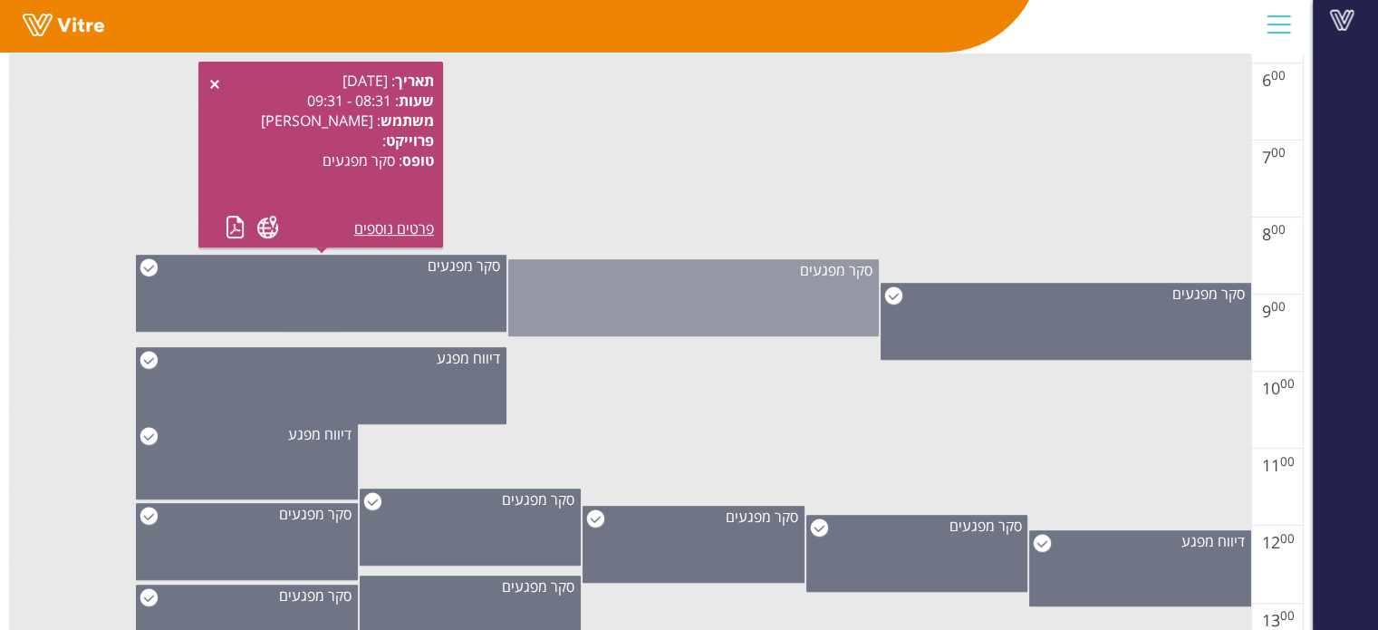
click at [649, 311] on div "סקר מפגעים" at bounding box center [693, 297] width 370 height 77
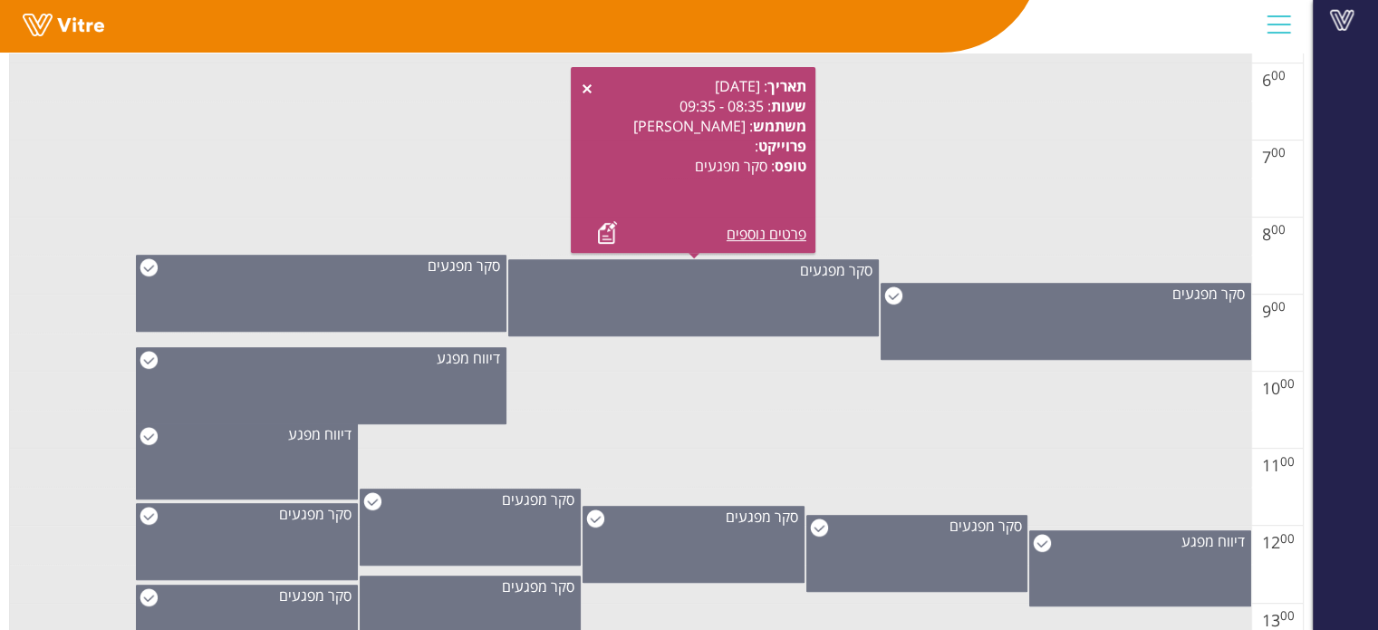
click at [1050, 362] on td at bounding box center [630, 352] width 1241 height 39
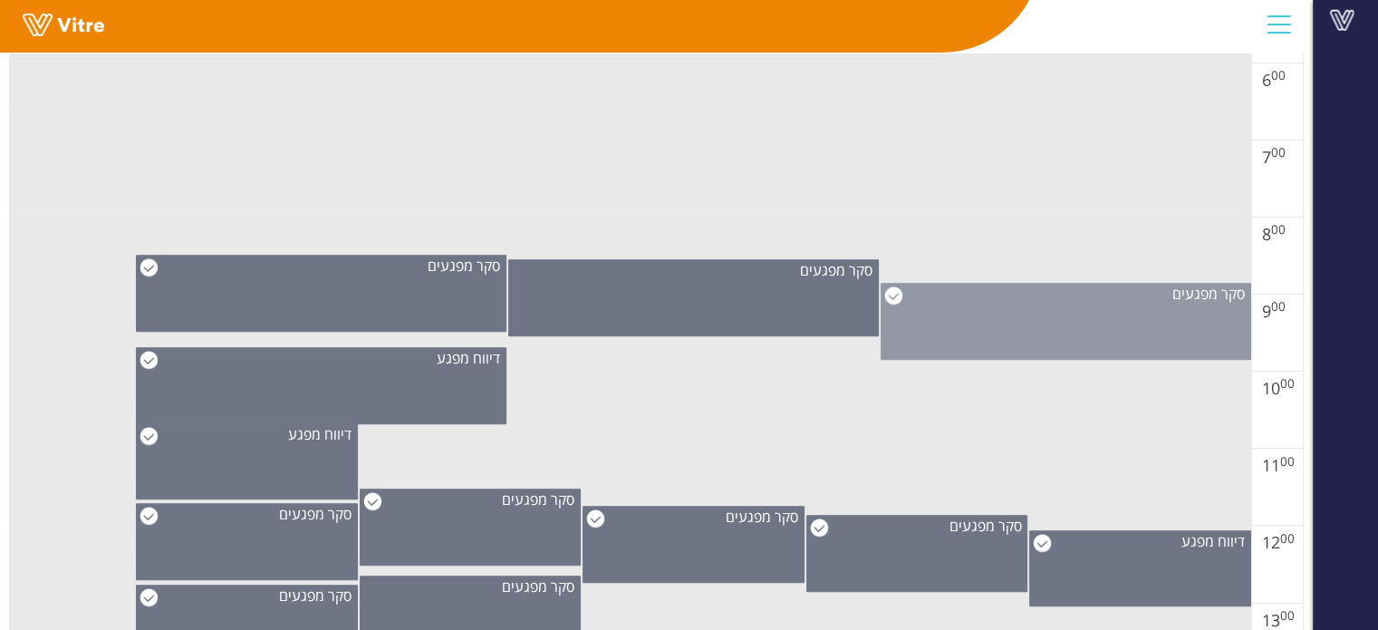
click at [1021, 317] on div "סקר מפגעים" at bounding box center [1065, 321] width 370 height 77
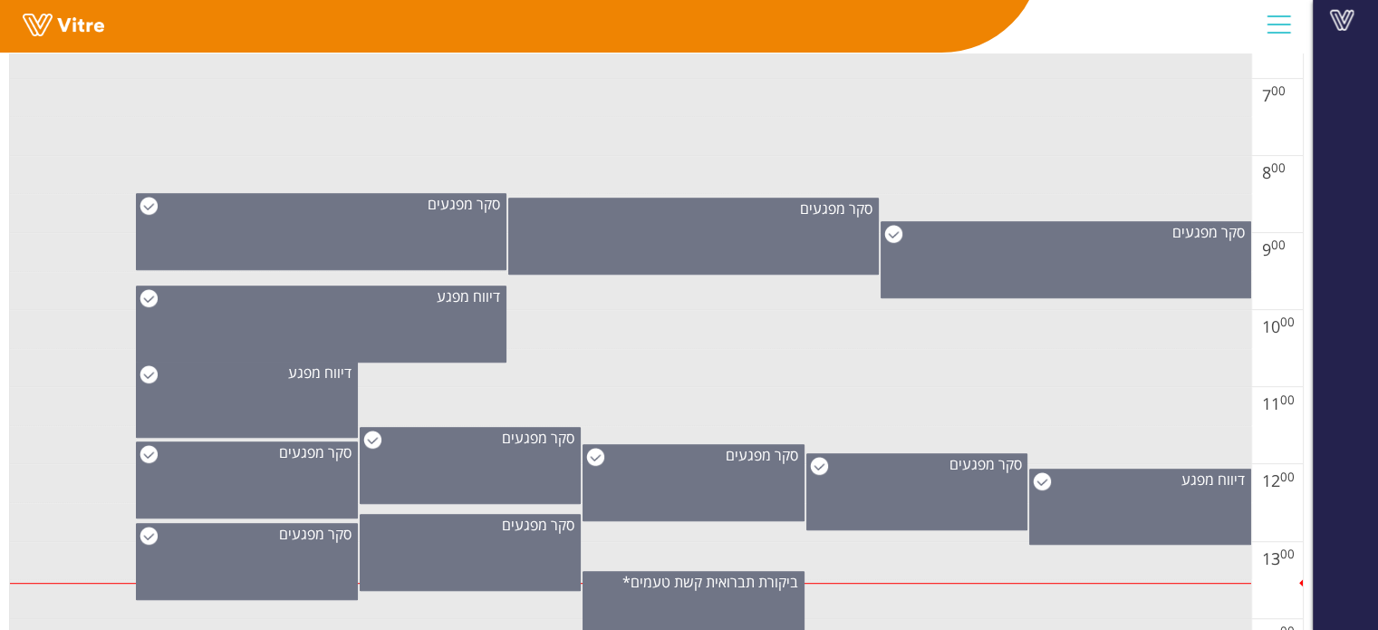
scroll to position [815, 0]
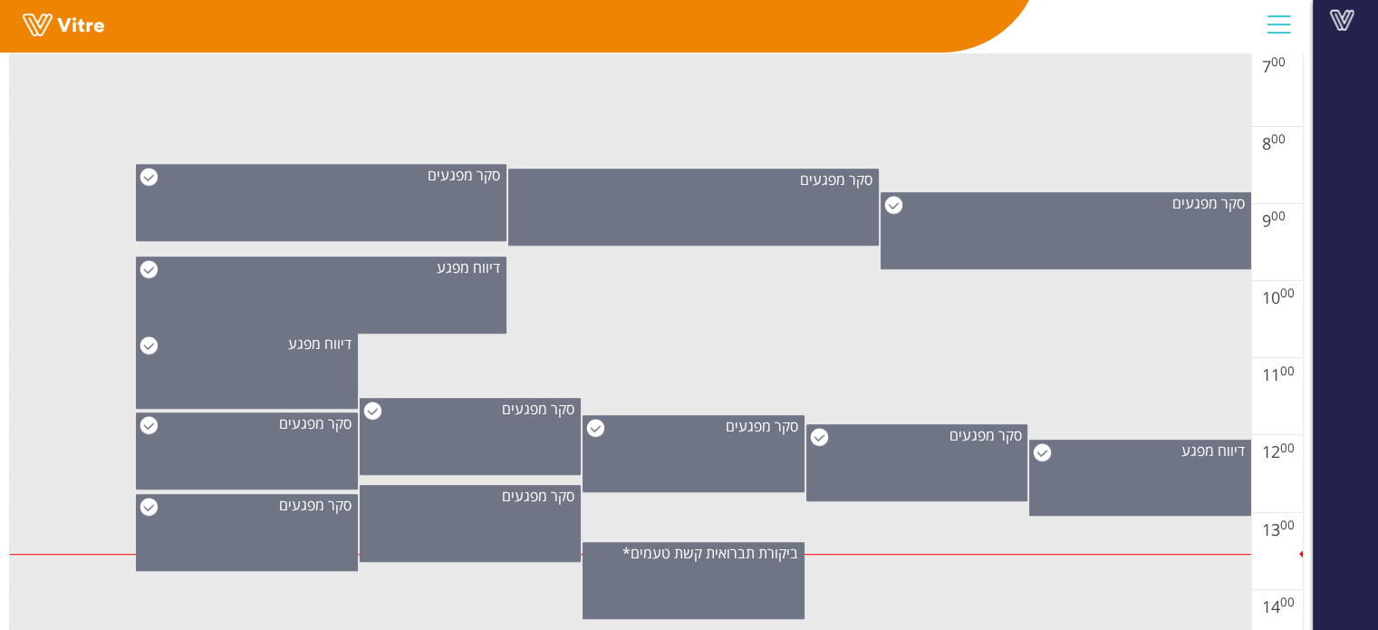
click at [804, 439] on td at bounding box center [630, 454] width 1241 height 39
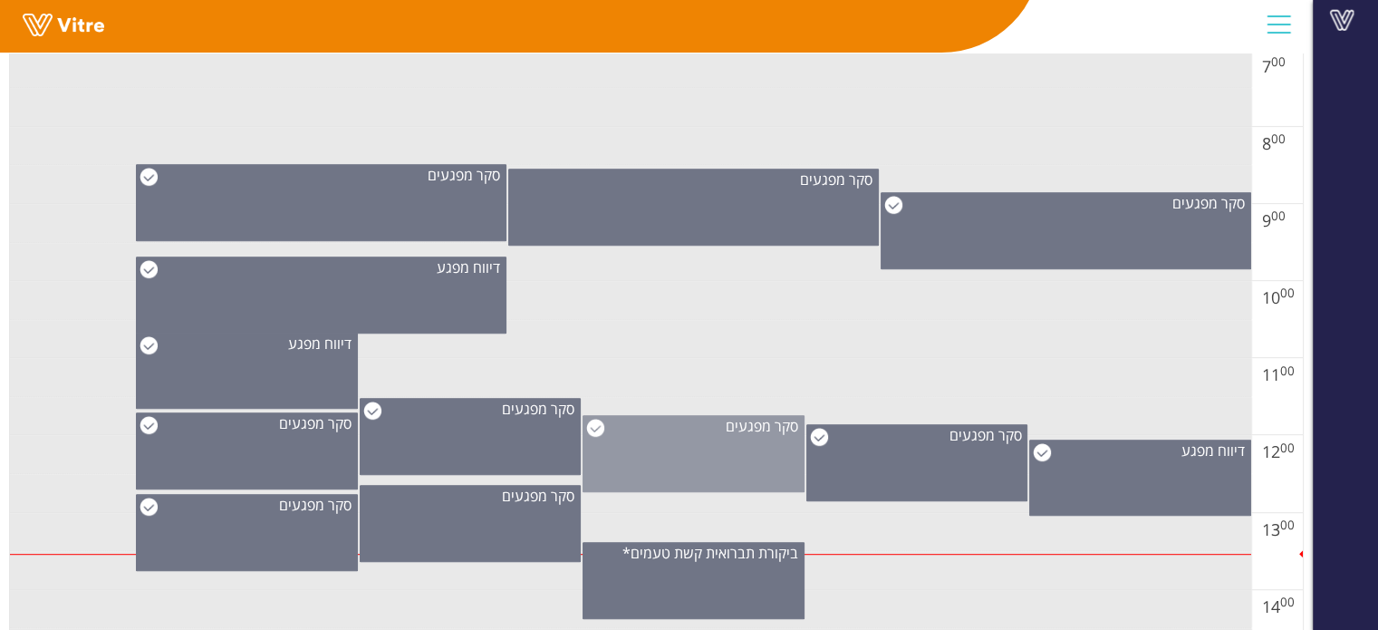
click at [664, 448] on div "סקר מפגעים" at bounding box center [693, 453] width 222 height 77
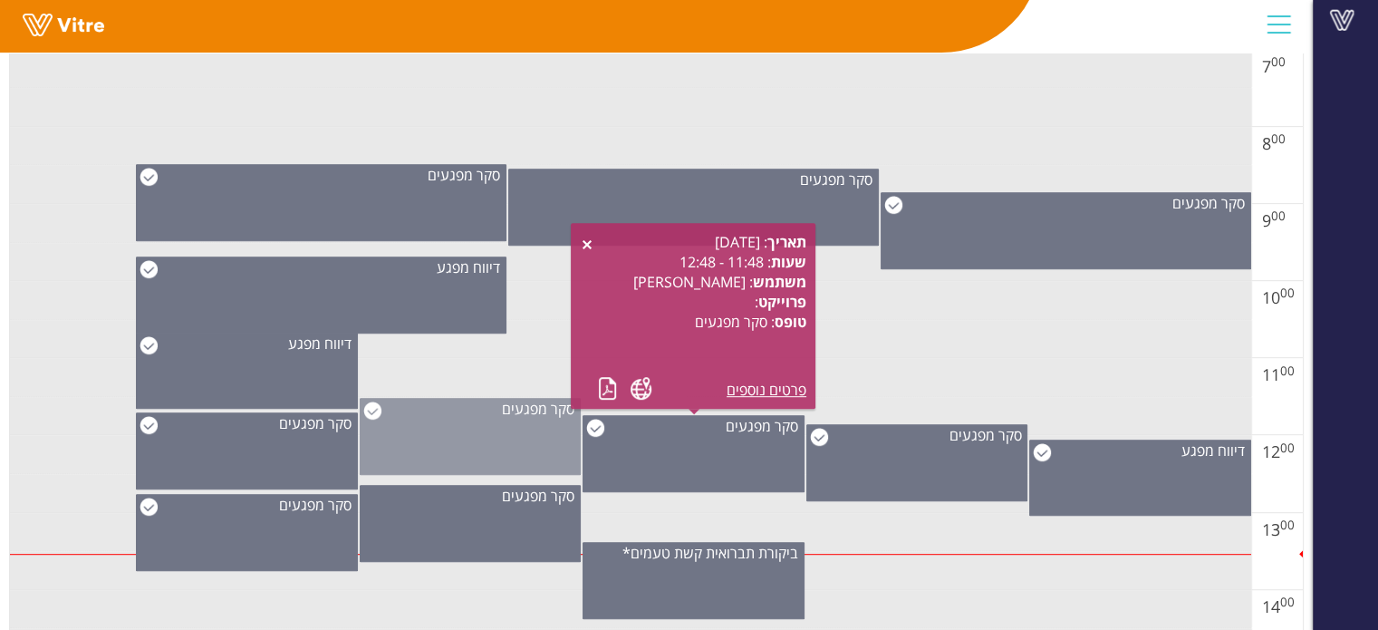
click at [486, 437] on div "סקר מפגעים" at bounding box center [471, 436] width 222 height 77
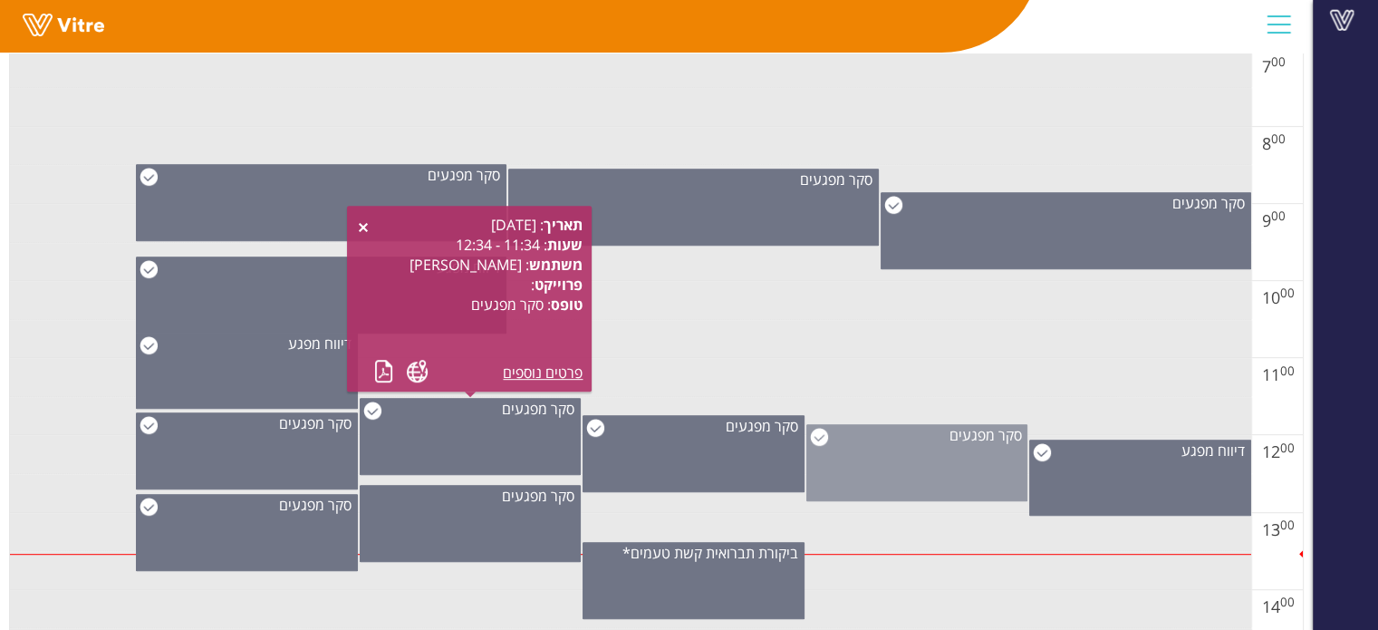
click at [876, 488] on div "סקר מפגעים" at bounding box center [917, 462] width 222 height 77
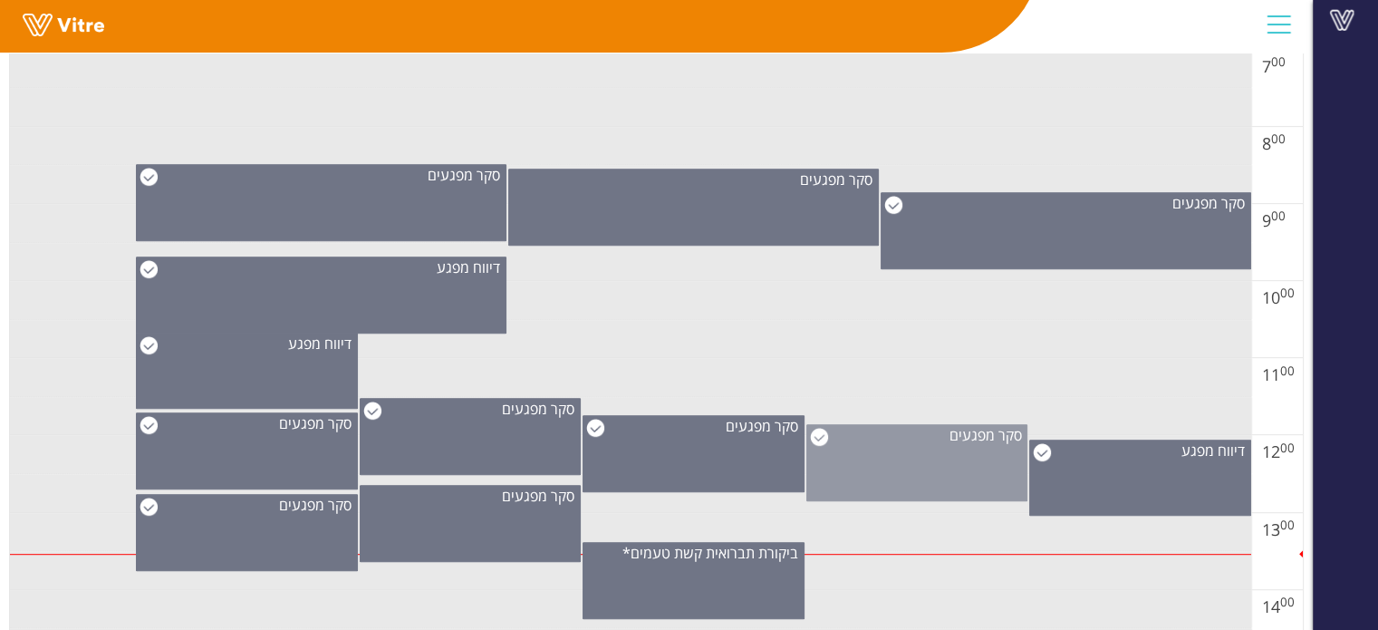
click at [933, 472] on div "סקר מפגעים" at bounding box center [917, 462] width 222 height 77
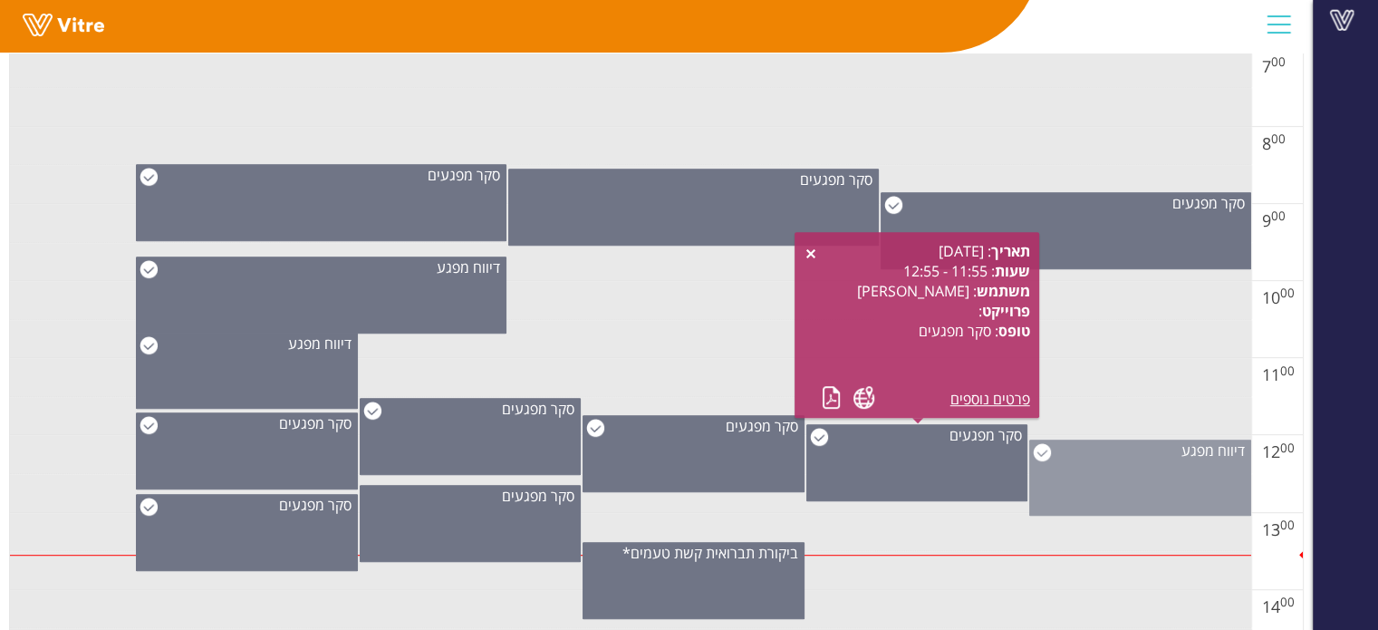
click at [1097, 486] on div "דיווח מפגע" at bounding box center [1140, 477] width 222 height 76
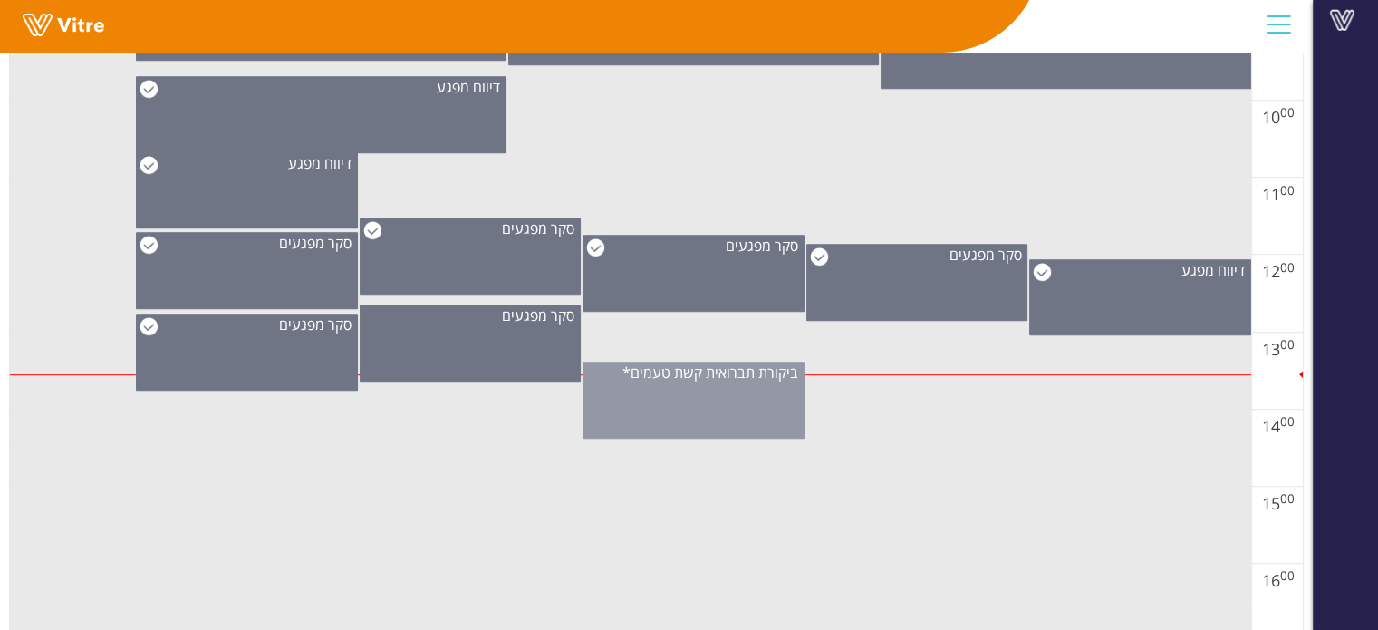
scroll to position [996, 0]
click at [689, 426] on div "ביקורת תברואית קשת טעמים*" at bounding box center [693, 399] width 222 height 77
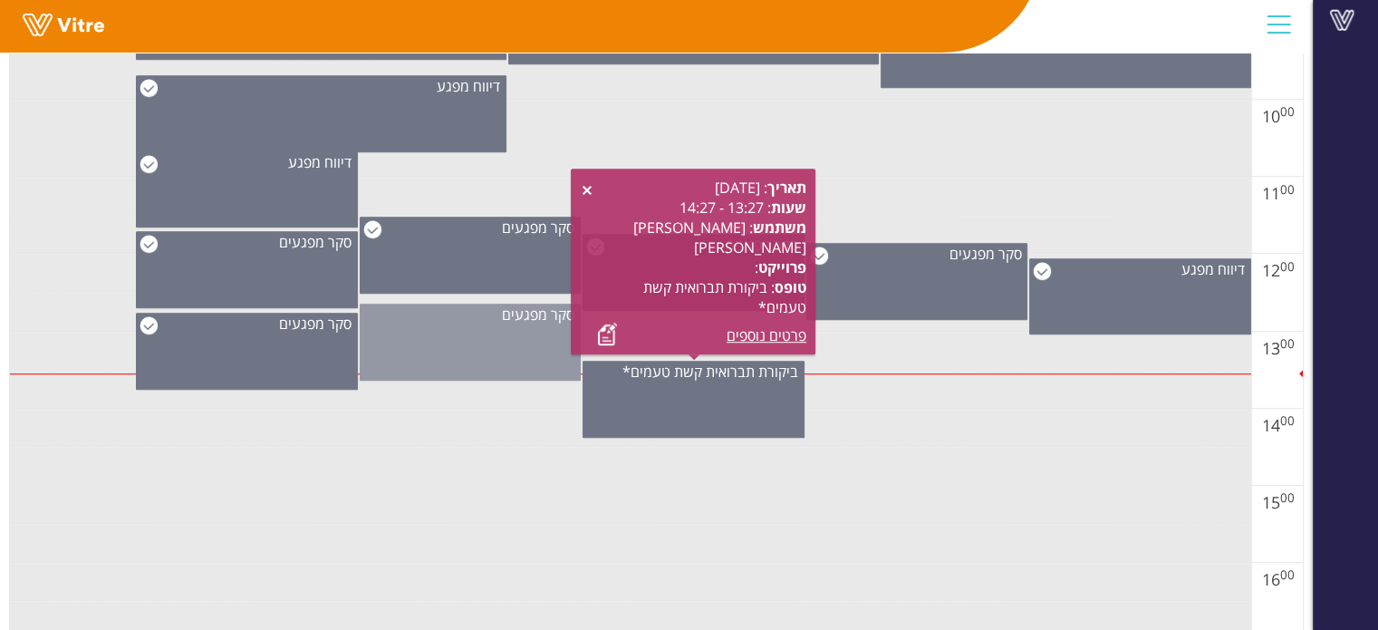
click at [468, 327] on div "סקר מפגעים" at bounding box center [471, 341] width 222 height 77
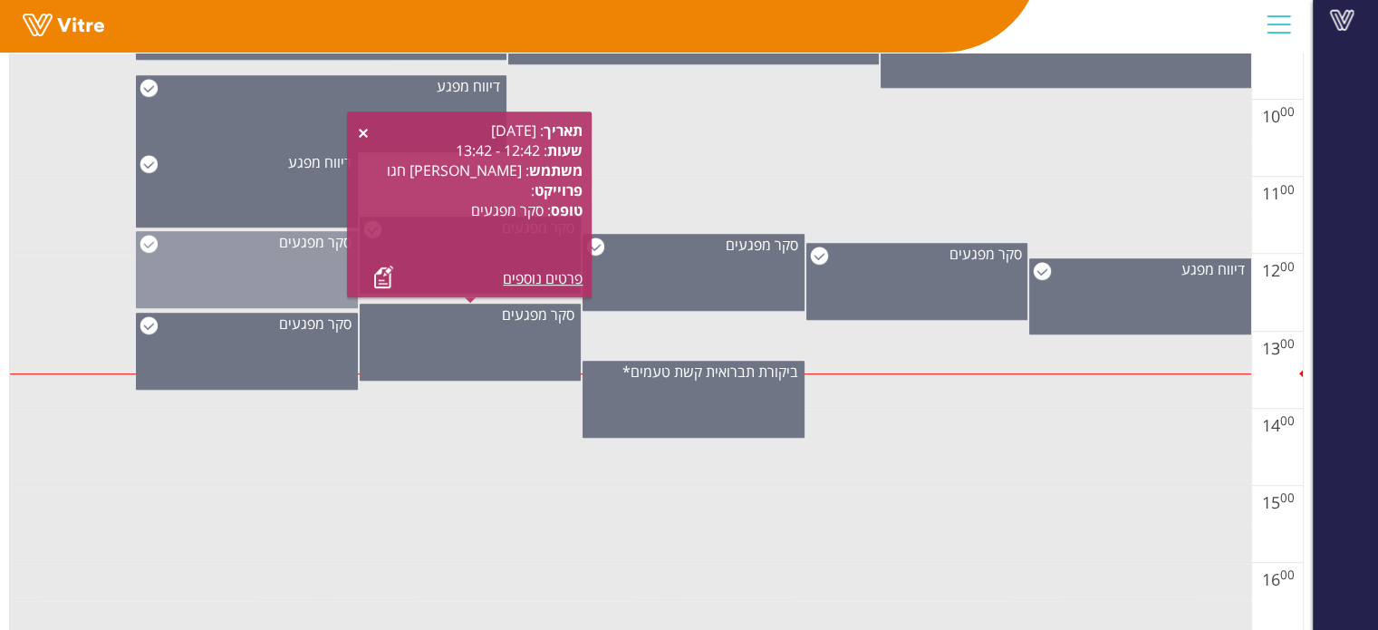
click at [275, 277] on div "סקר מפגעים" at bounding box center [247, 269] width 222 height 77
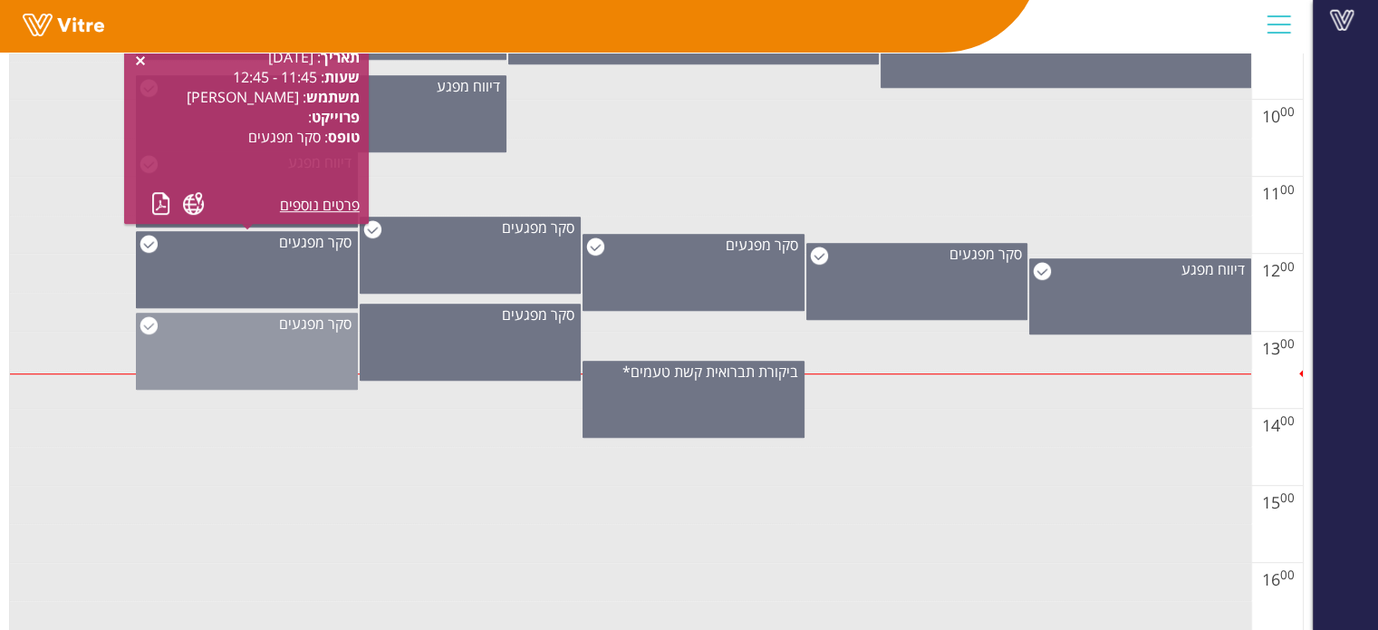
click at [245, 320] on div "סקר מפגעים" at bounding box center [247, 323] width 220 height 20
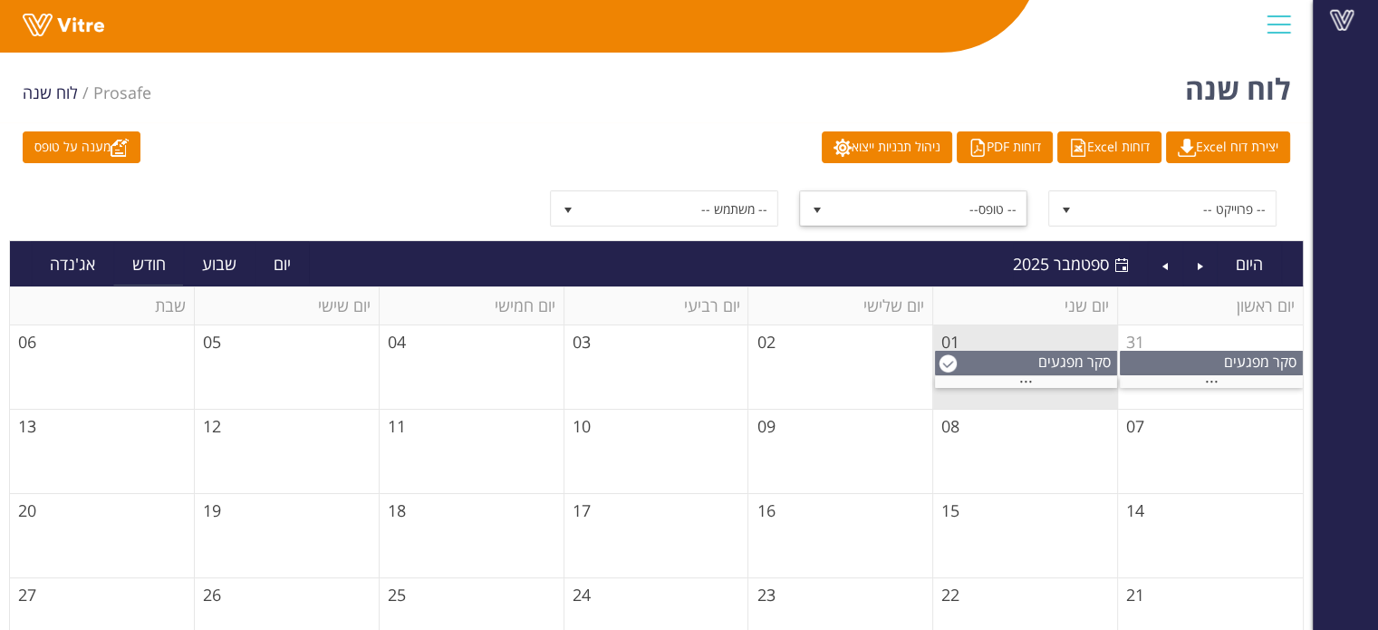
click at [968, 216] on span "-- טופס--" at bounding box center [929, 208] width 194 height 33
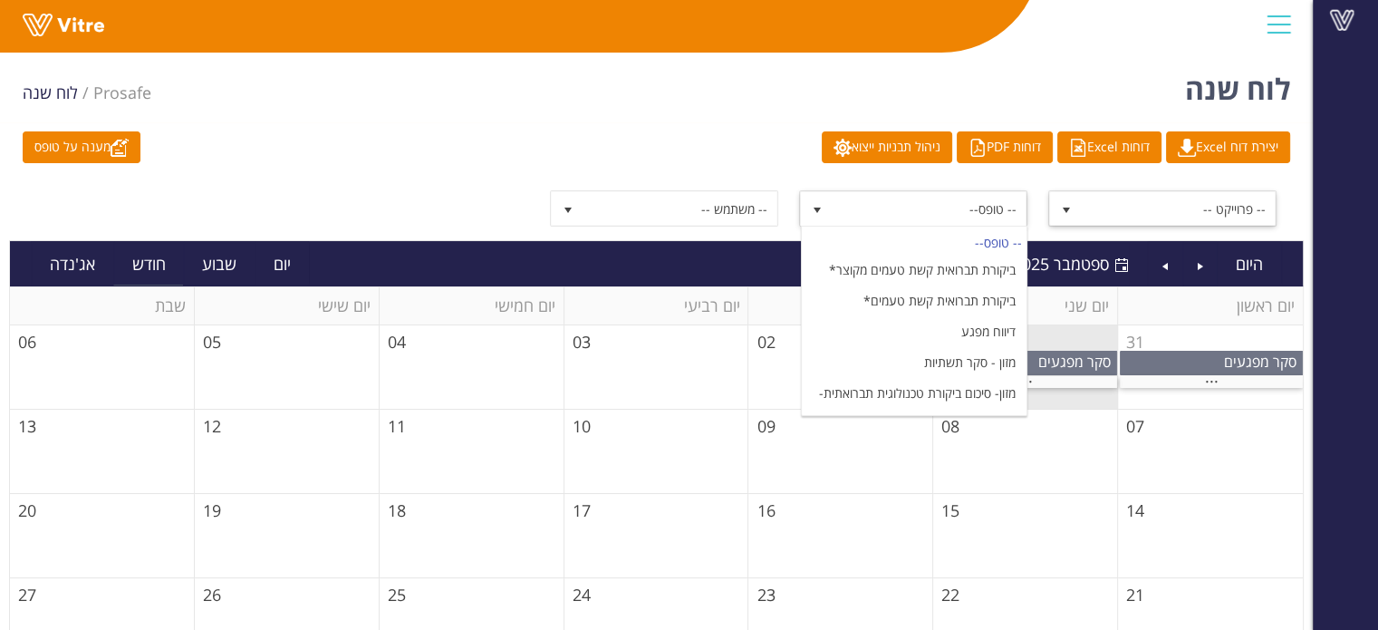
click at [1111, 214] on span "-- פרוייקט --" at bounding box center [1179, 208] width 194 height 33
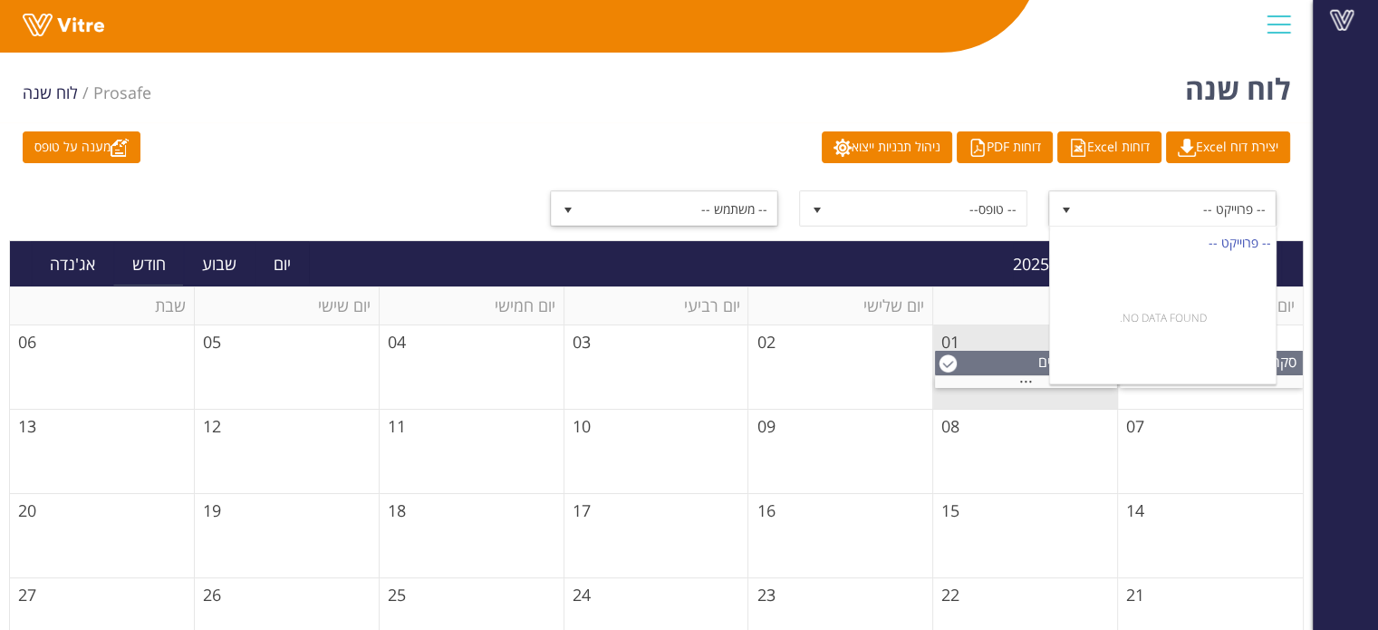
click at [762, 203] on span "-- משתמש --" at bounding box center [680, 208] width 194 height 33
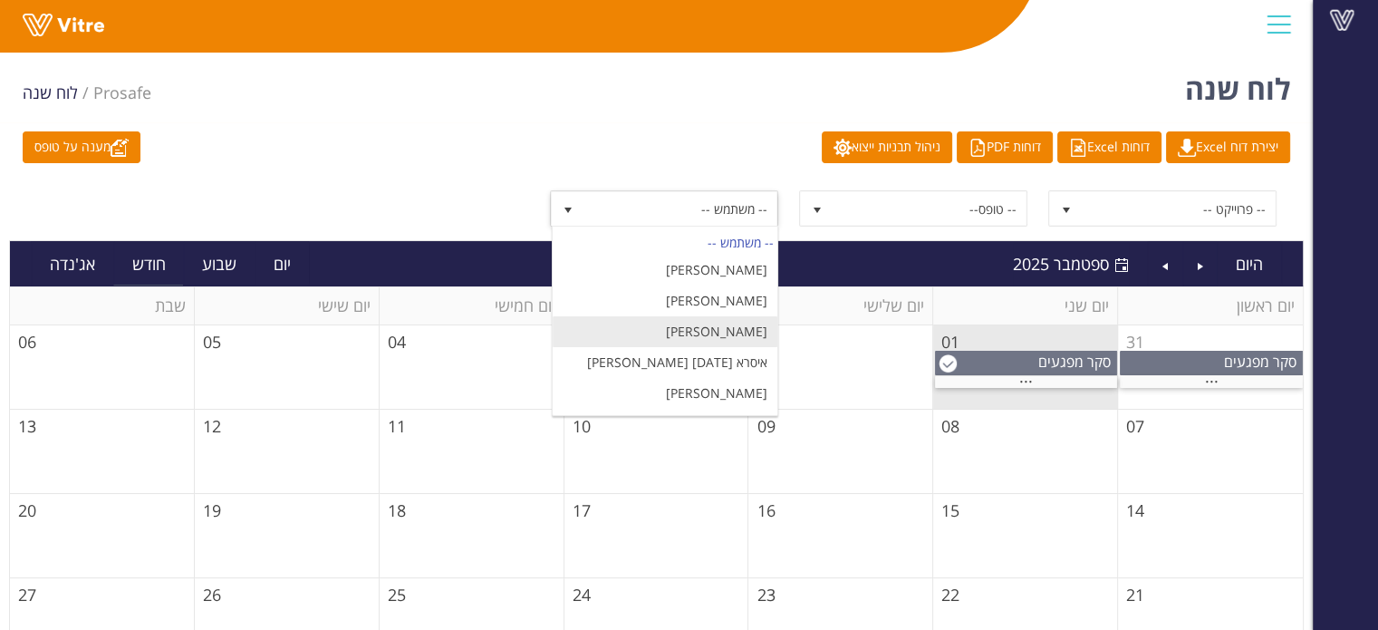
click at [736, 333] on li "[PERSON_NAME]" at bounding box center [665, 331] width 225 height 31
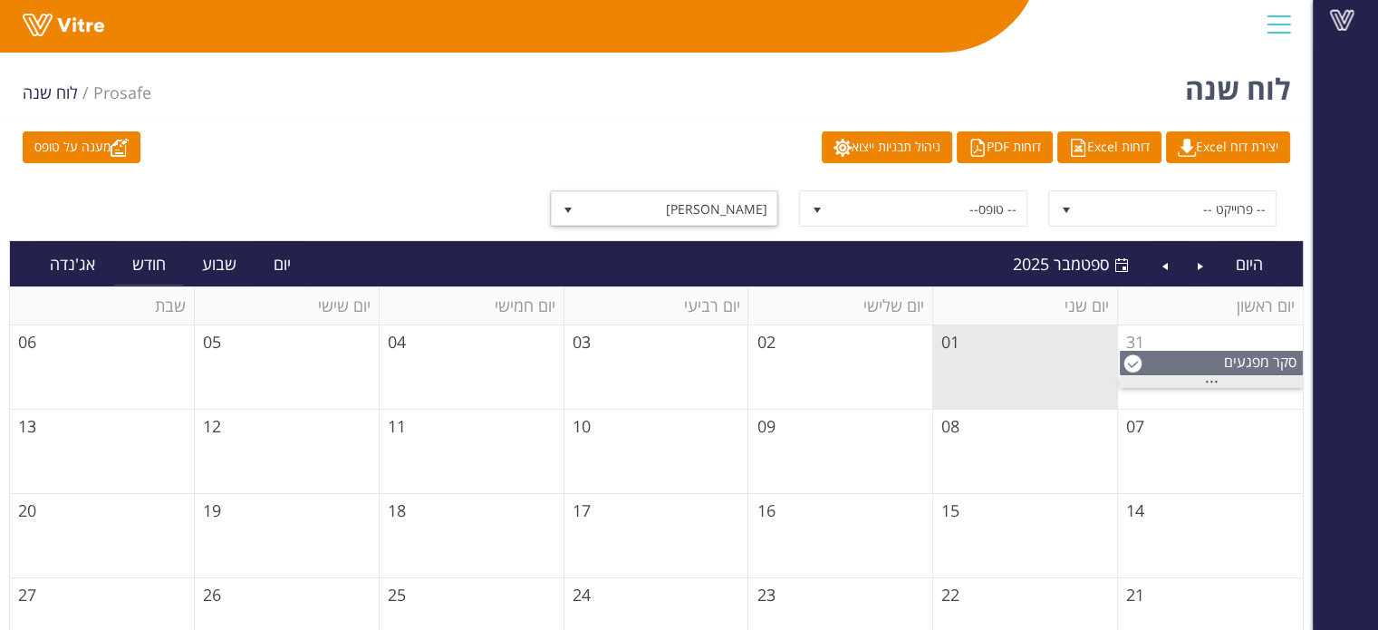
click at [1210, 384] on div "..." at bounding box center [1211, 382] width 183 height 12
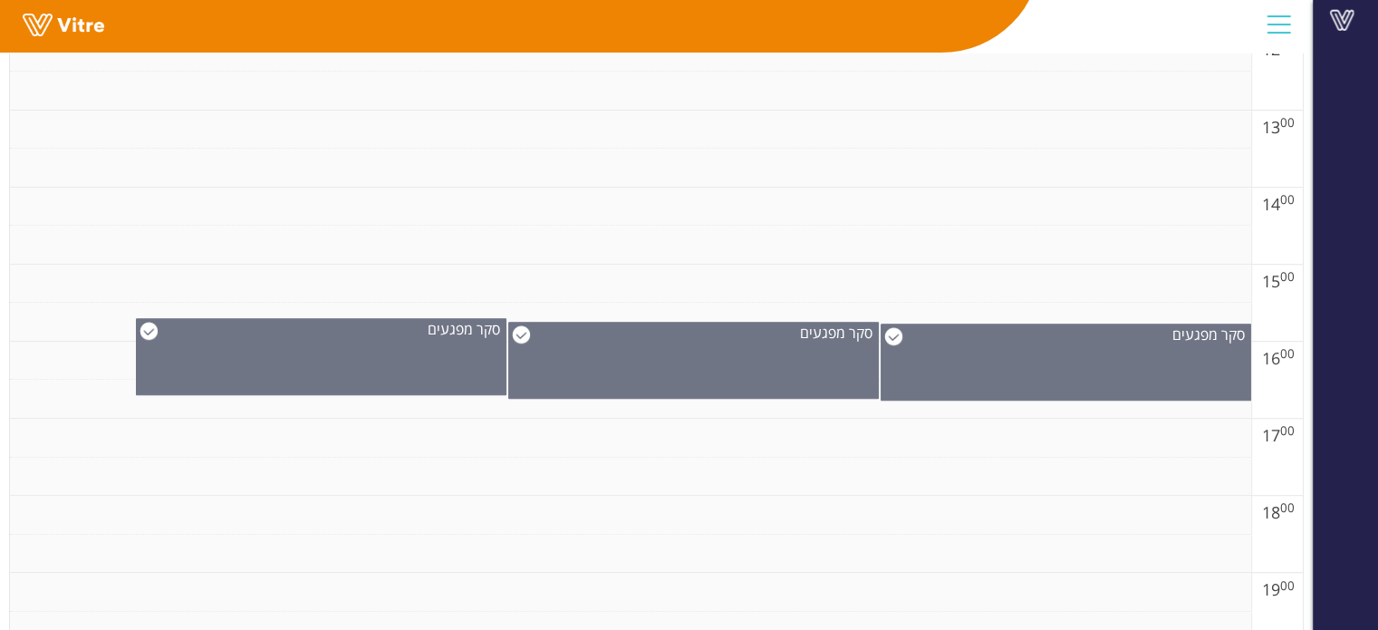
scroll to position [1268, 0]
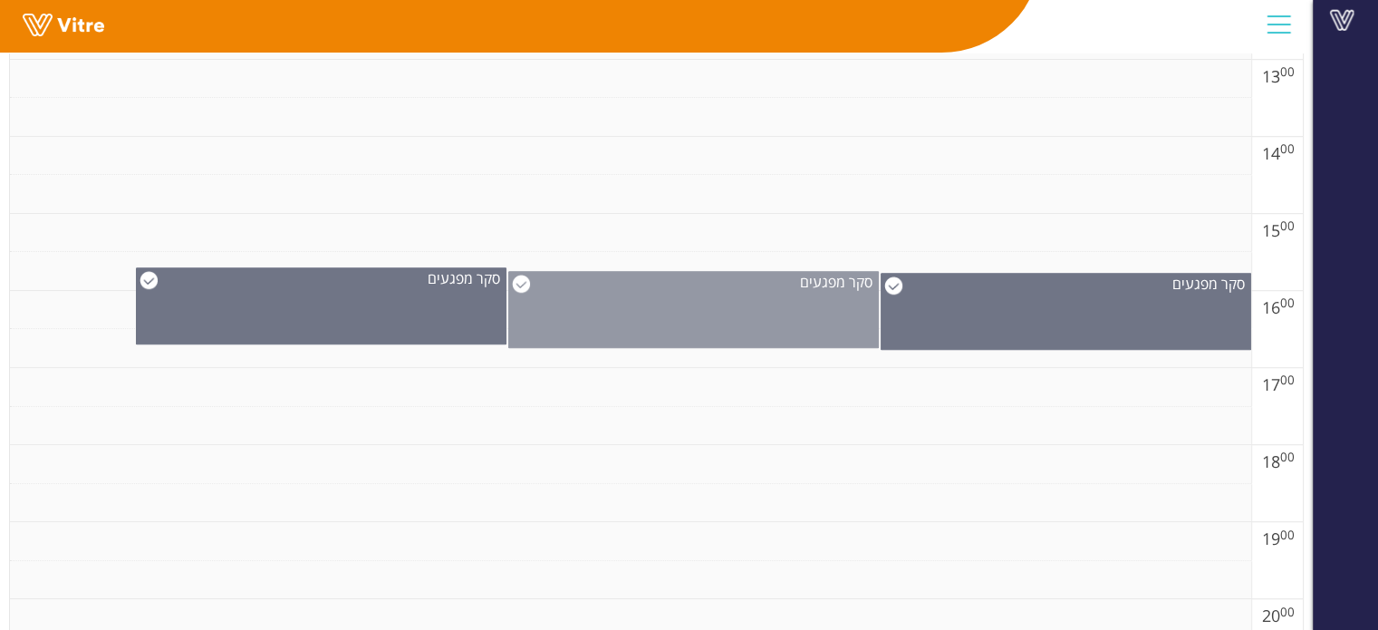
click at [784, 322] on div "סקר מפגעים" at bounding box center [693, 309] width 370 height 77
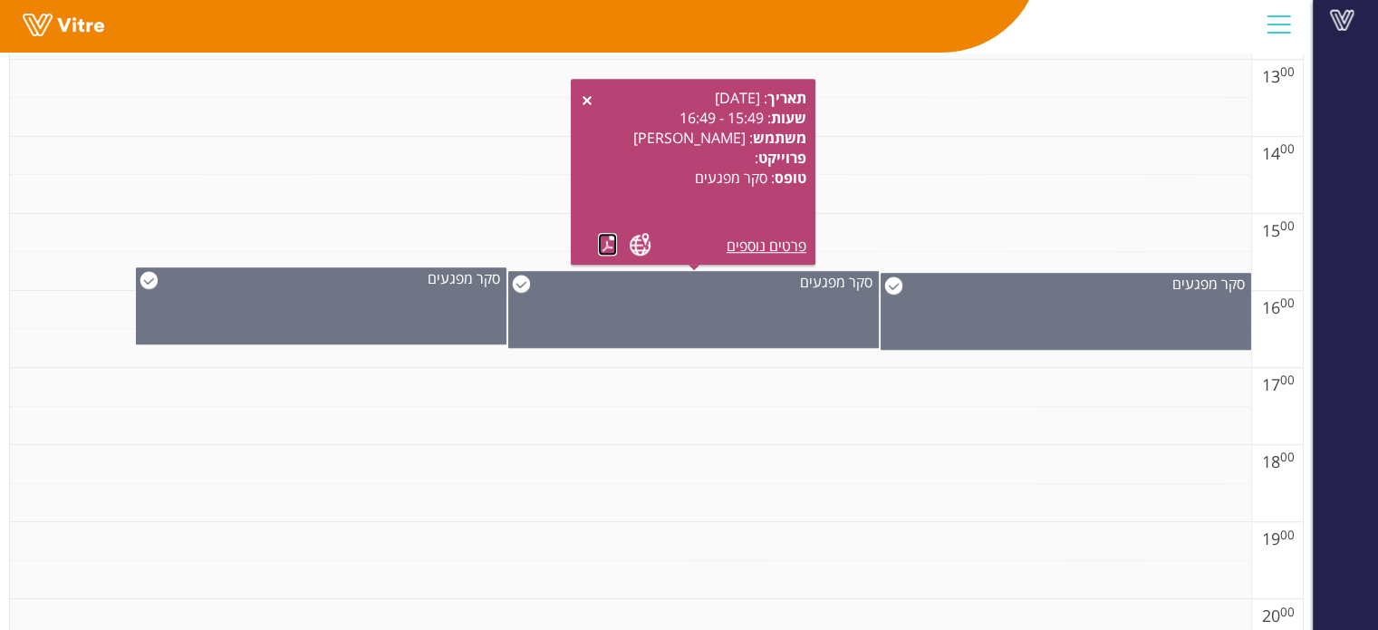
click at [611, 245] on link at bounding box center [607, 244] width 19 height 23
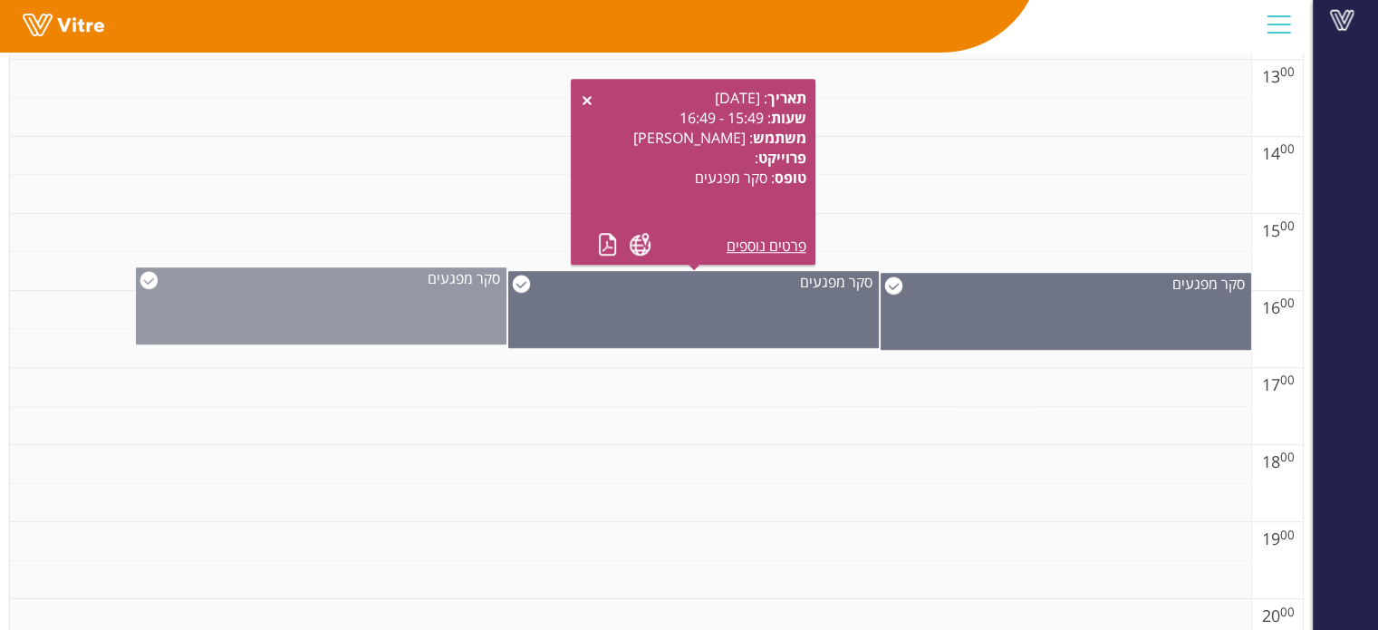
click at [438, 322] on div "סקר מפגעים" at bounding box center [321, 305] width 370 height 77
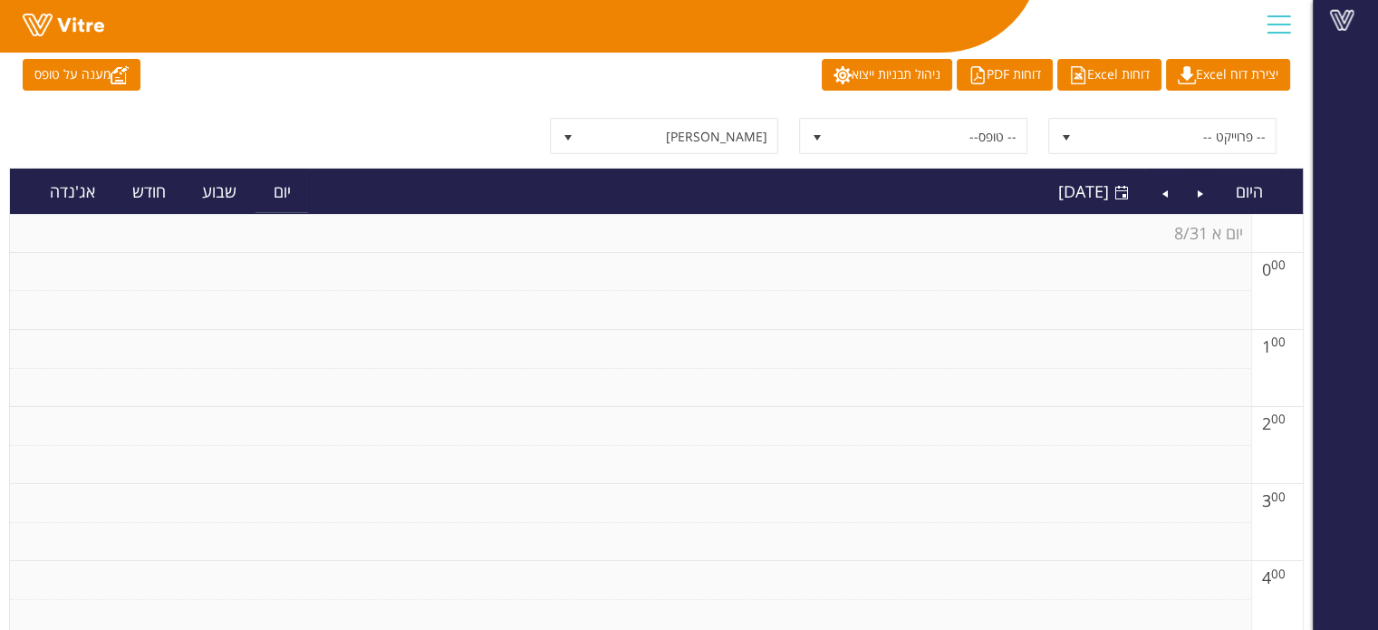
scroll to position [0, 0]
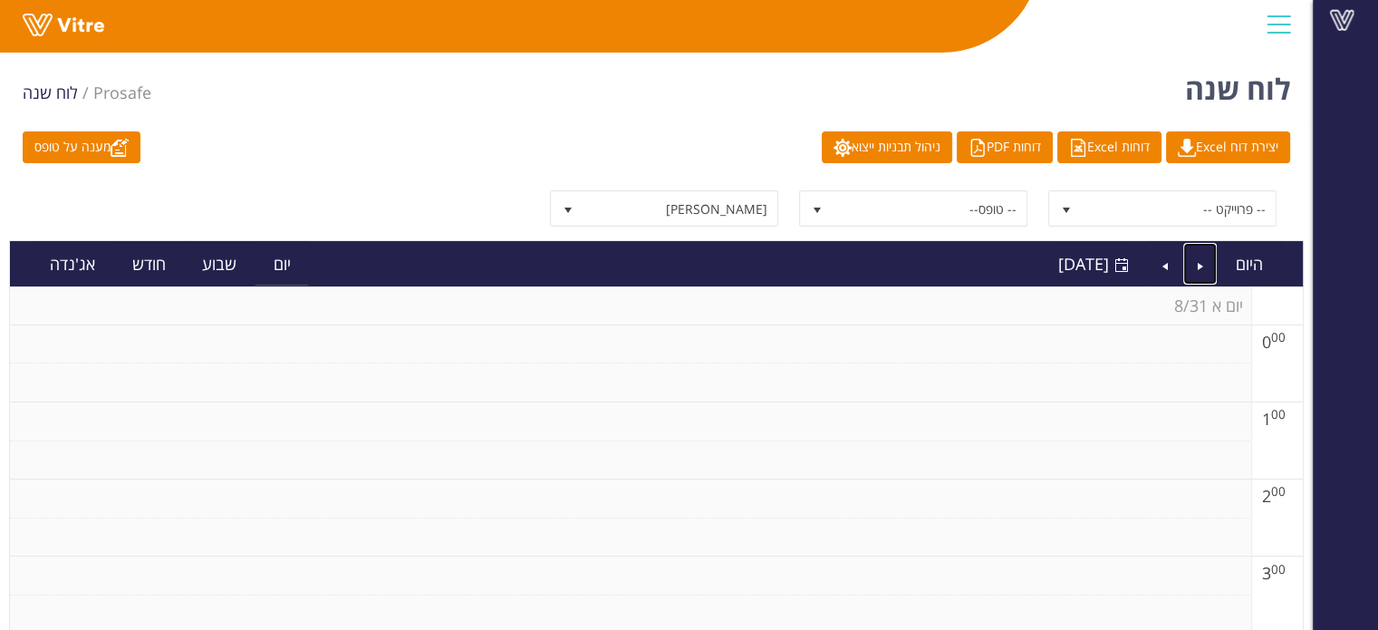
click at [1204, 257] on link "Previous" at bounding box center [1200, 264] width 34 height 42
click at [1201, 258] on link "Previous" at bounding box center [1200, 264] width 34 height 42
click at [731, 213] on span "[PERSON_NAME]" at bounding box center [680, 208] width 194 height 33
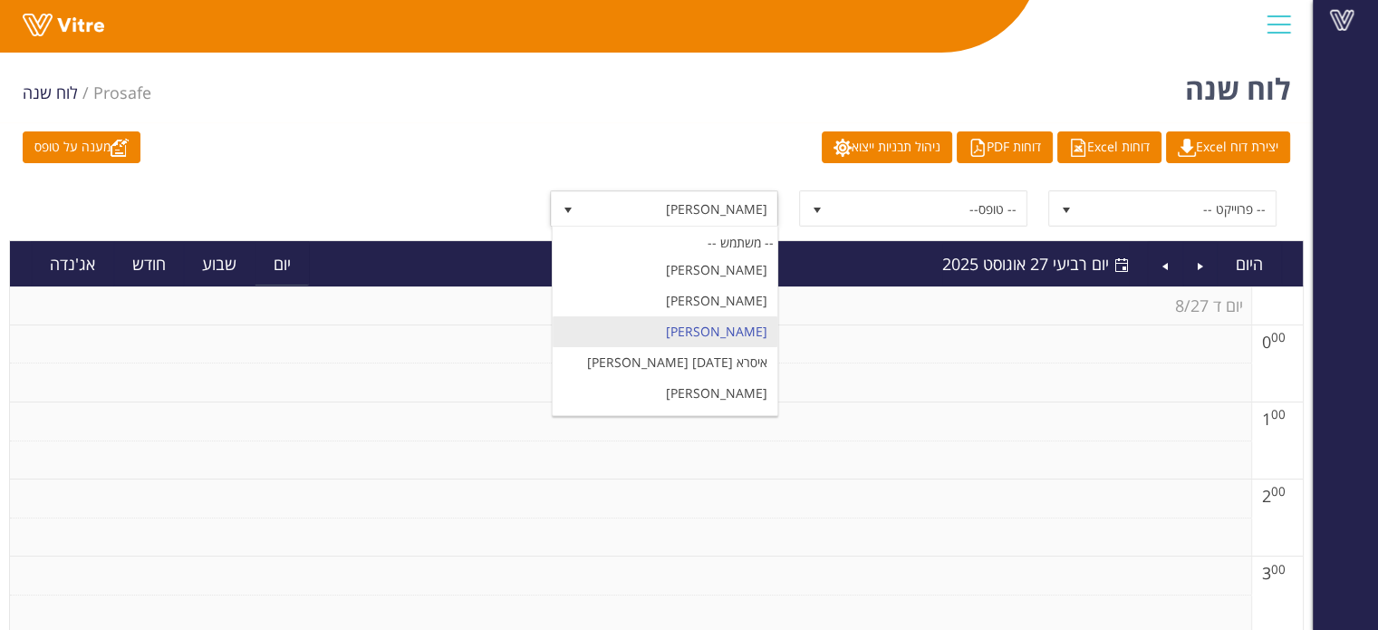
click at [731, 213] on span "[PERSON_NAME]" at bounding box center [680, 208] width 194 height 33
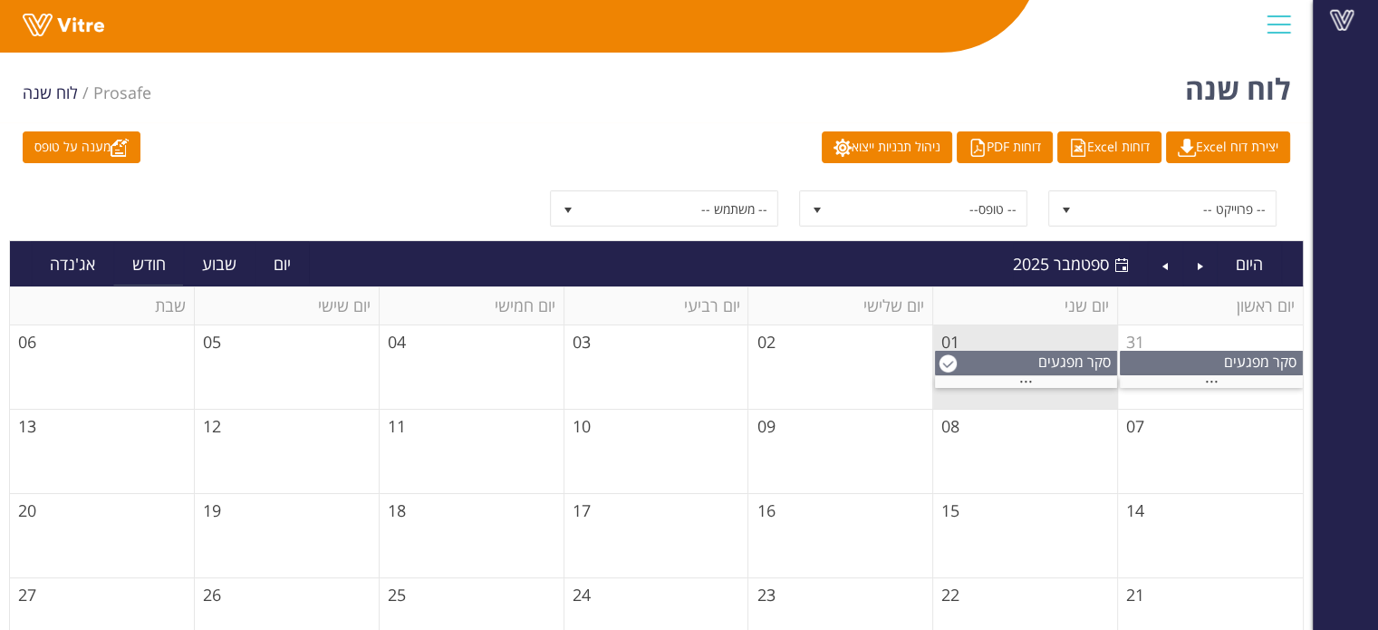
click at [1098, 260] on span "ספטמבר 2025" at bounding box center [1061, 264] width 96 height 22
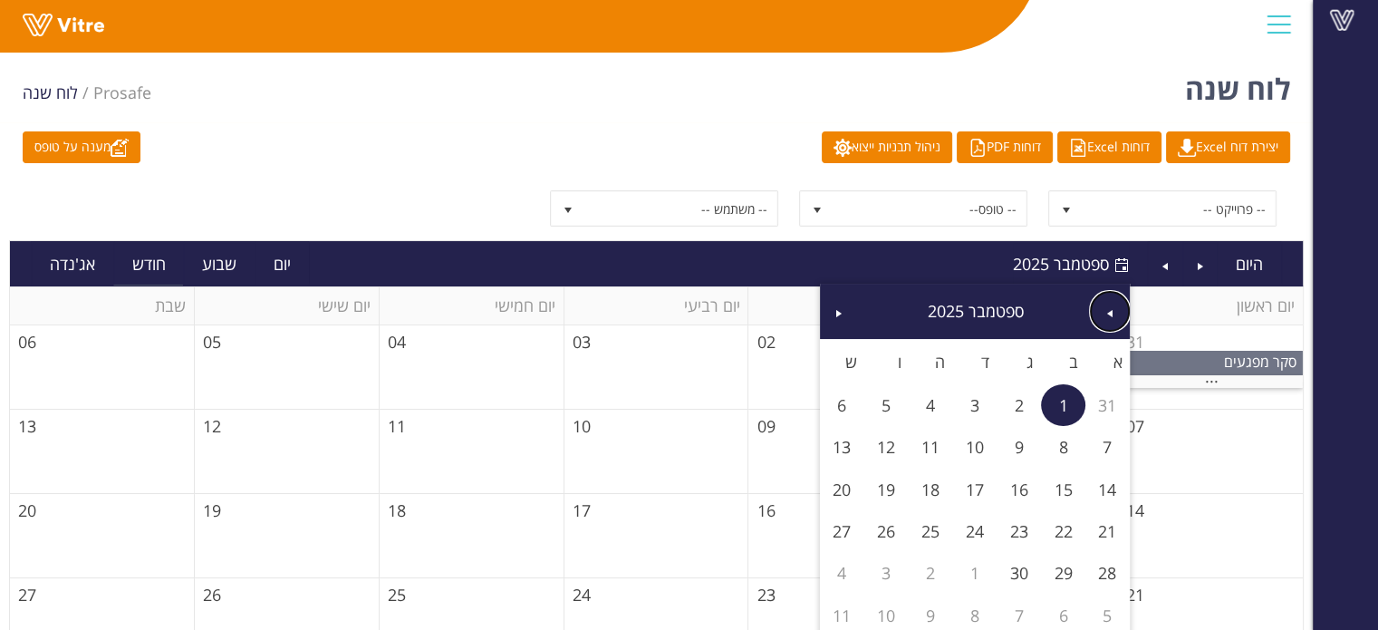
click at [1102, 314] on span "Previous" at bounding box center [1109, 313] width 14 height 14
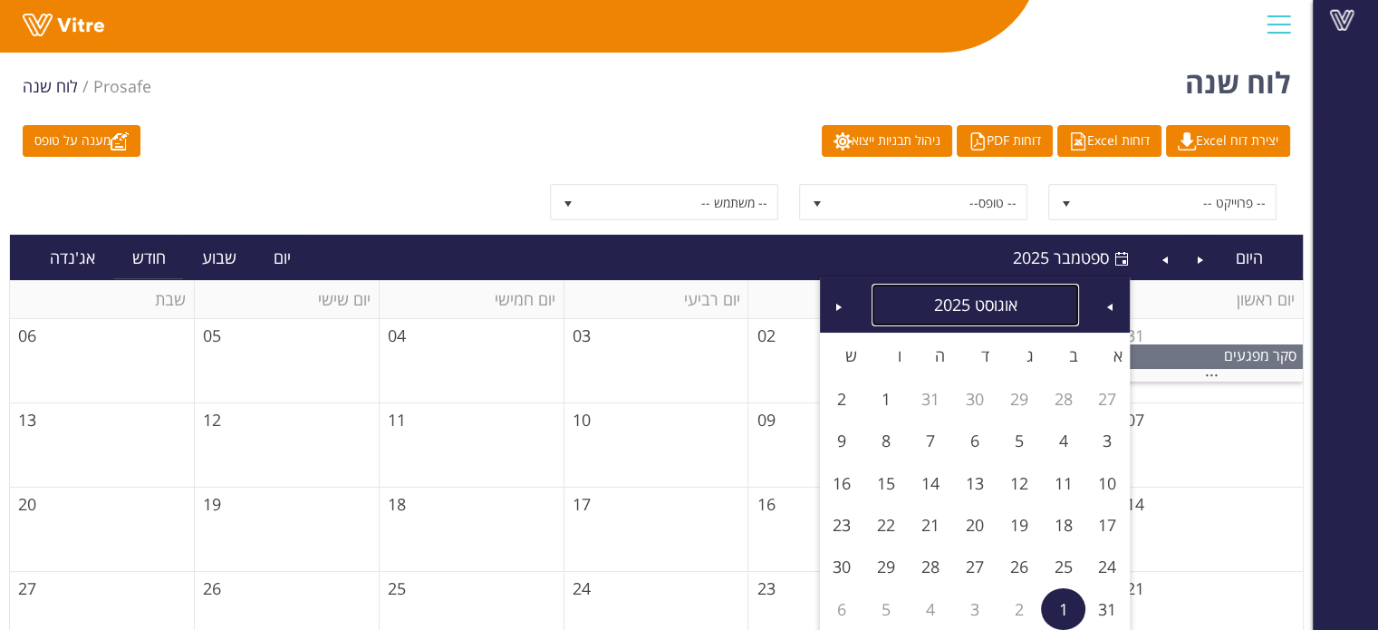
click at [986, 305] on link "אוגוסט 2025" at bounding box center [974, 305] width 207 height 42
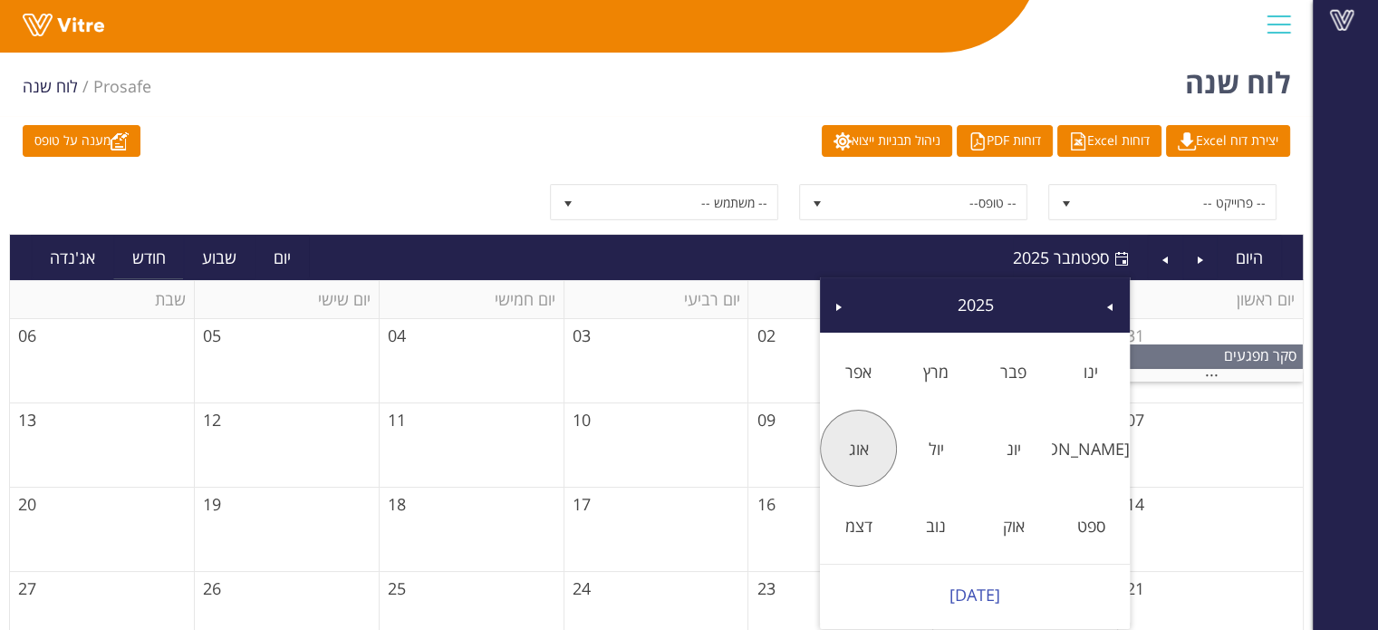
click at [848, 440] on link "אוג" at bounding box center [859, 449] width 78 height 42
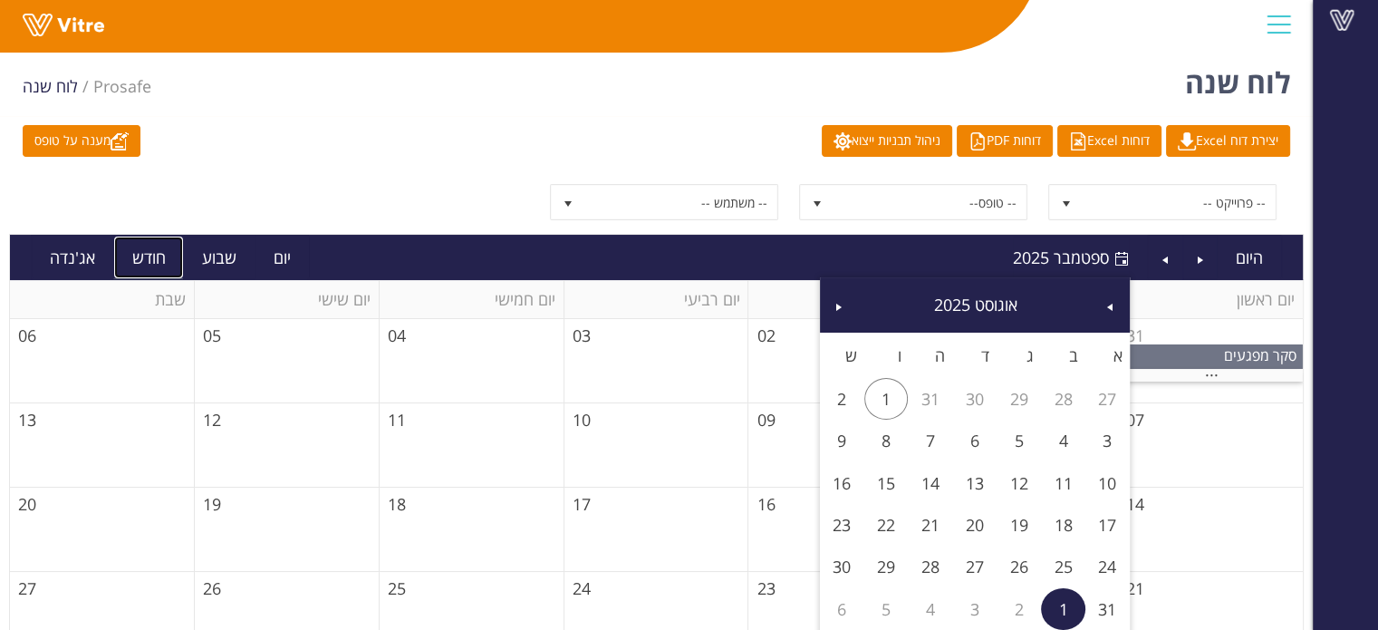
click at [136, 249] on link "חודש" at bounding box center [149, 257] width 70 height 42
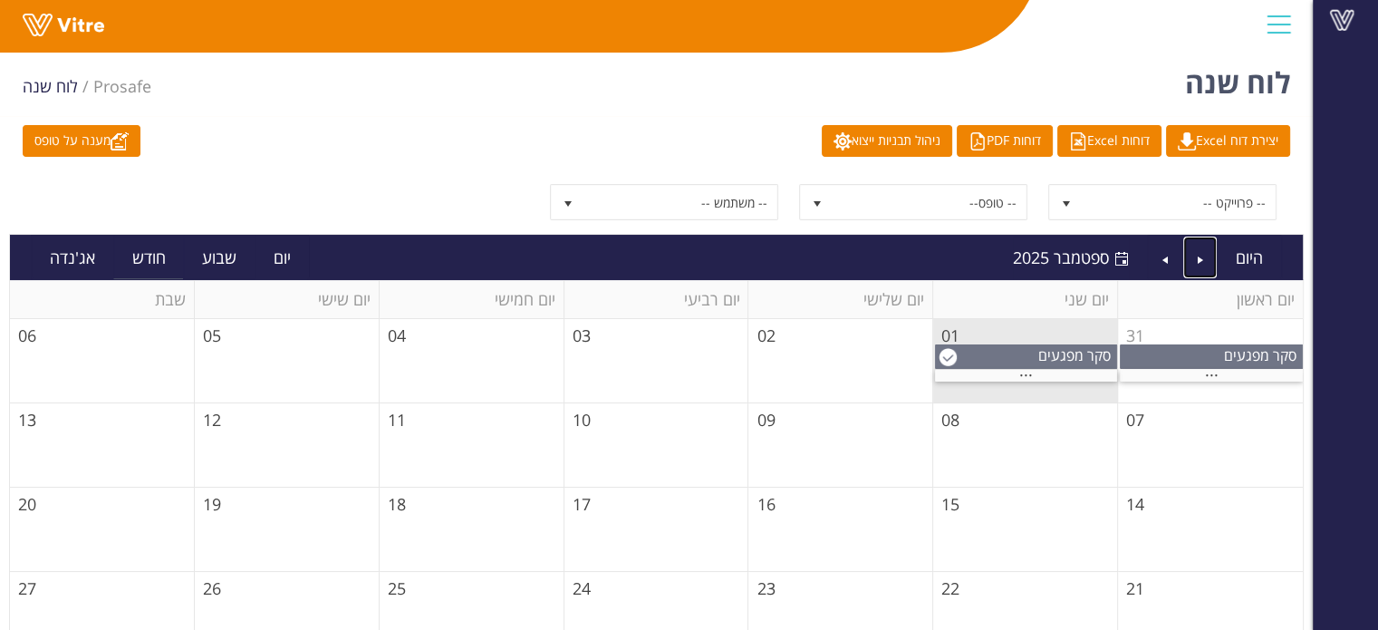
click at [1207, 259] on link "Previous" at bounding box center [1200, 257] width 34 height 42
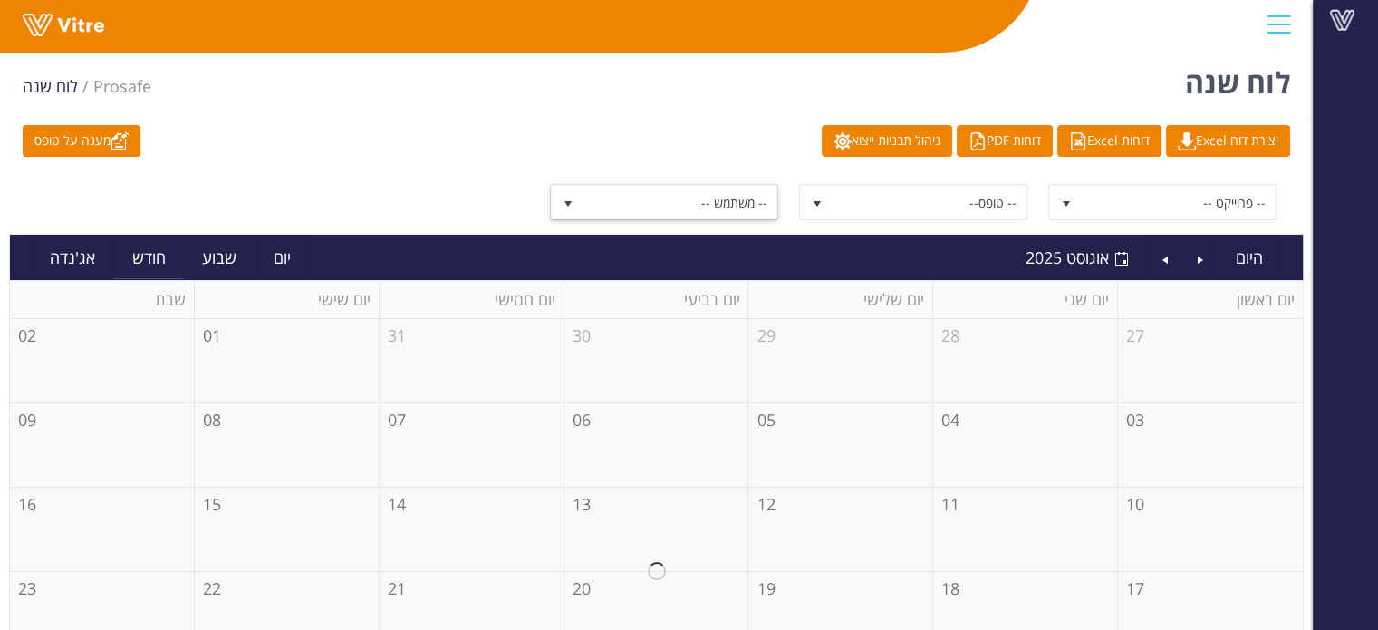
click at [753, 203] on span "-- משתמש --" at bounding box center [680, 202] width 194 height 33
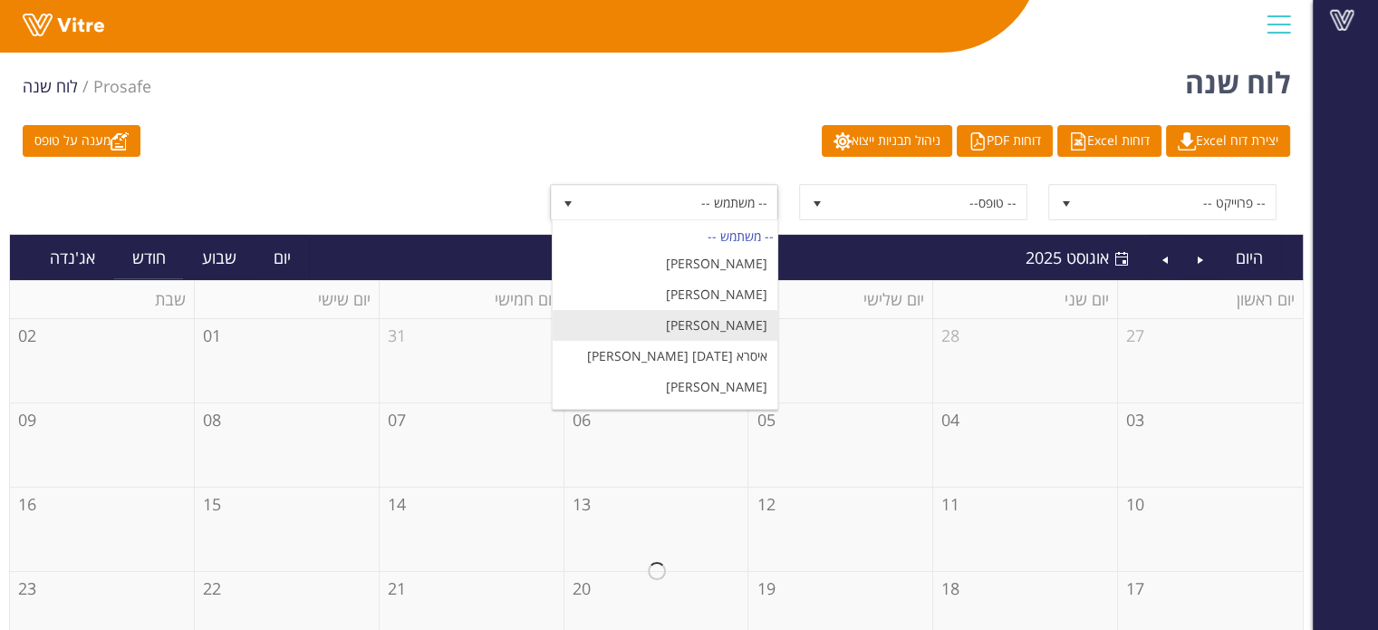
click at [754, 331] on li "[PERSON_NAME]" at bounding box center [665, 325] width 225 height 31
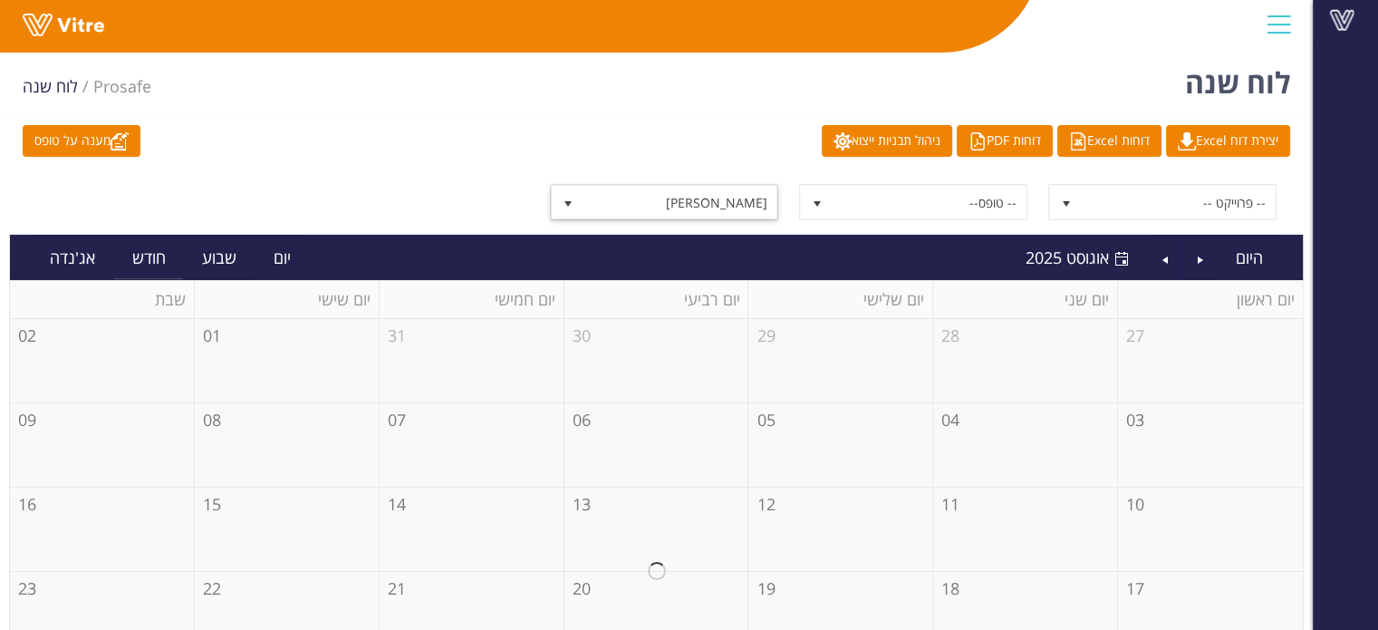
scroll to position [207, 0]
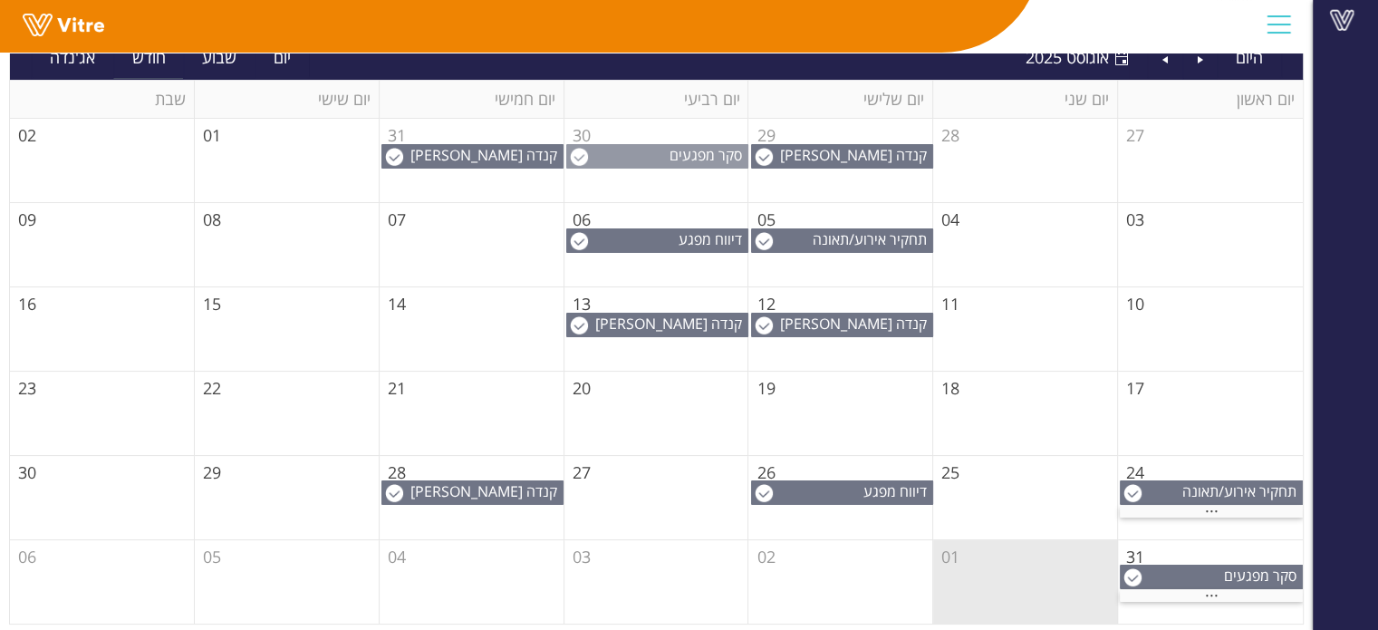
click at [667, 145] on div "סקר מפגעים" at bounding box center [657, 155] width 180 height 20
click at [484, 155] on span "קנדה [PERSON_NAME] סקר מפגעים" at bounding box center [486, 165] width 152 height 40
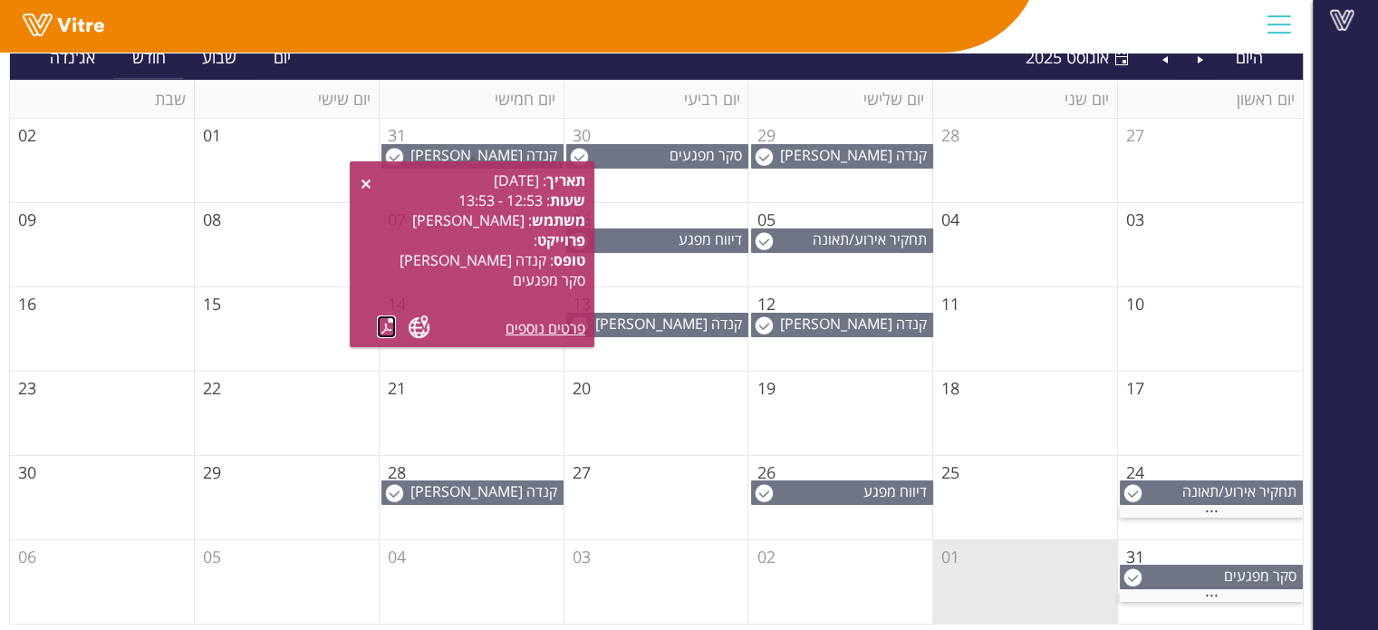
click at [391, 326] on link at bounding box center [386, 326] width 19 height 23
